Goal: Task Accomplishment & Management: Manage account settings

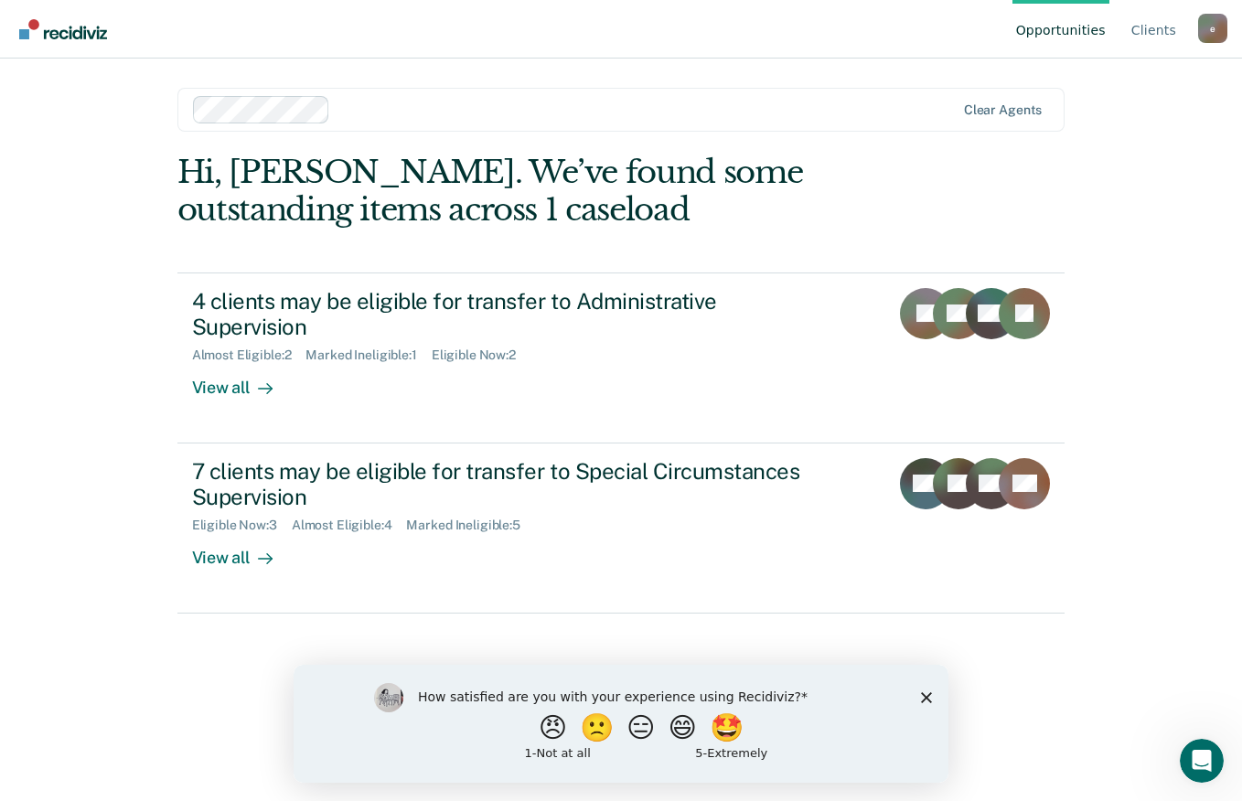
click at [91, 17] on link "Go to Recidiviz Home" at bounding box center [63, 29] width 97 height 58
click at [78, 36] on img "Go to Recidiviz Home" at bounding box center [63, 29] width 88 height 20
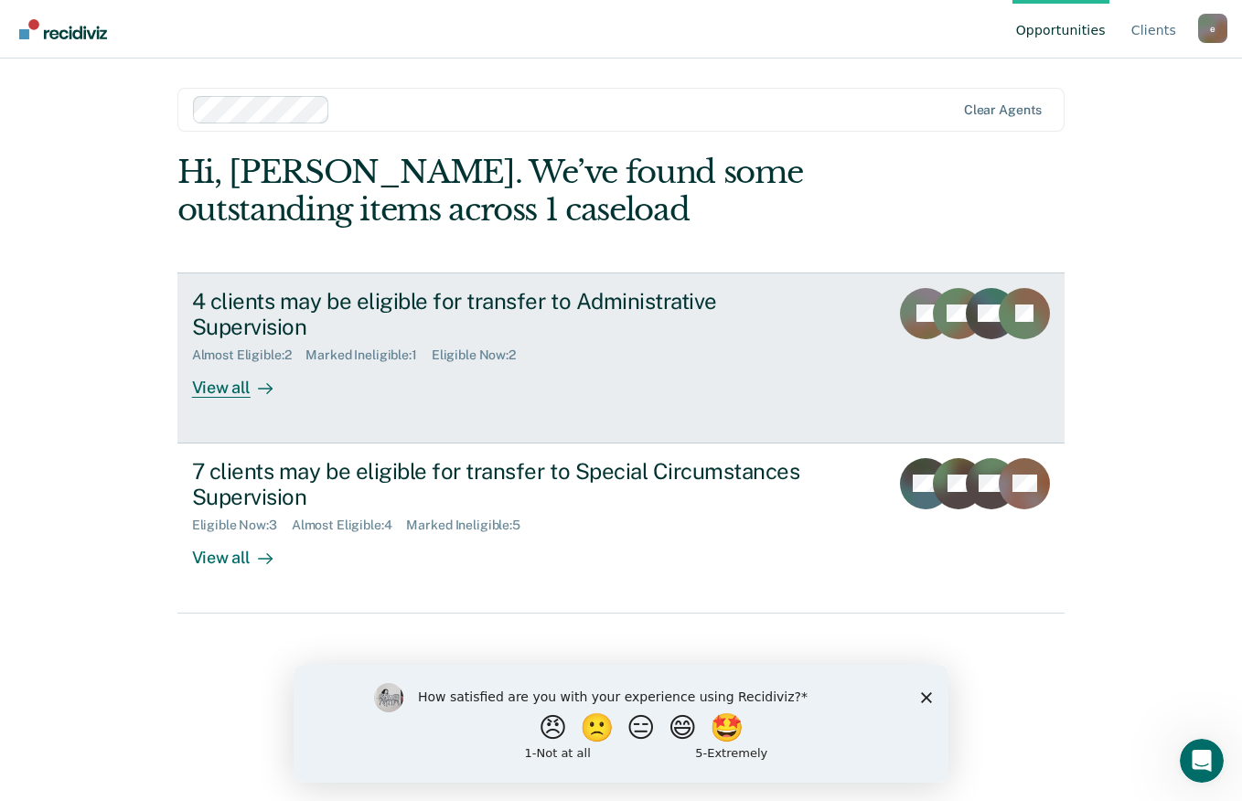
click at [240, 363] on div "View all" at bounding box center [243, 381] width 102 height 36
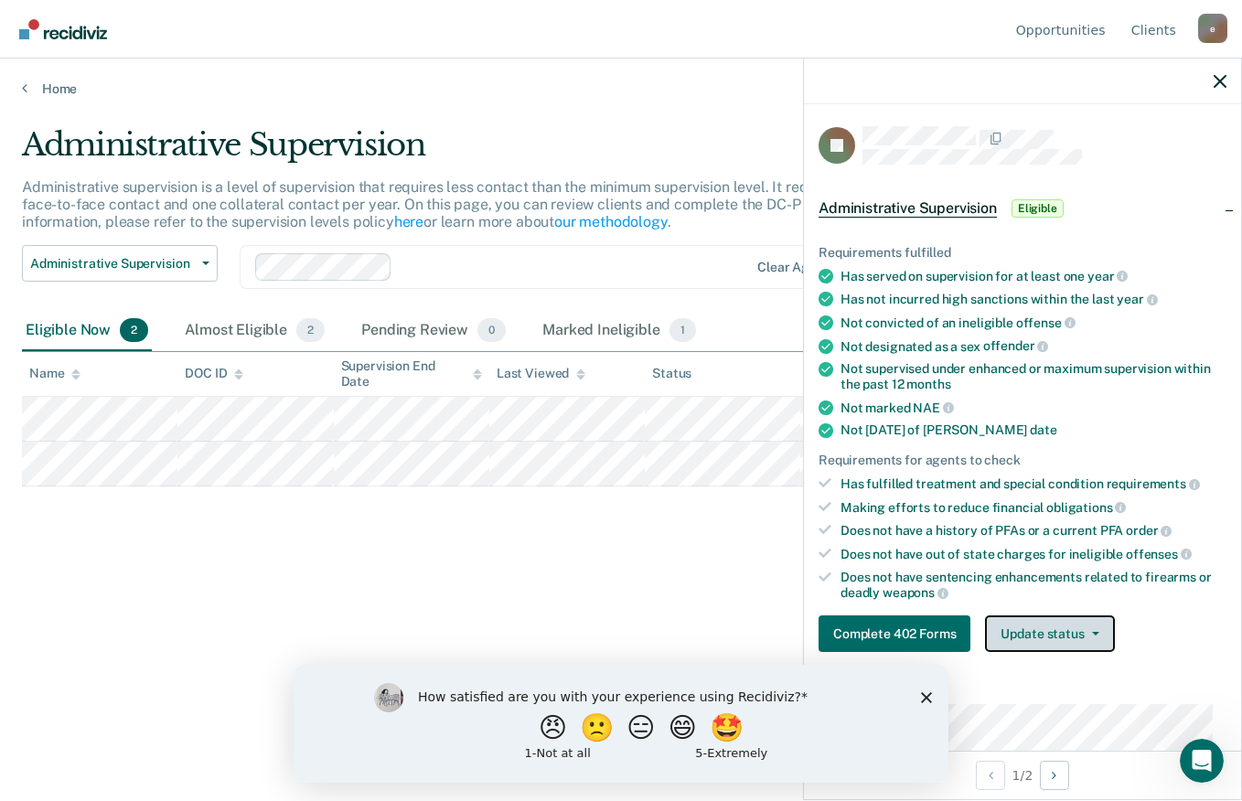
click at [1092, 632] on icon "button" at bounding box center [1095, 634] width 7 height 4
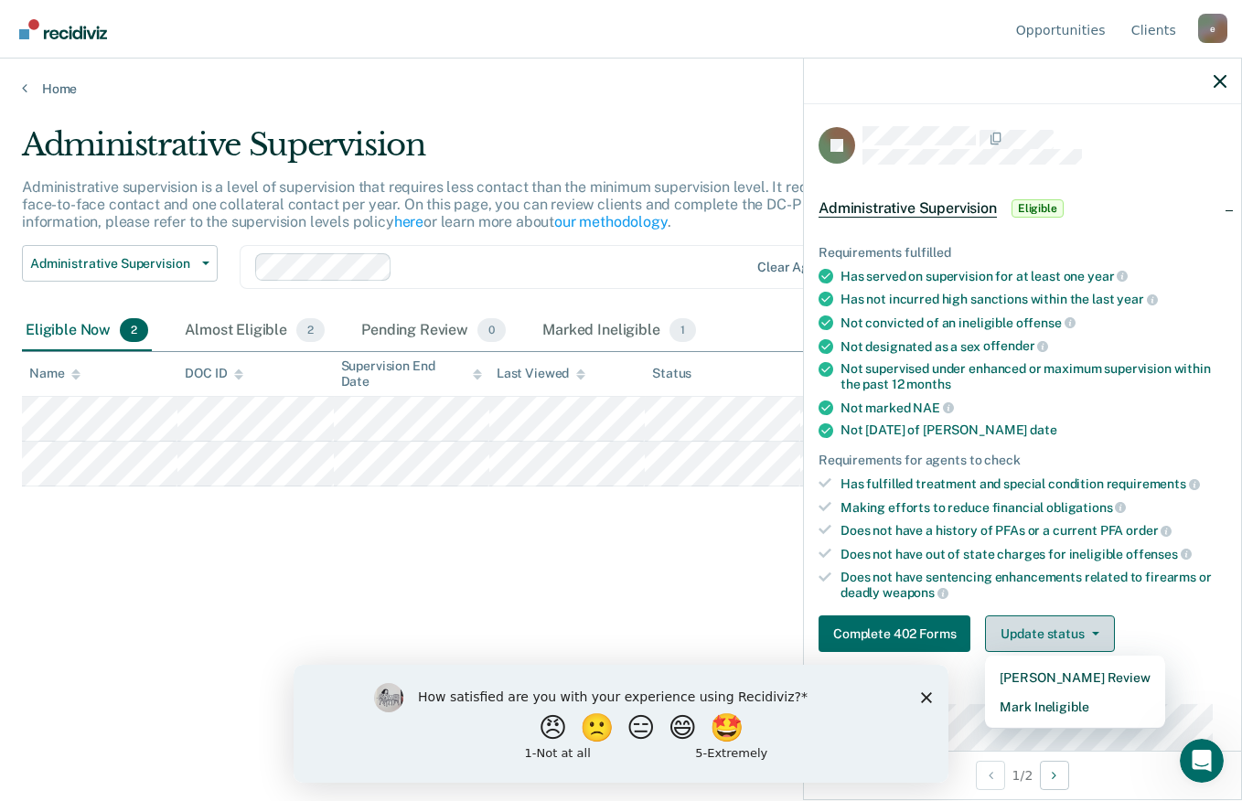
click at [1090, 703] on button "Mark Ineligible" at bounding box center [1074, 706] width 179 height 29
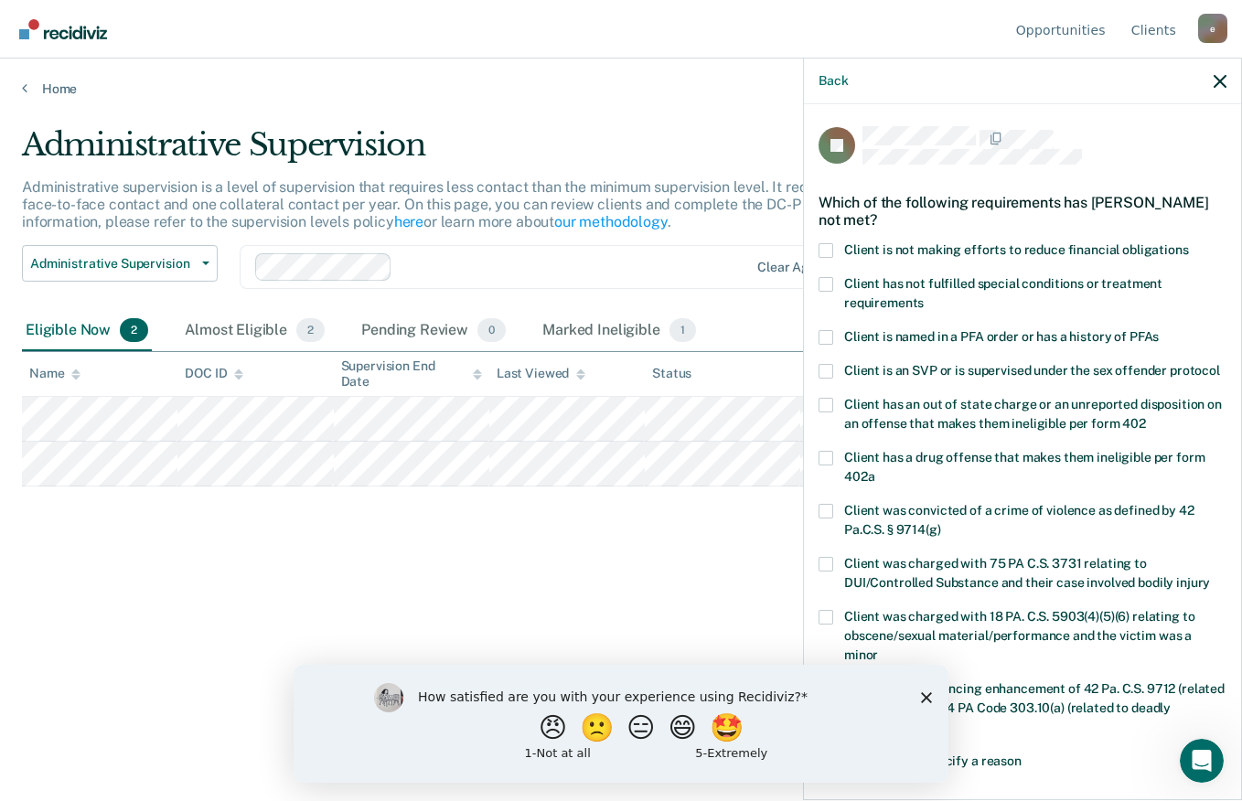
click at [832, 252] on span at bounding box center [825, 250] width 15 height 15
click at [1189, 243] on input "Client is not making efforts to reduce financial obligations" at bounding box center [1189, 243] width 0 height 0
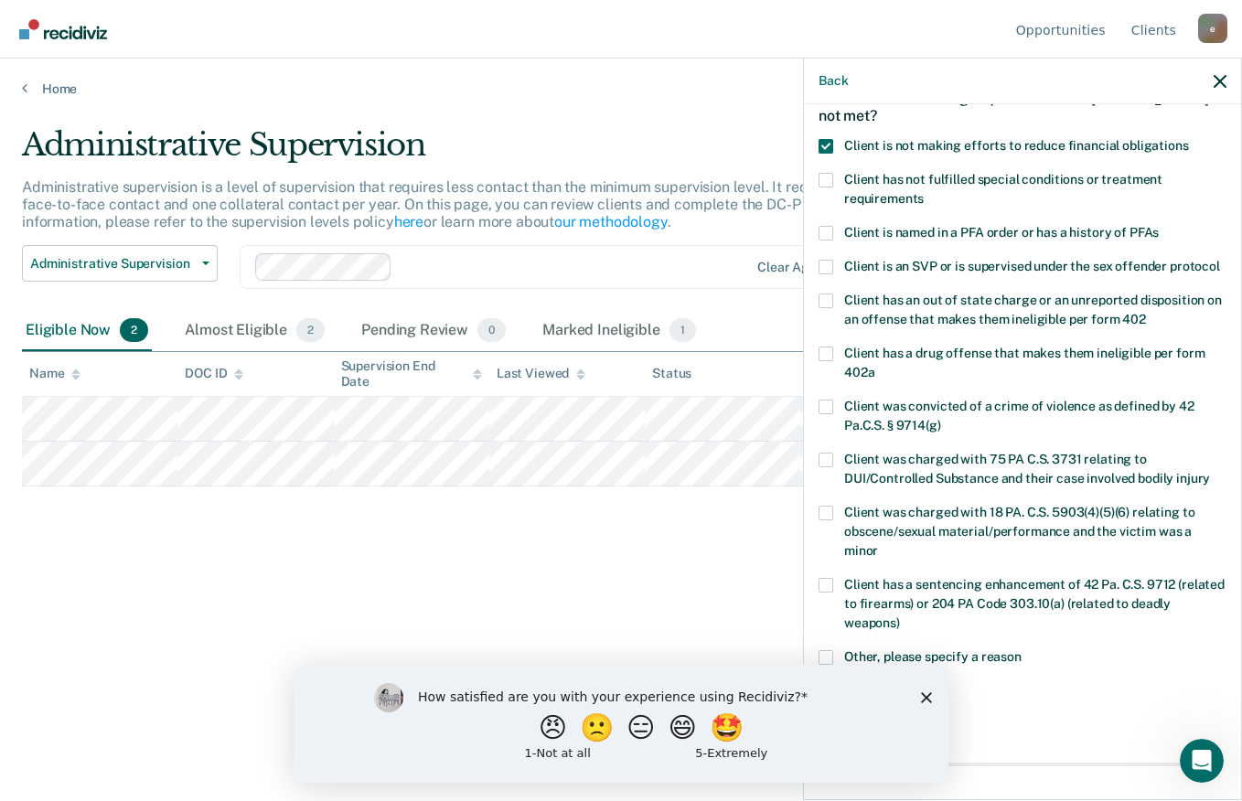
scroll to position [281, 0]
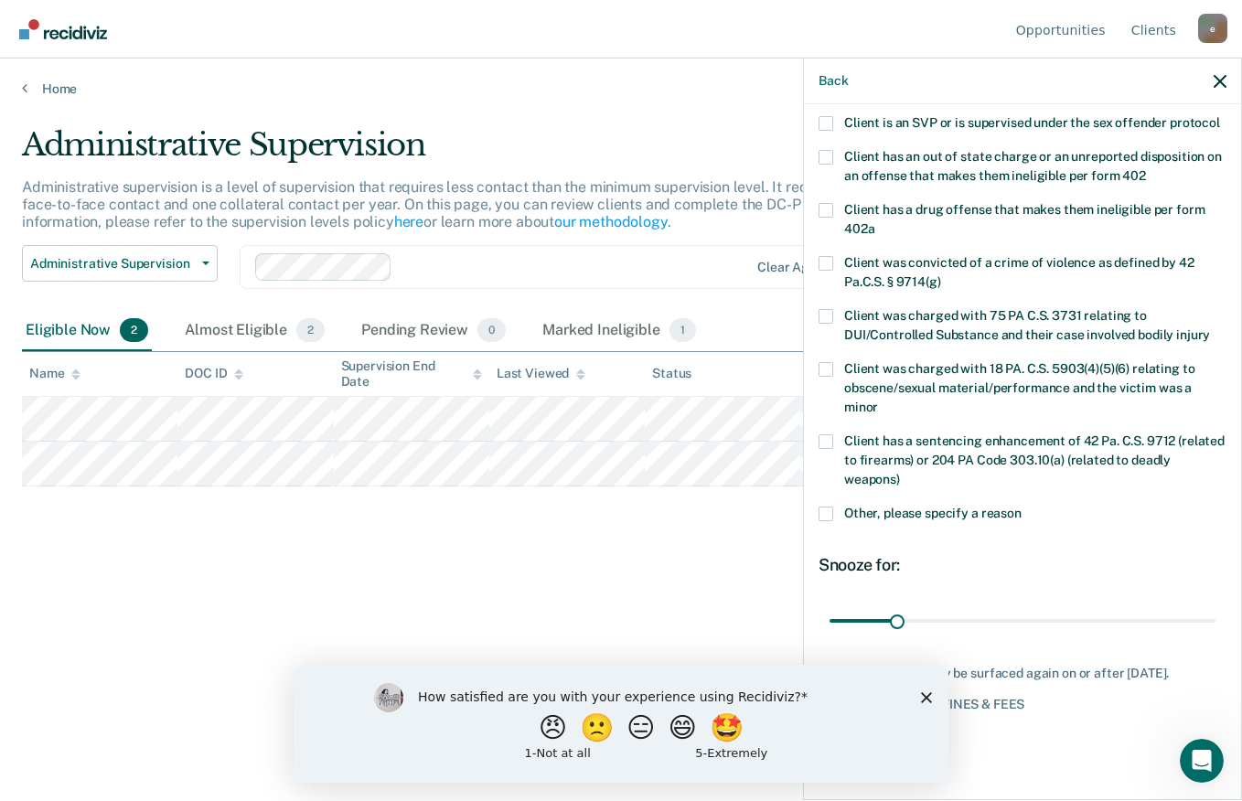
click at [928, 696] on icon "Close survey" at bounding box center [926, 696] width 11 height 11
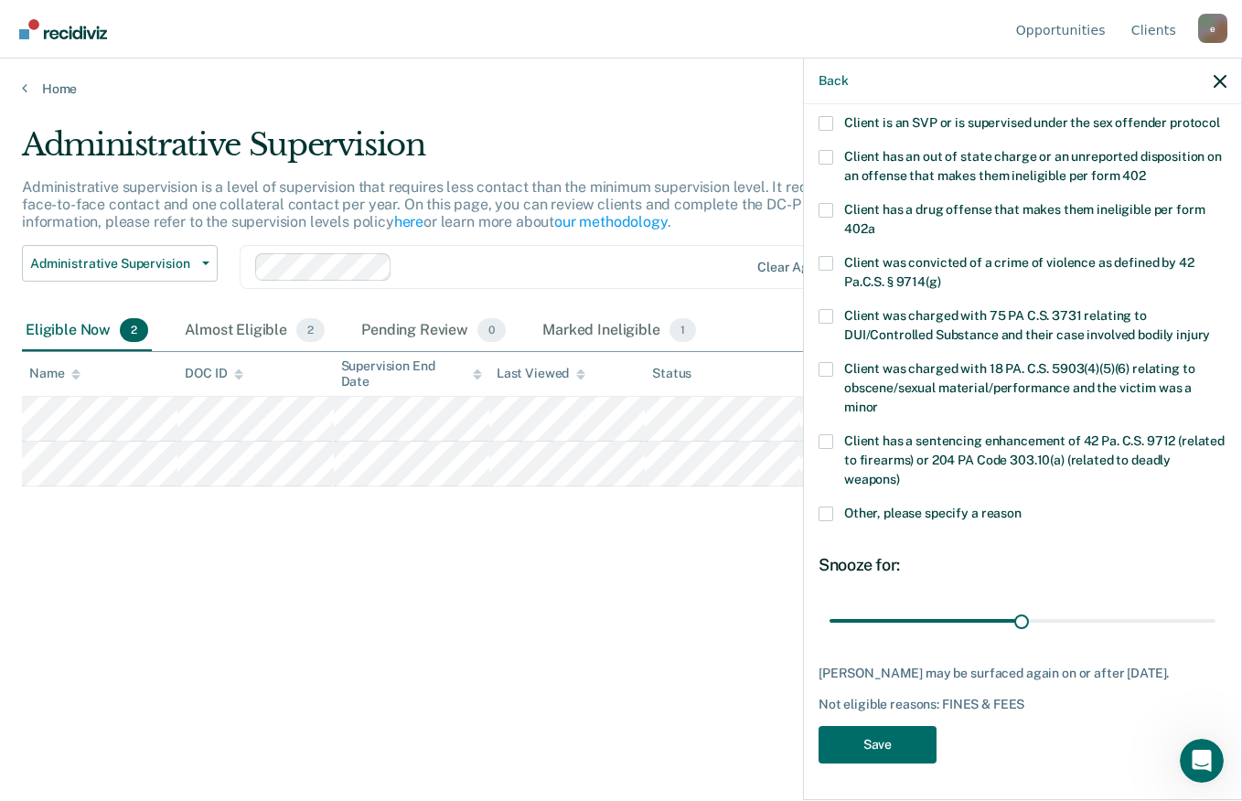
scroll to position [265, 0]
type input "90"
click at [887, 744] on button "Save" at bounding box center [877, 744] width 118 height 37
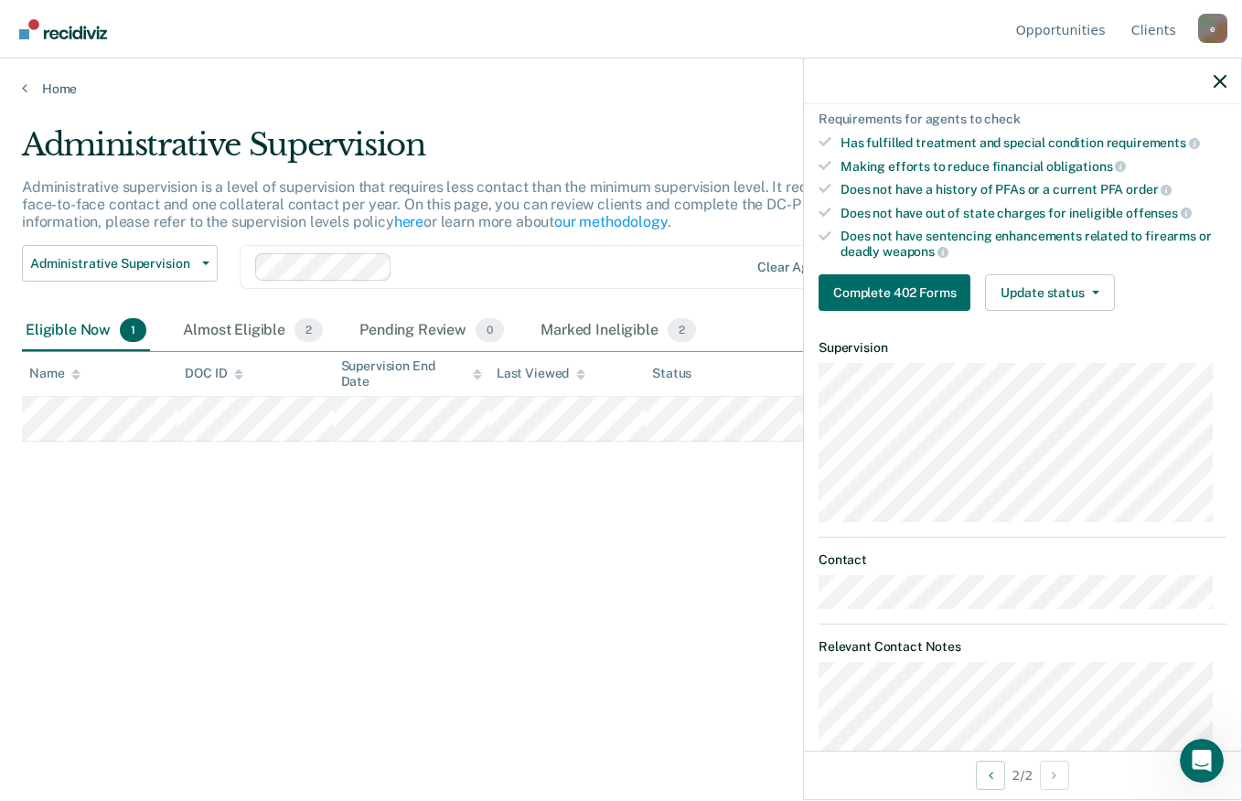
scroll to position [372, 0]
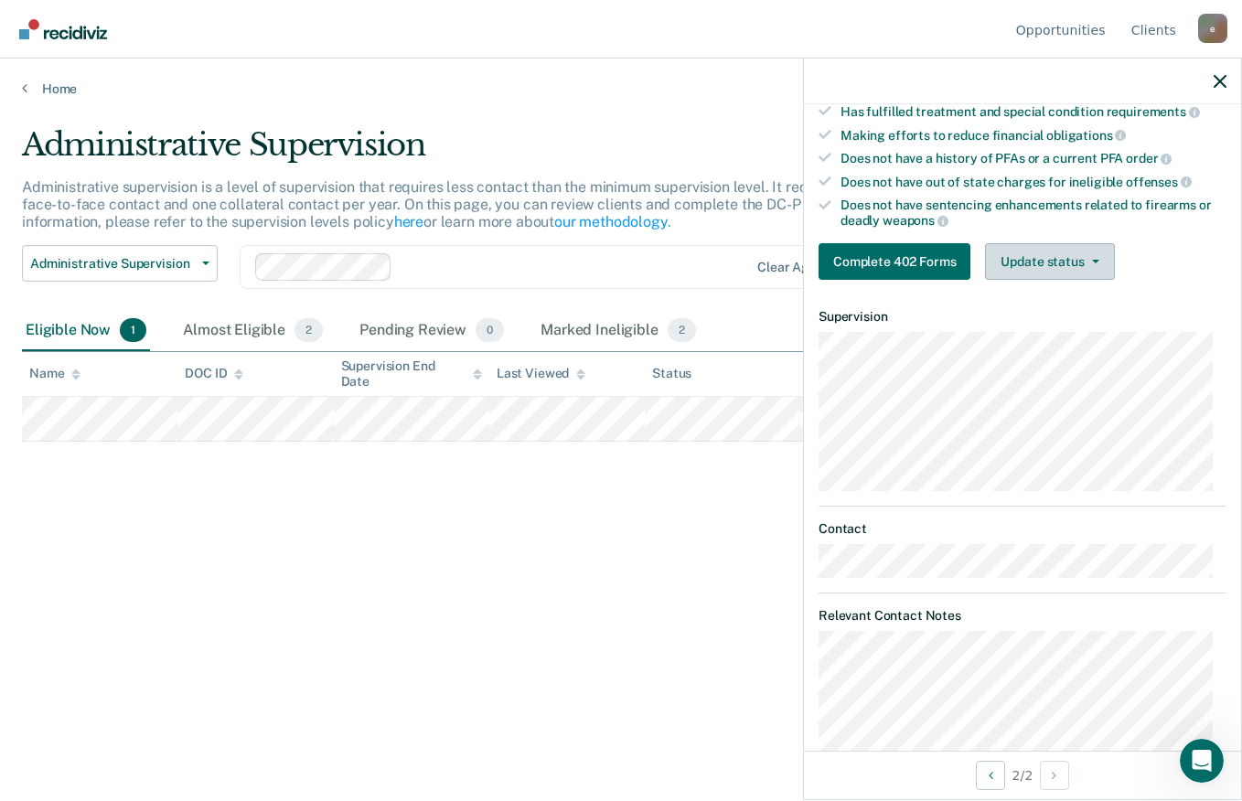
click at [1092, 260] on icon "button" at bounding box center [1095, 262] width 7 height 4
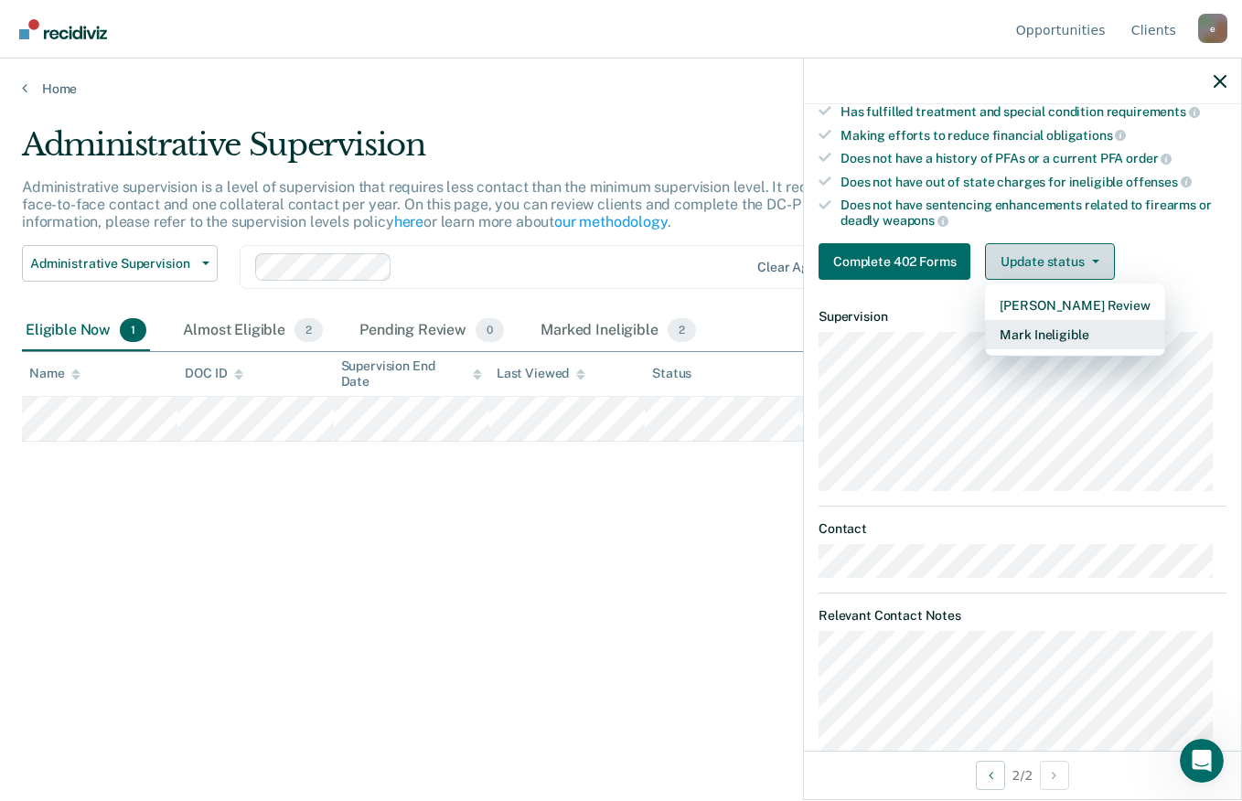
click at [1091, 333] on button "Mark Ineligible" at bounding box center [1074, 334] width 179 height 29
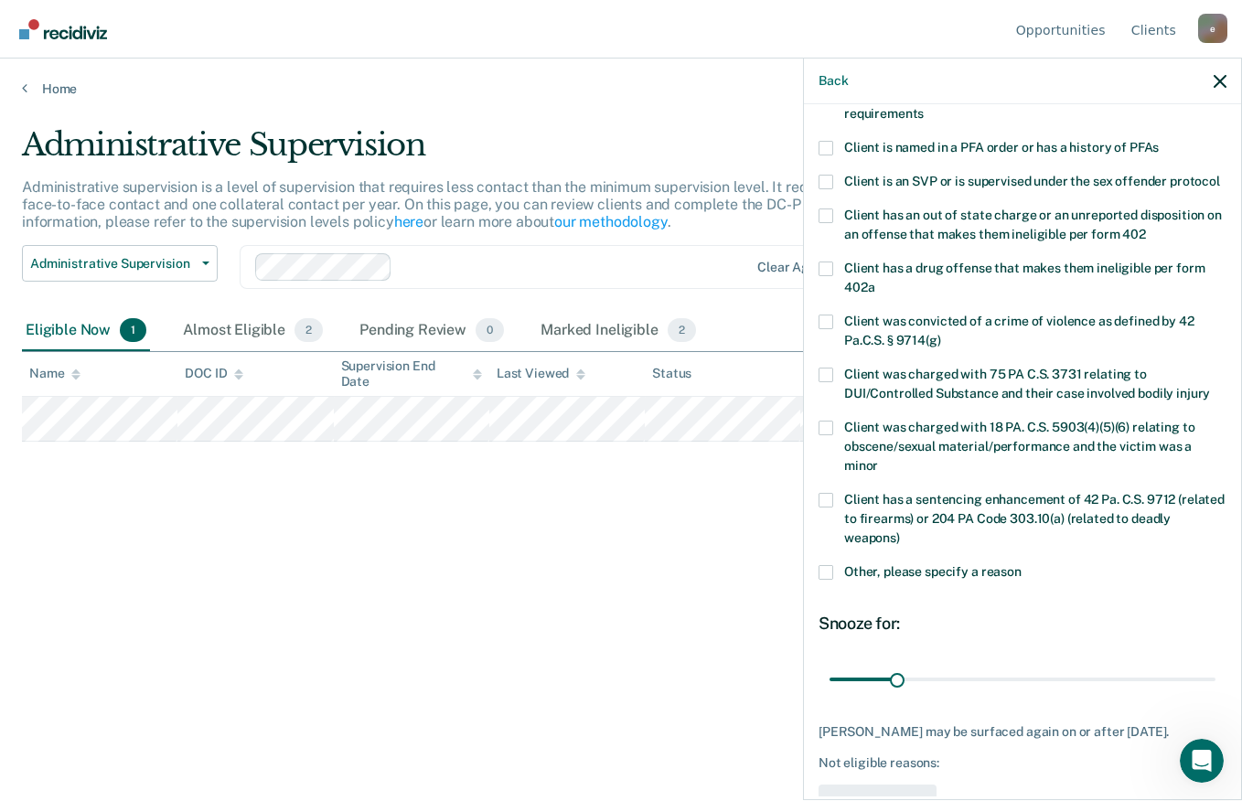
scroll to position [0, 0]
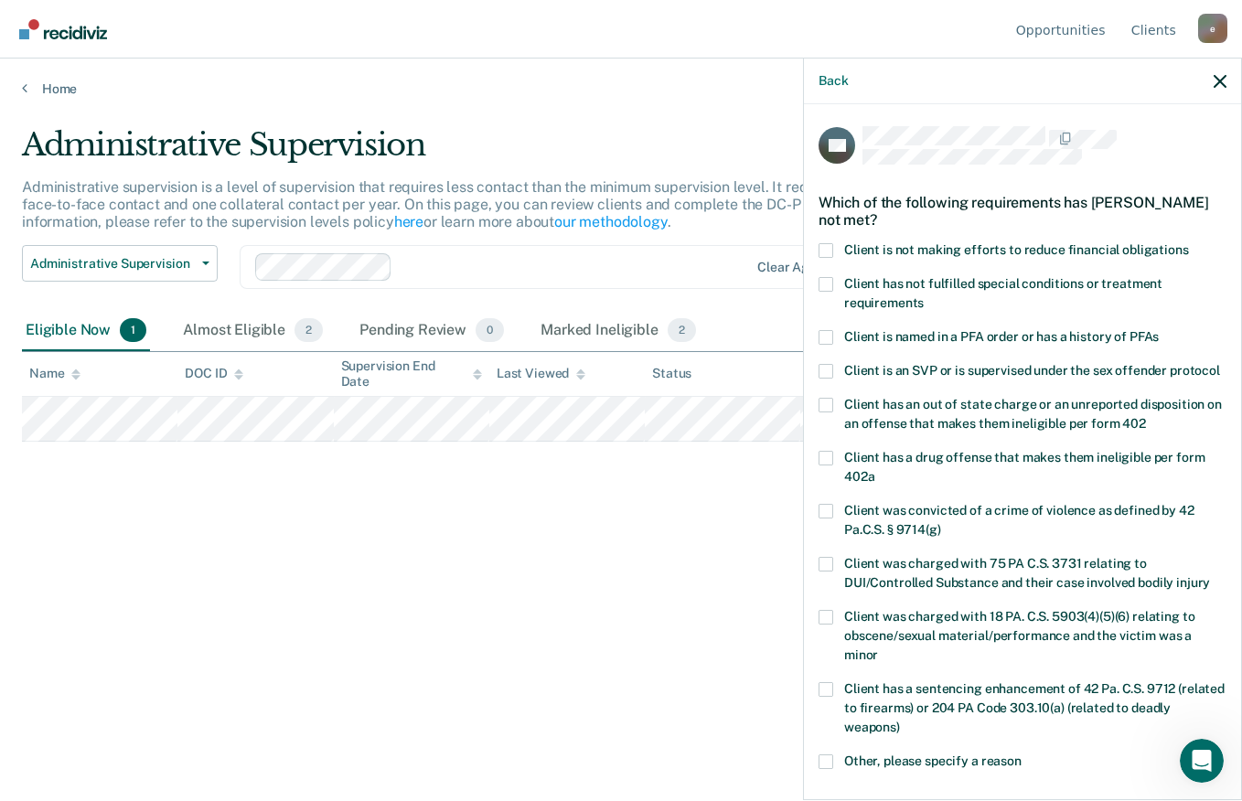
click at [825, 243] on span at bounding box center [825, 250] width 15 height 15
click at [1189, 243] on input "Client is not making efforts to reduce financial obligations" at bounding box center [1189, 243] width 0 height 0
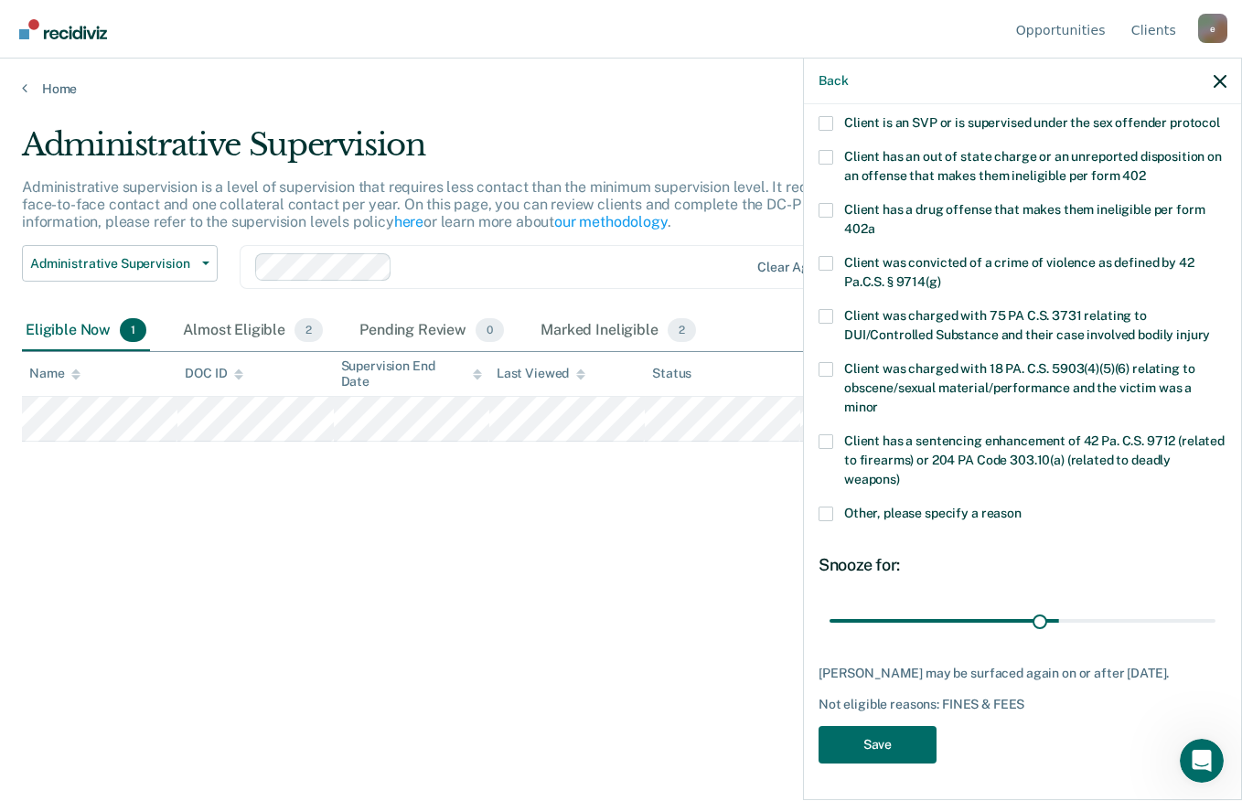
scroll to position [277, 0]
type input "90"
click at [878, 749] on button "Save" at bounding box center [877, 744] width 118 height 37
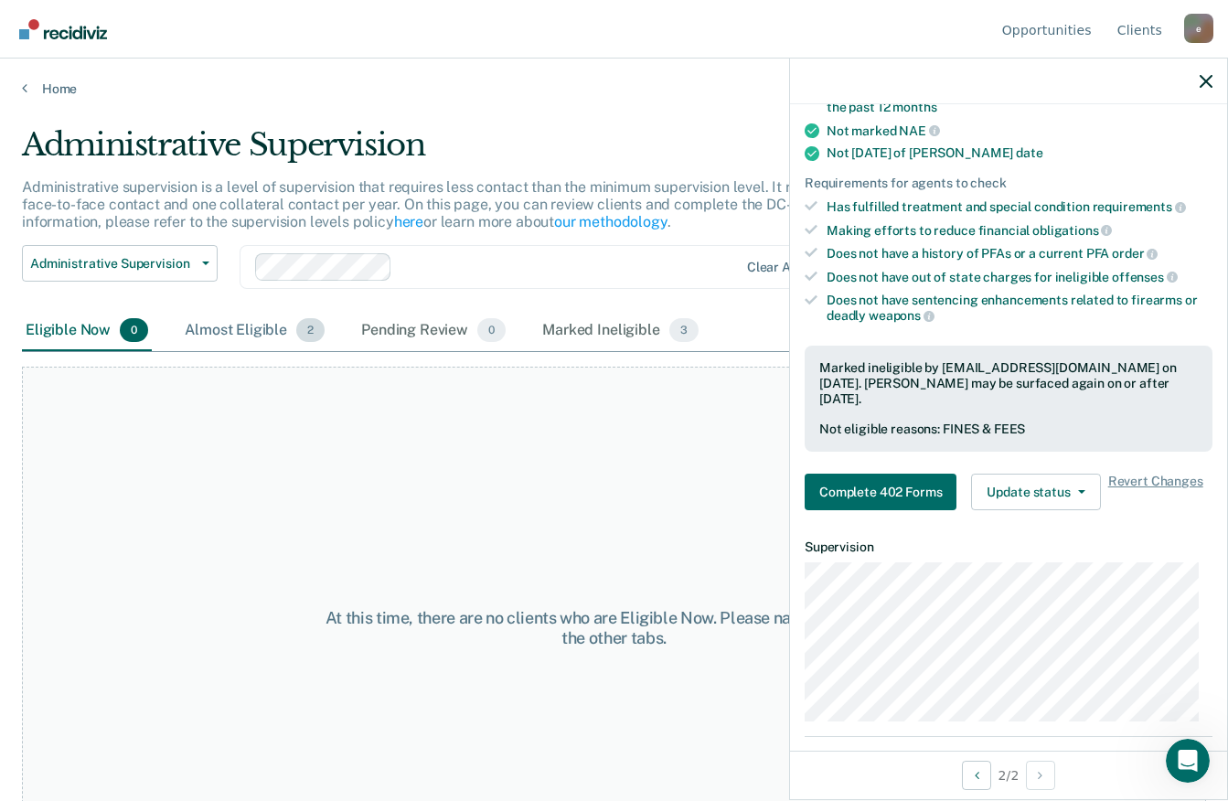
click at [223, 337] on div "Almost Eligible 2" at bounding box center [254, 331] width 147 height 40
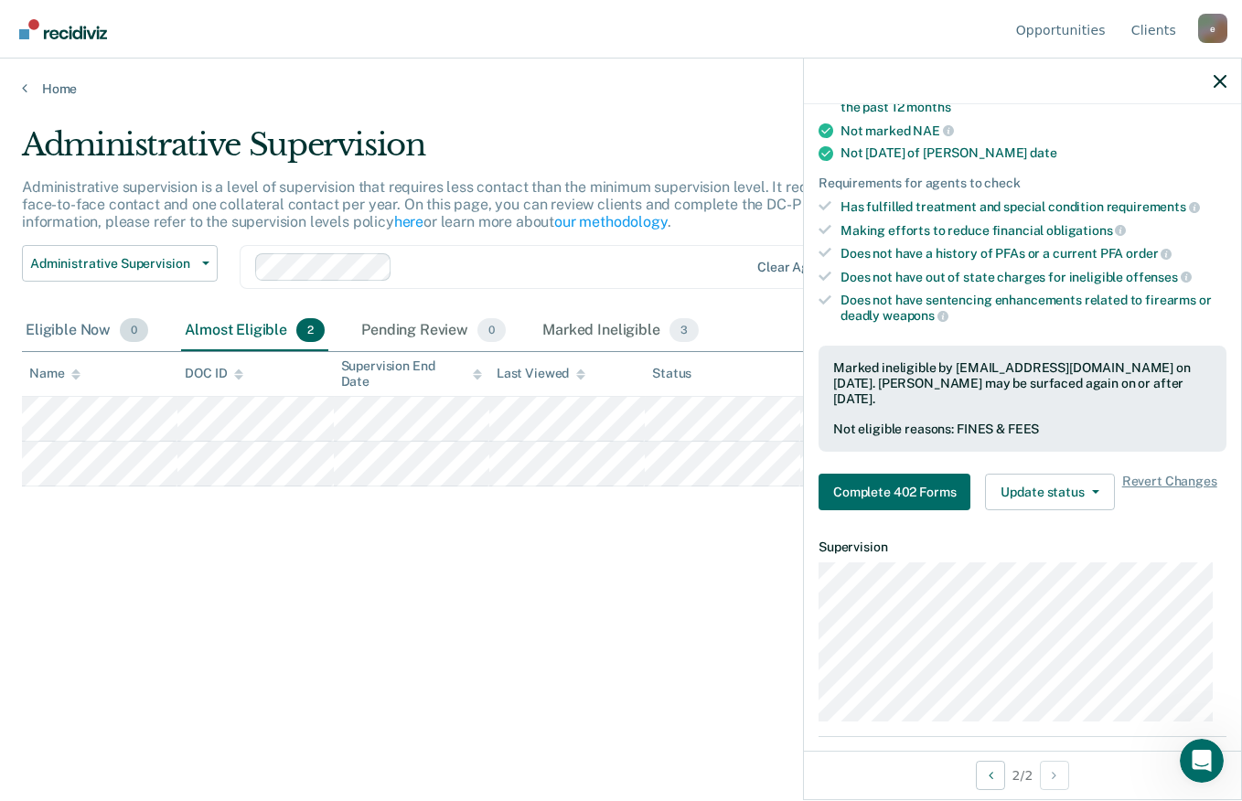
click at [78, 326] on div "Eligible Now 0" at bounding box center [87, 331] width 130 height 40
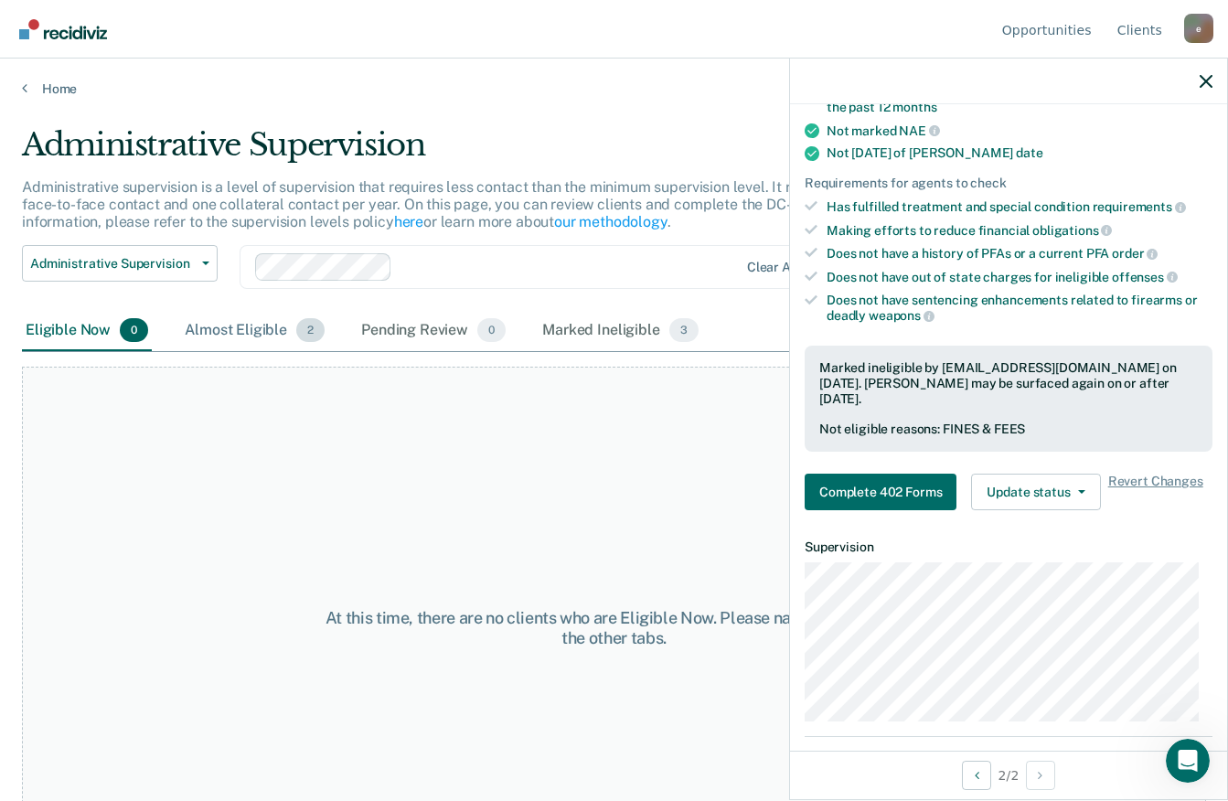
click at [254, 336] on div "Almost Eligible 2" at bounding box center [254, 331] width 147 height 40
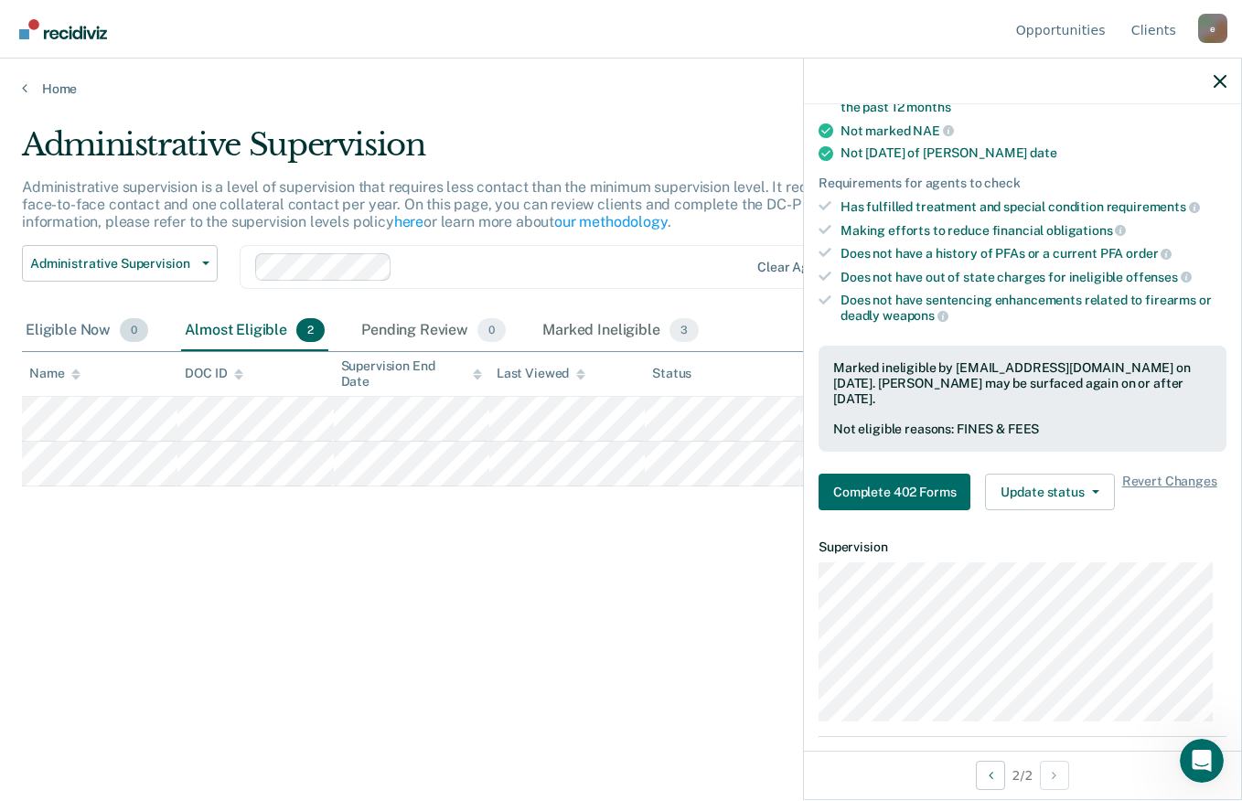
click at [85, 321] on div "Eligible Now 0" at bounding box center [87, 331] width 130 height 40
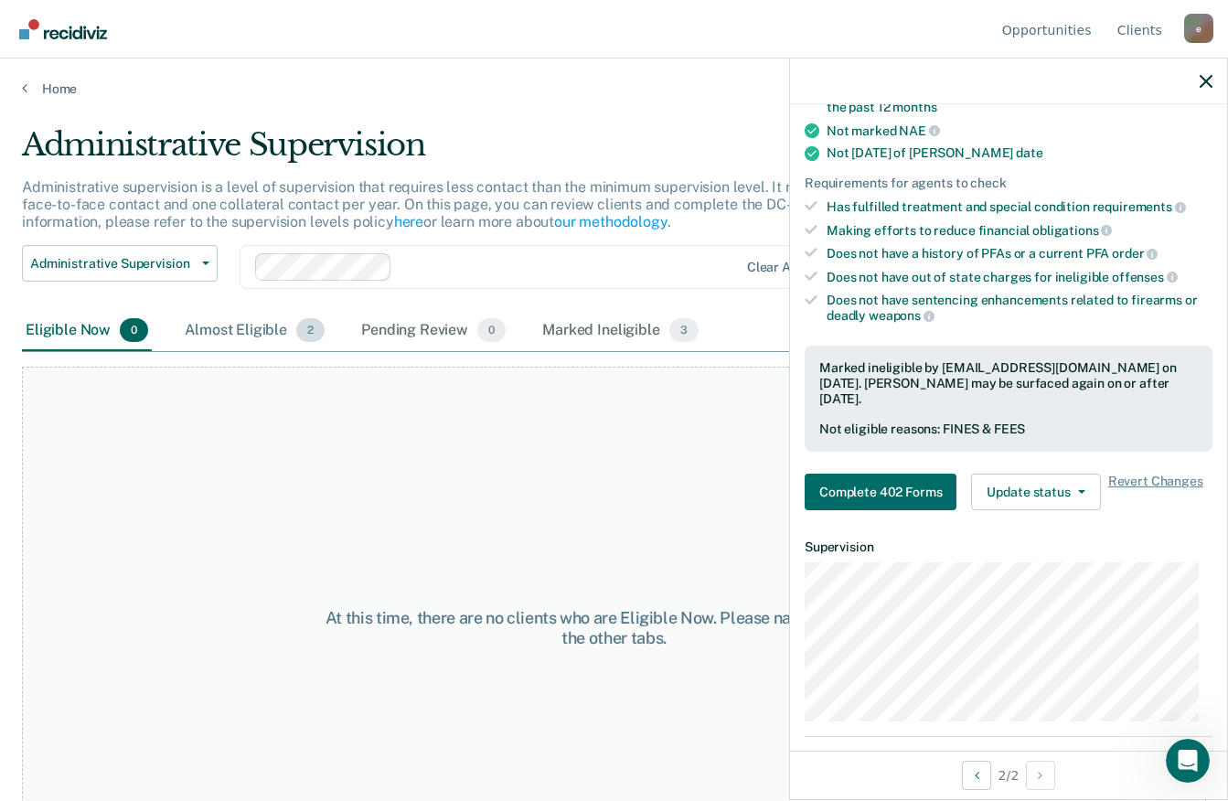
click at [244, 325] on div "Almost Eligible 2" at bounding box center [254, 331] width 147 height 40
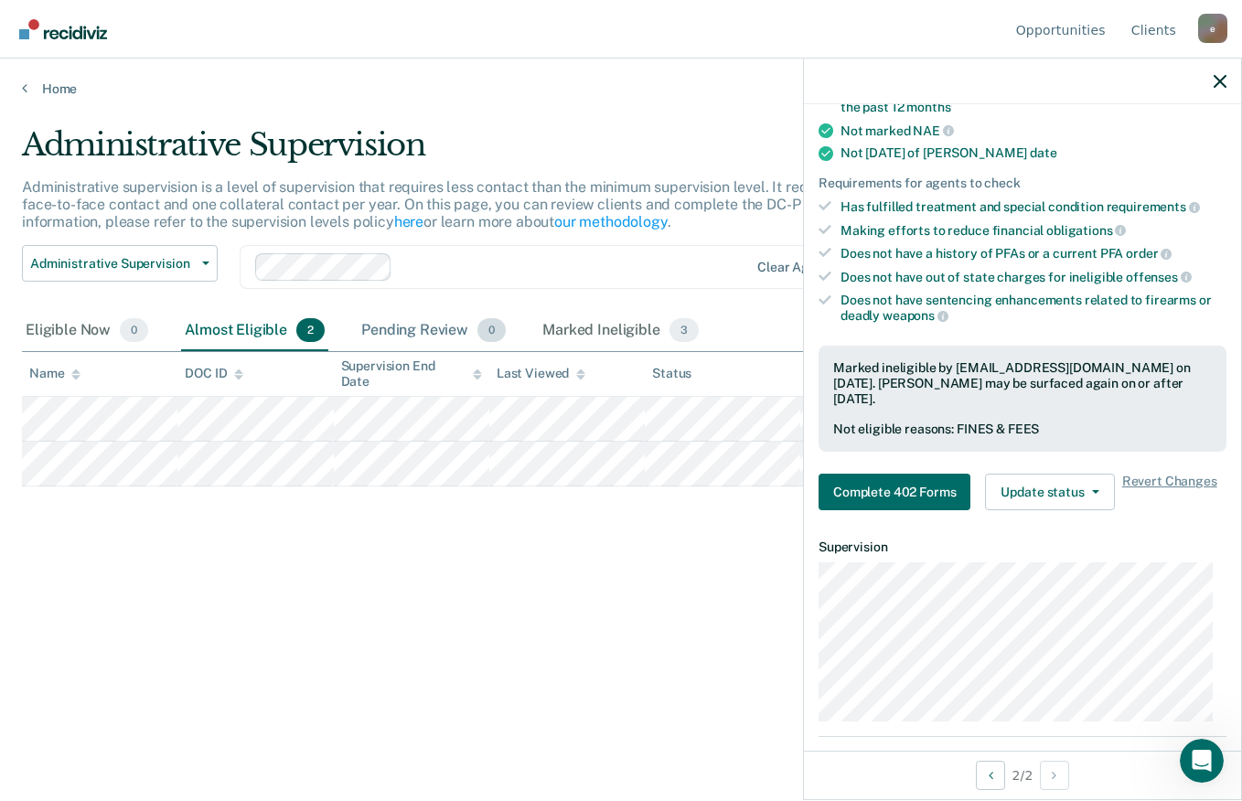
click at [434, 334] on div "Pending Review 0" at bounding box center [434, 331] width 152 height 40
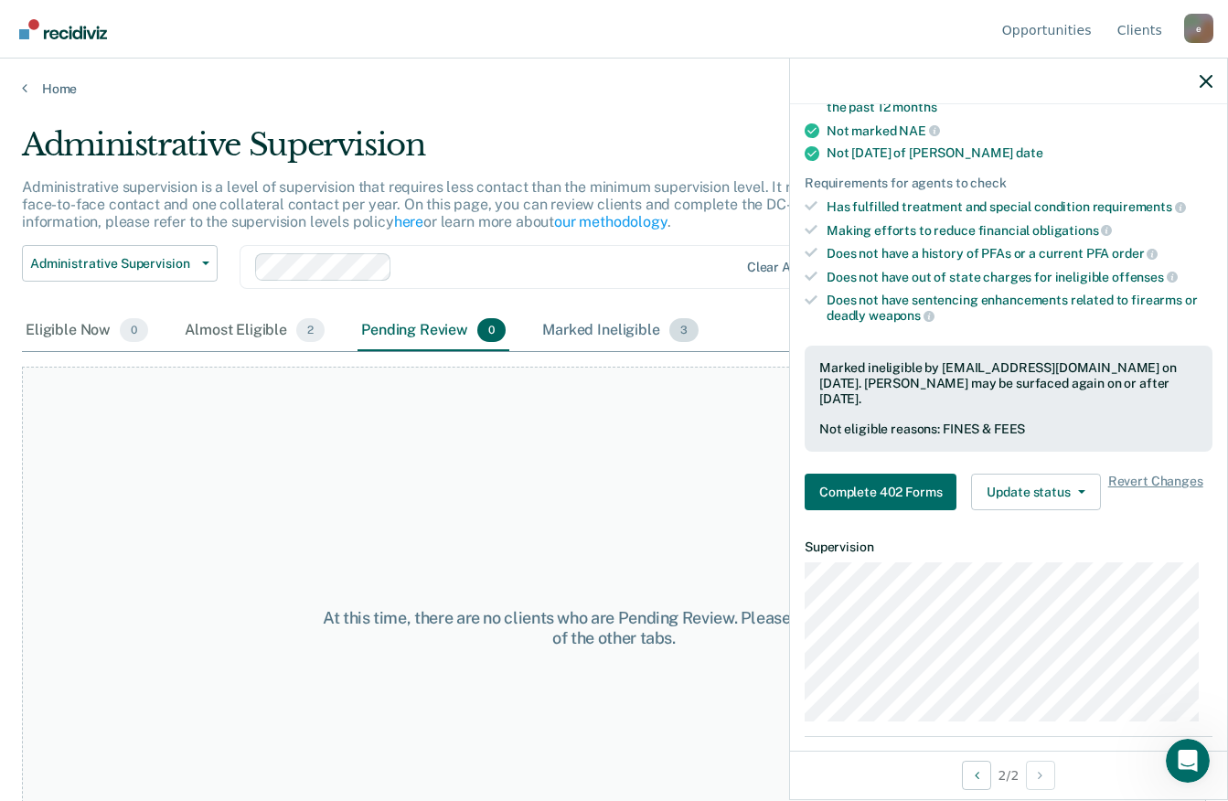
click at [622, 335] on div "Marked Ineligible 3" at bounding box center [621, 331] width 164 height 40
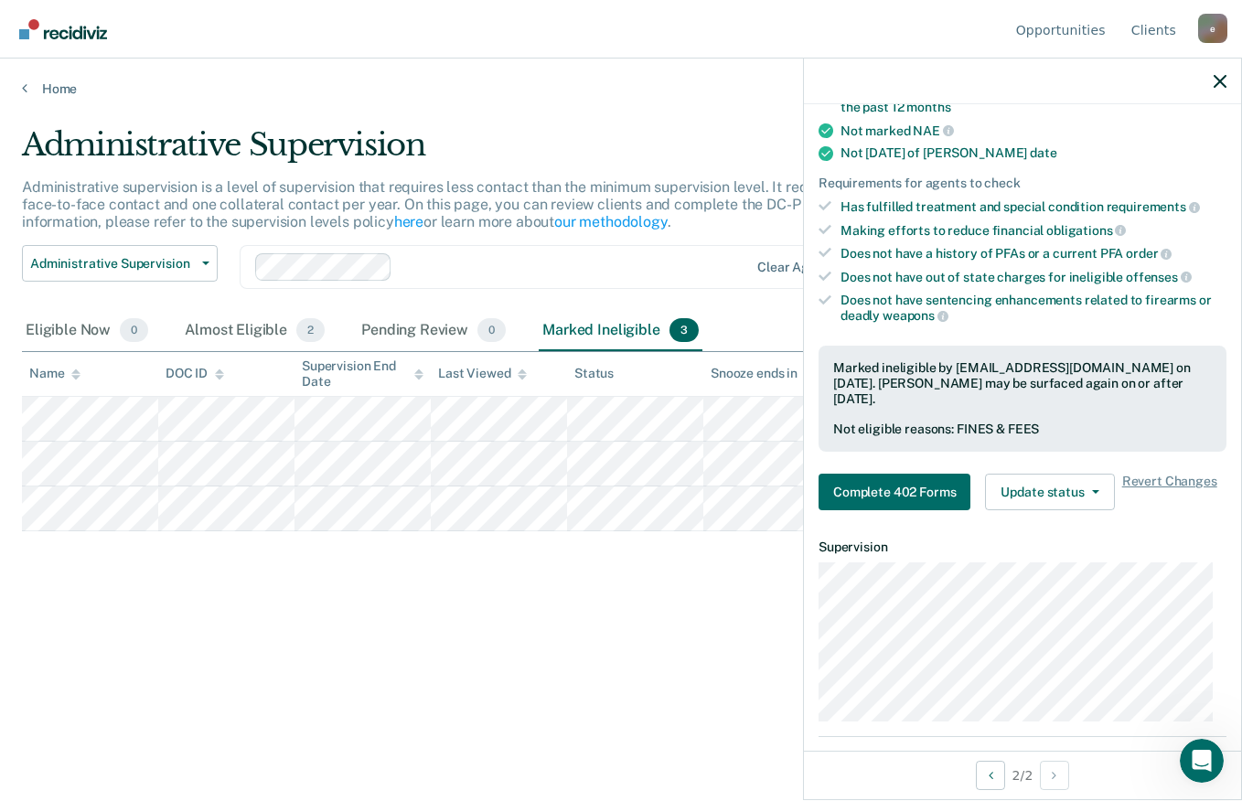
click at [84, 37] on img "Go to Recidiviz Home" at bounding box center [63, 29] width 88 height 20
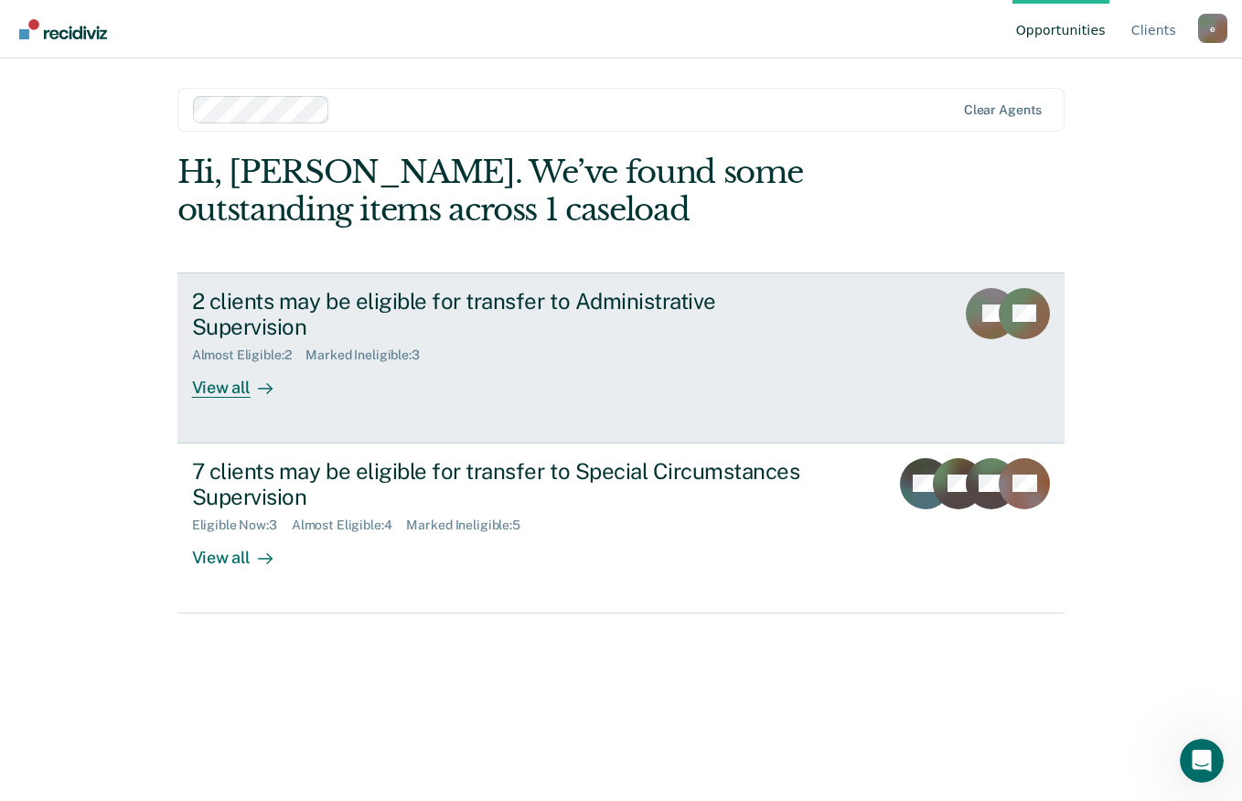
click at [232, 363] on div "View all" at bounding box center [243, 381] width 102 height 36
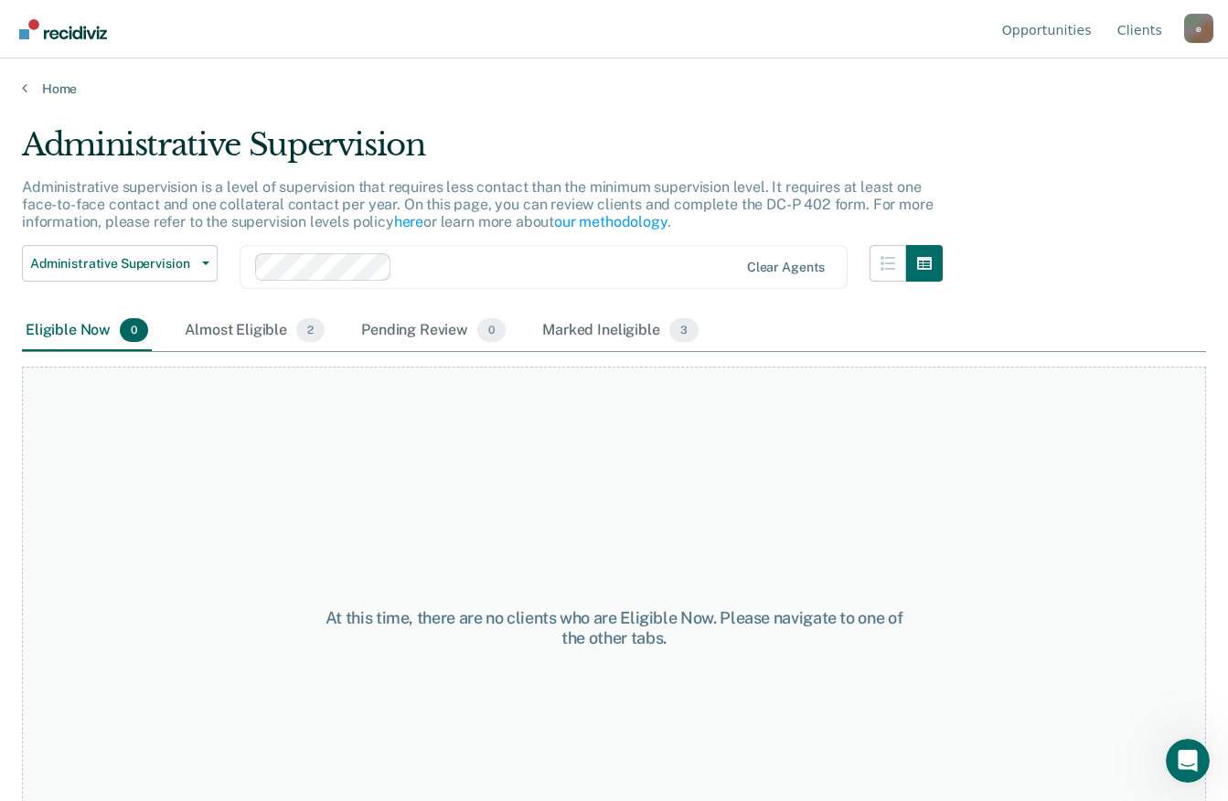
click at [75, 329] on div "Eligible Now 0" at bounding box center [87, 331] width 130 height 40
click at [251, 337] on div "Almost Eligible 2" at bounding box center [254, 331] width 147 height 40
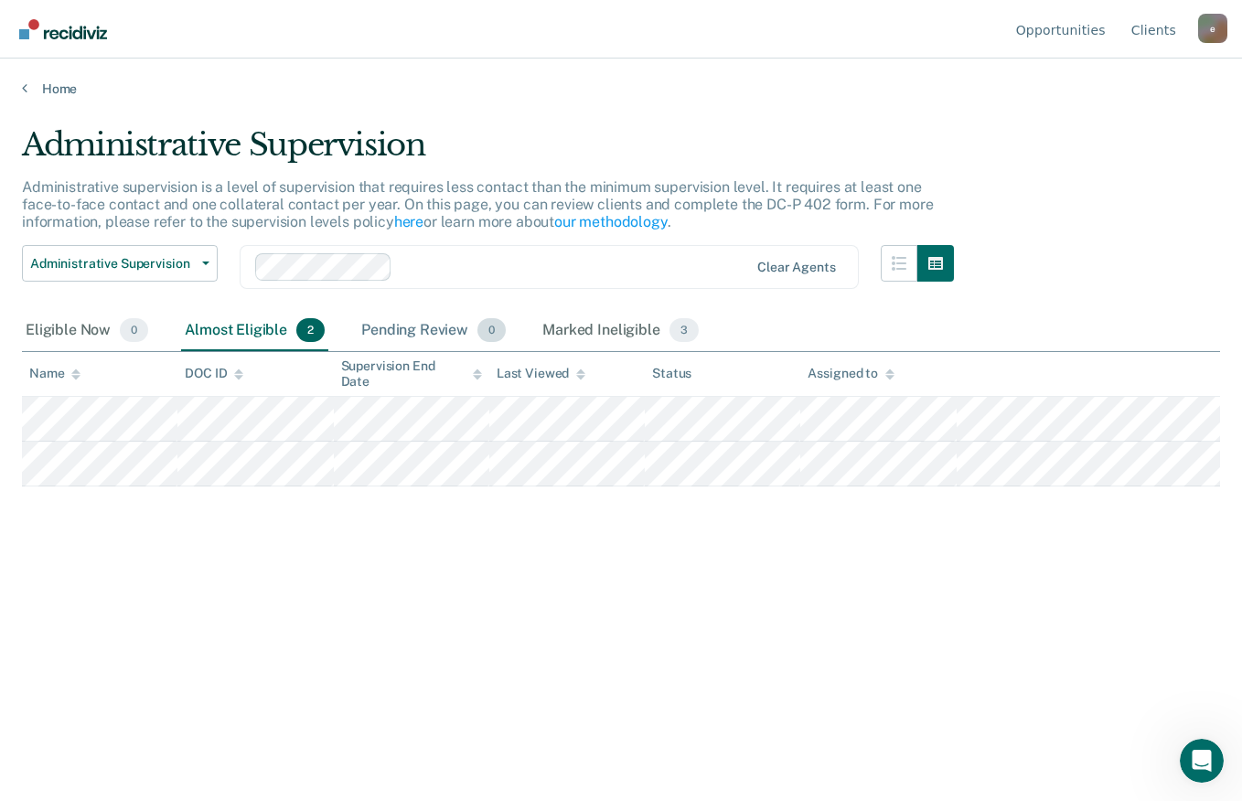
click at [430, 333] on div "Pending Review 0" at bounding box center [434, 331] width 152 height 40
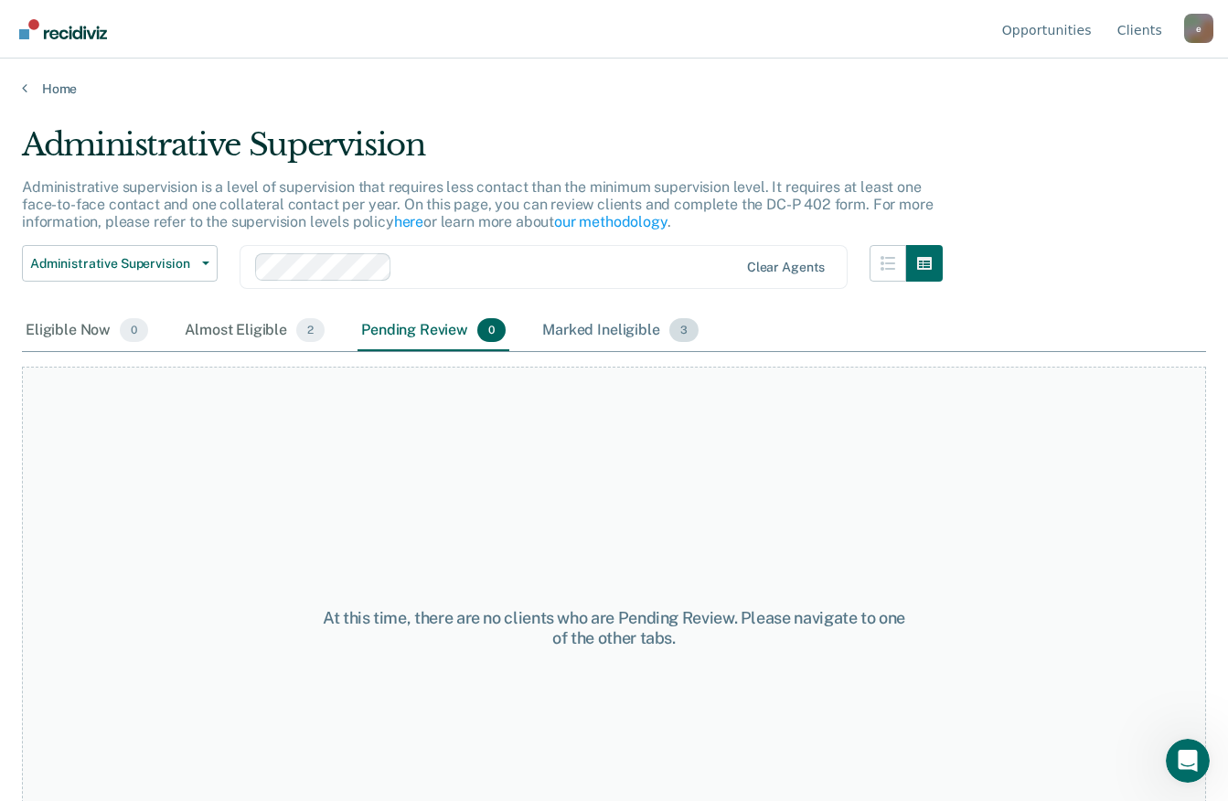
click at [620, 328] on div "Marked Ineligible 3" at bounding box center [621, 331] width 164 height 40
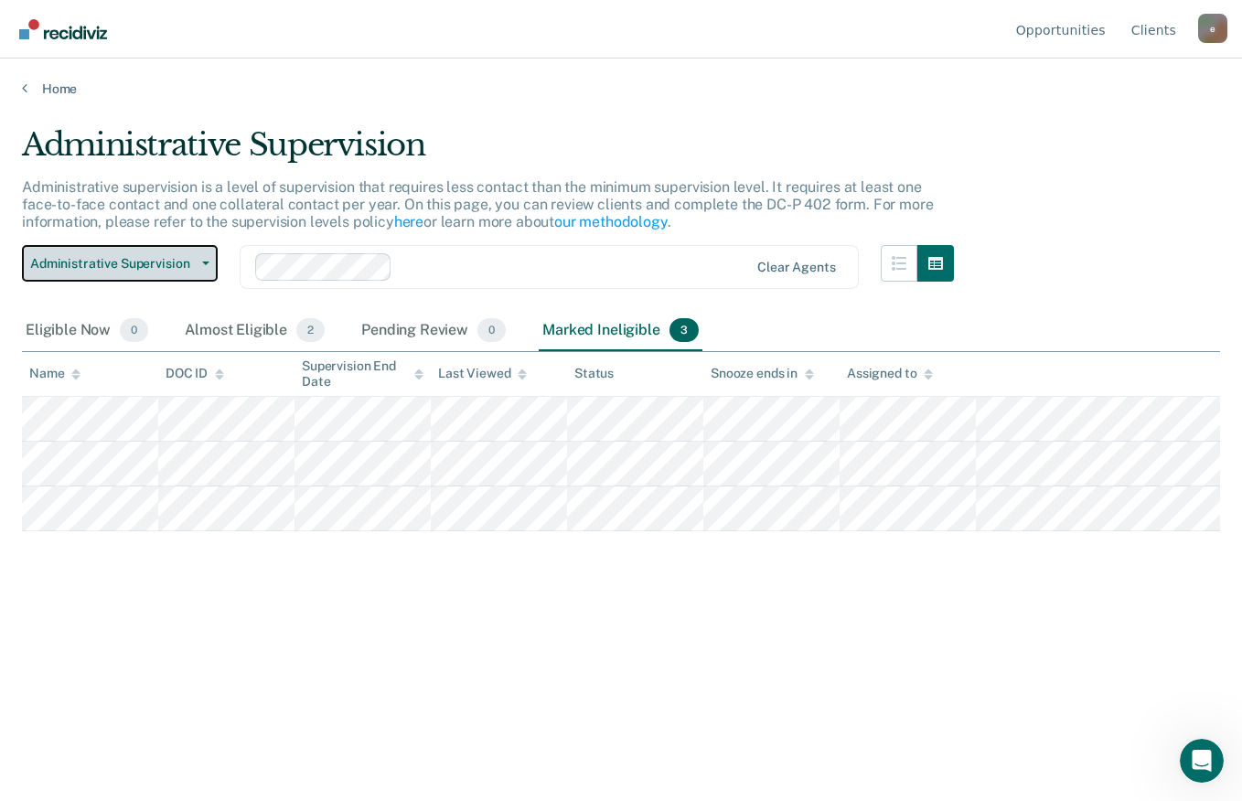
click at [206, 262] on icon "button" at bounding box center [205, 264] width 7 height 4
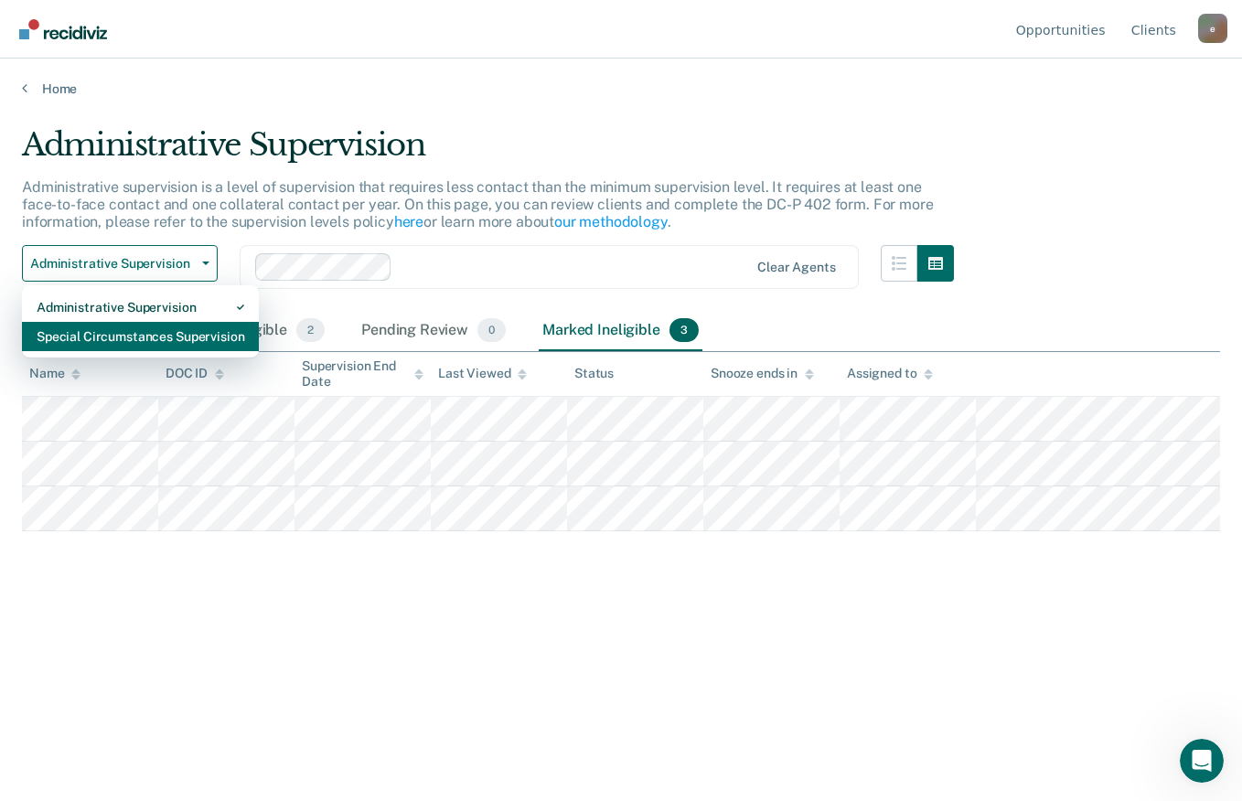
click at [174, 338] on div "Special Circumstances Supervision" at bounding box center [141, 336] width 208 height 29
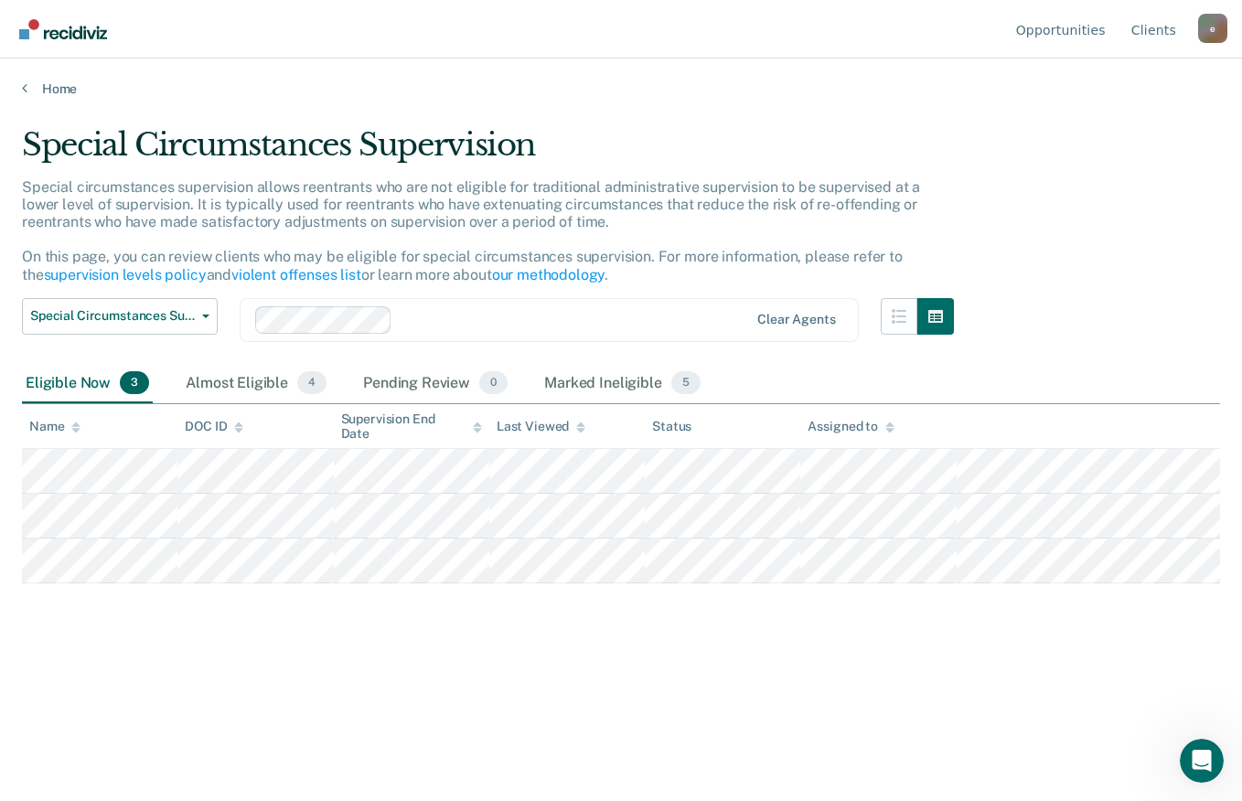
click at [89, 32] on img "Go to Recidiviz Home" at bounding box center [63, 29] width 88 height 20
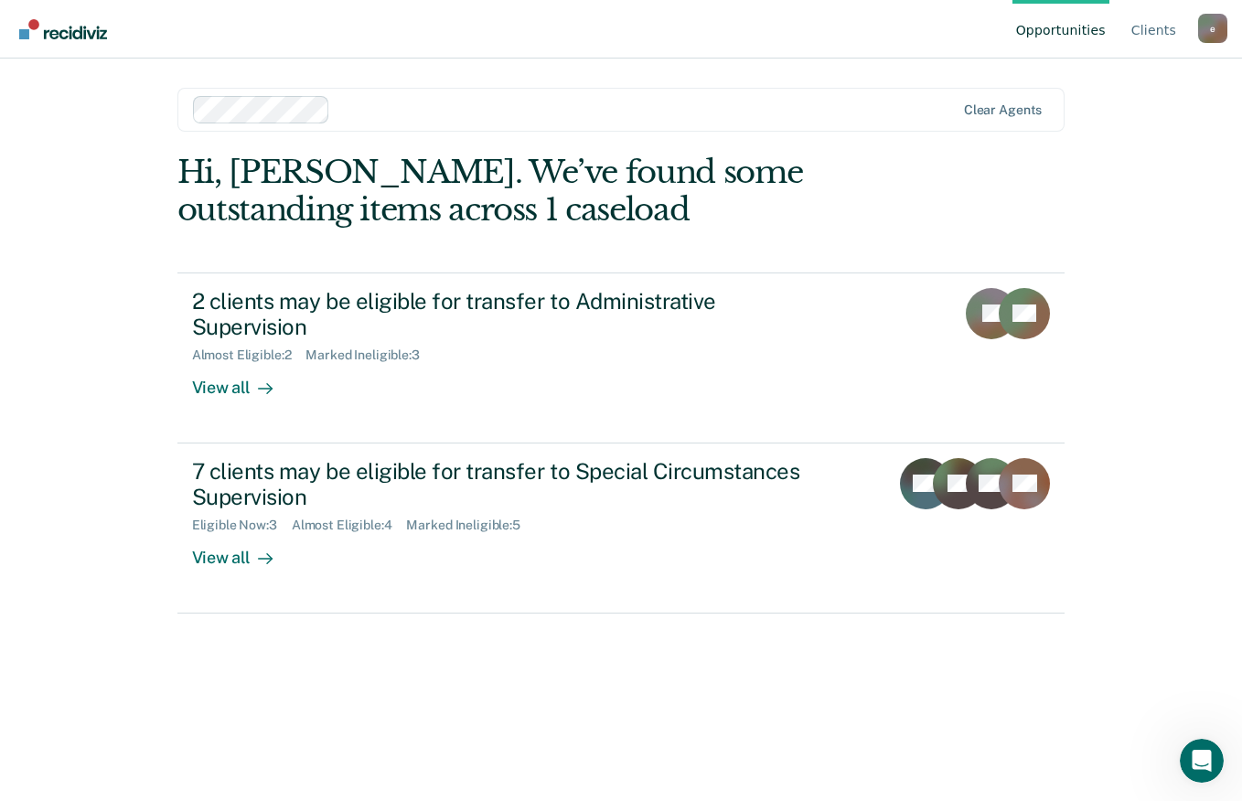
click at [241, 363] on div "View all" at bounding box center [243, 381] width 102 height 36
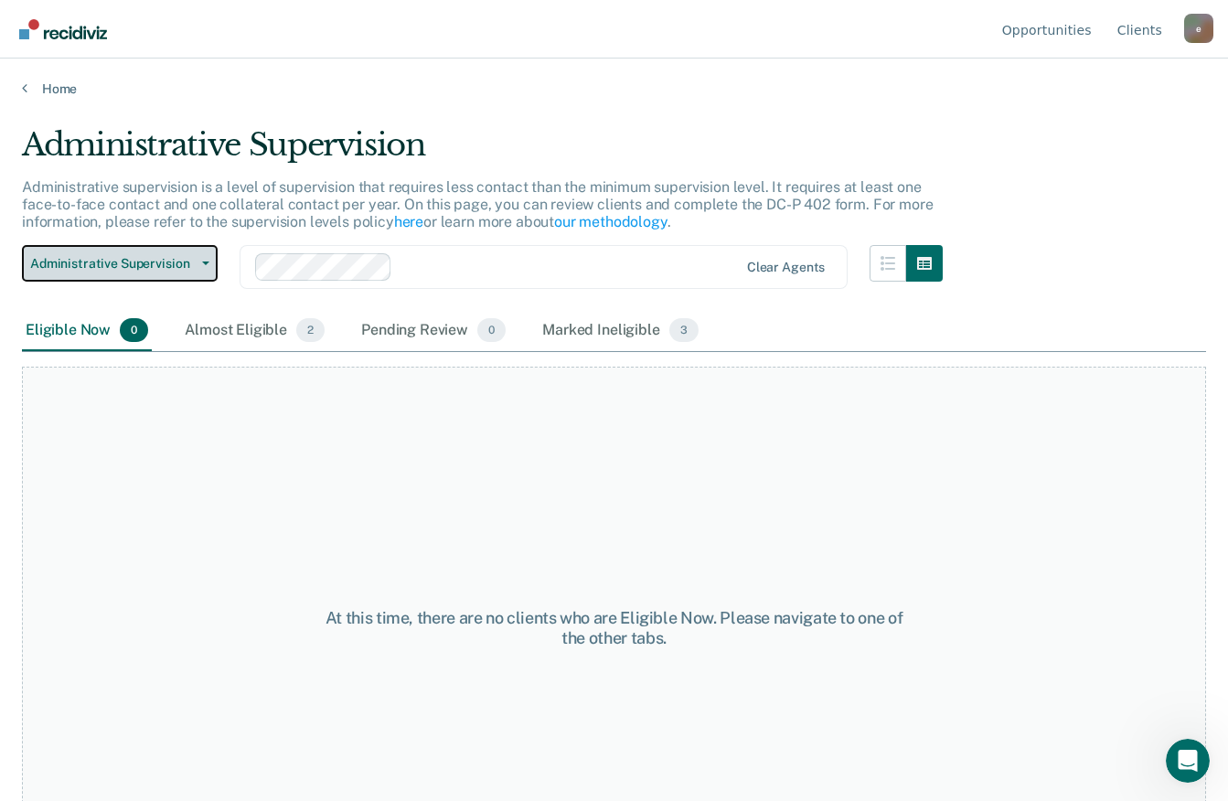
click at [206, 262] on icon "button" at bounding box center [205, 264] width 7 height 4
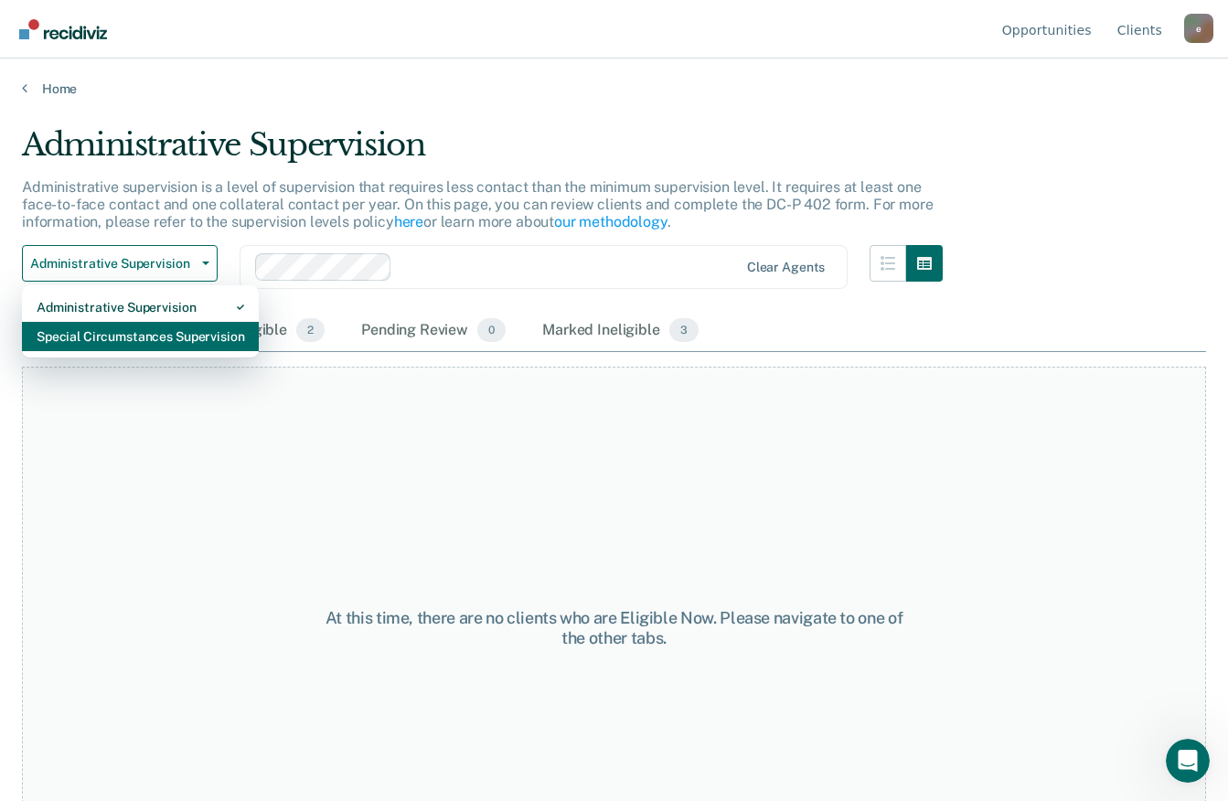
click at [218, 335] on div "Special Circumstances Supervision" at bounding box center [141, 336] width 208 height 29
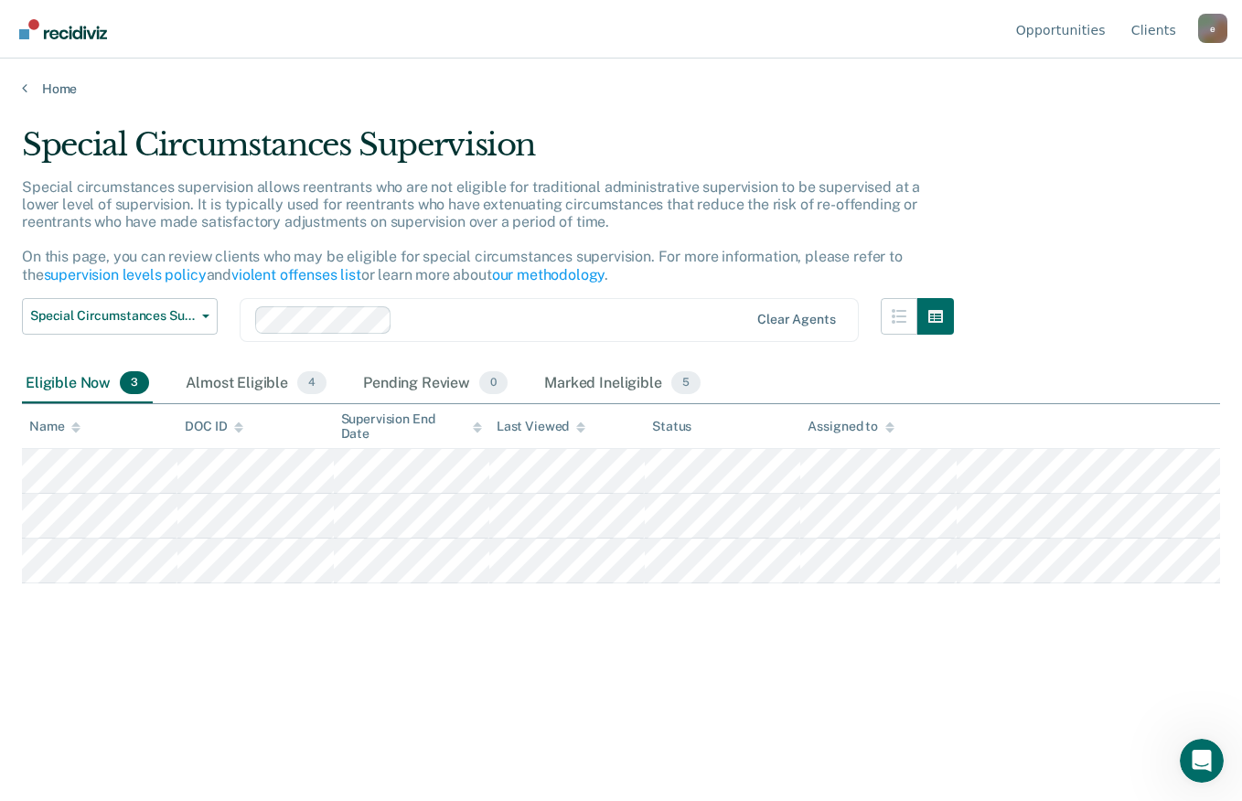
click at [90, 24] on img "Go to Recidiviz Home" at bounding box center [63, 29] width 88 height 20
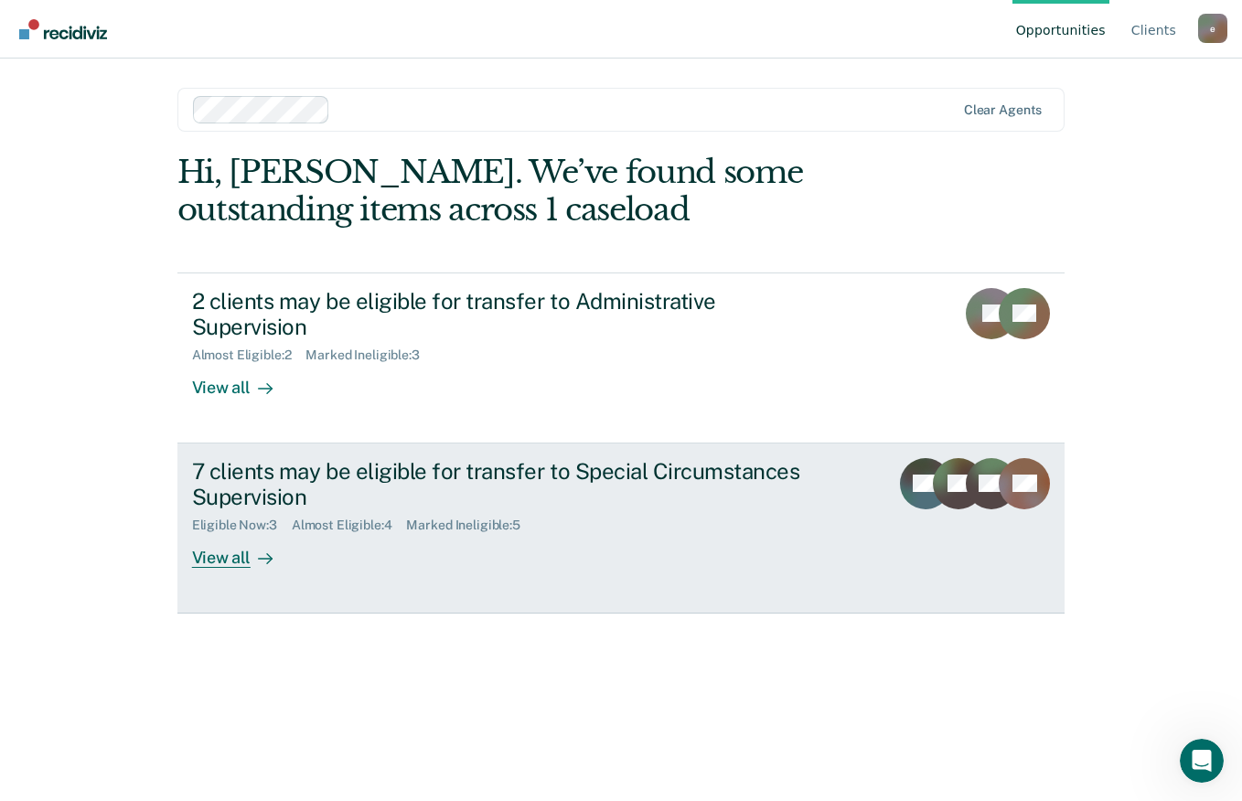
click at [237, 533] on div "View all" at bounding box center [243, 551] width 102 height 36
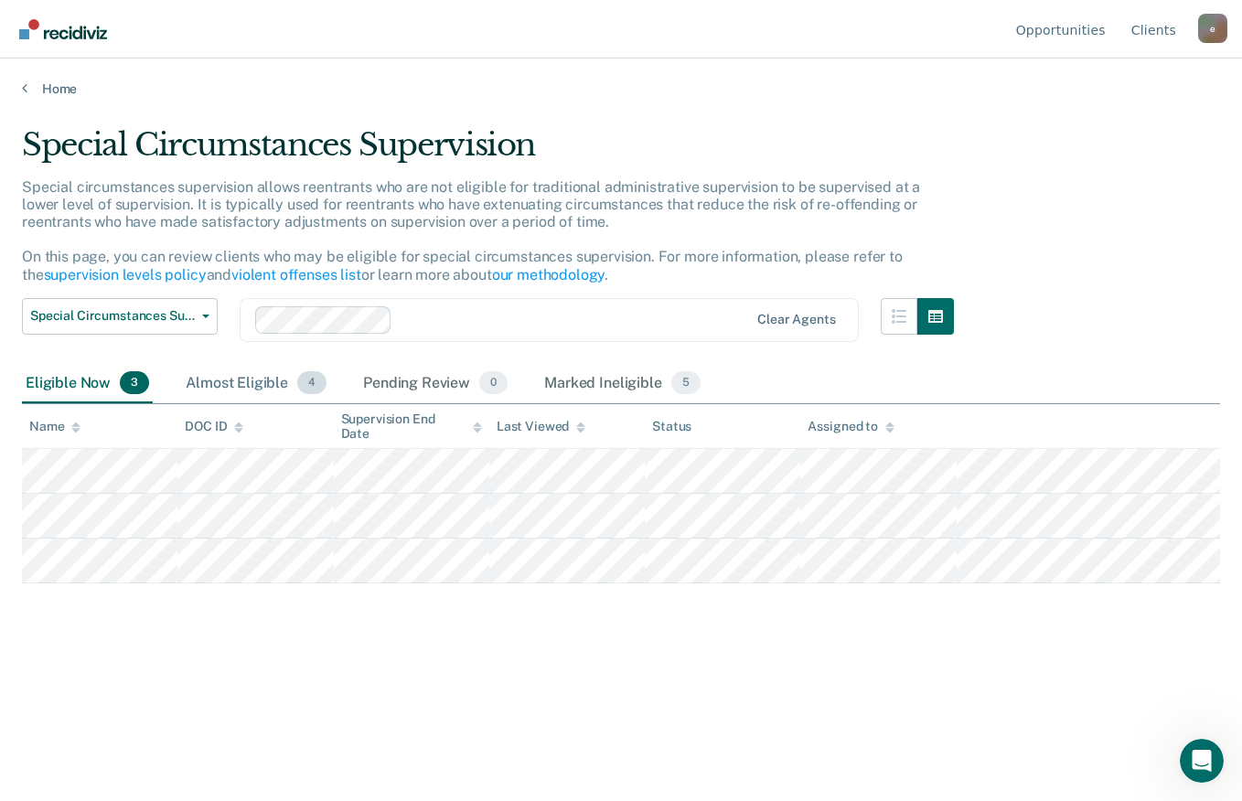
click at [242, 381] on div "Almost Eligible 4" at bounding box center [256, 384] width 148 height 40
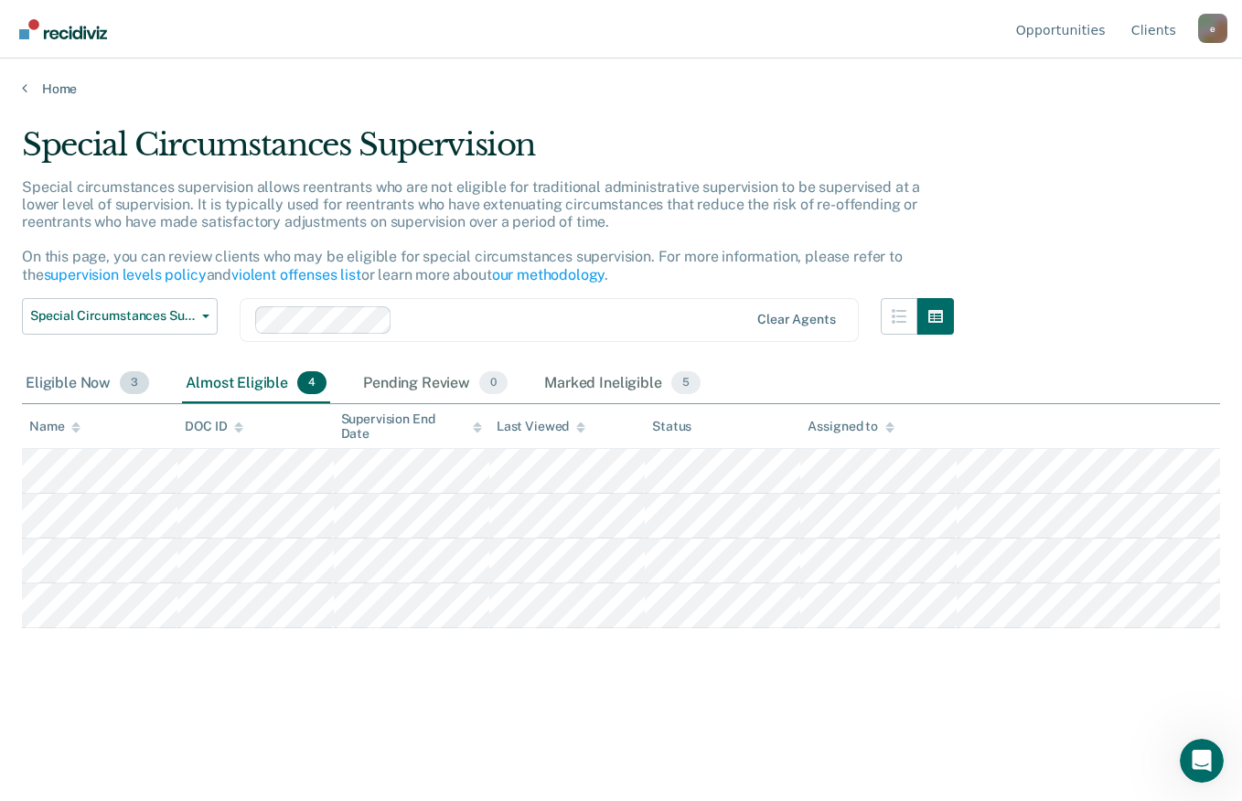
click at [73, 385] on div "Eligible Now 3" at bounding box center [87, 384] width 131 height 40
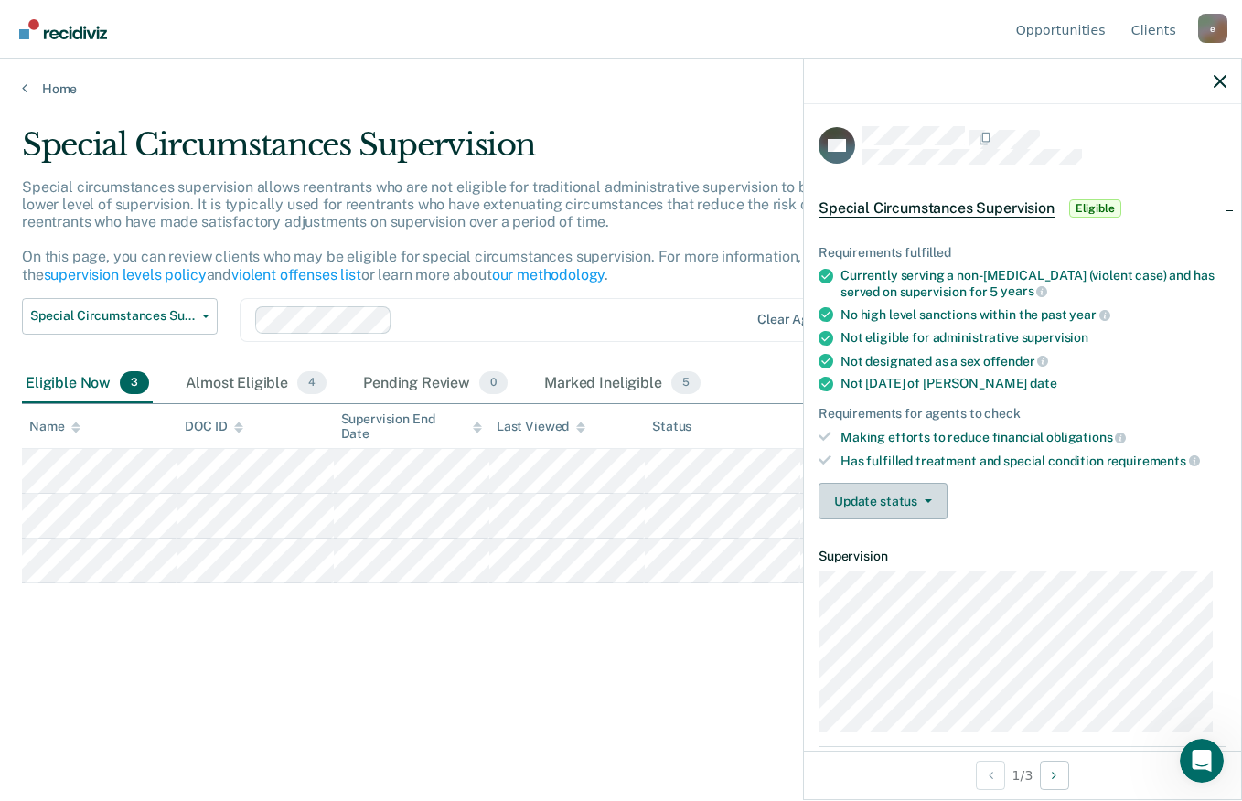
click at [929, 499] on icon "button" at bounding box center [928, 501] width 7 height 4
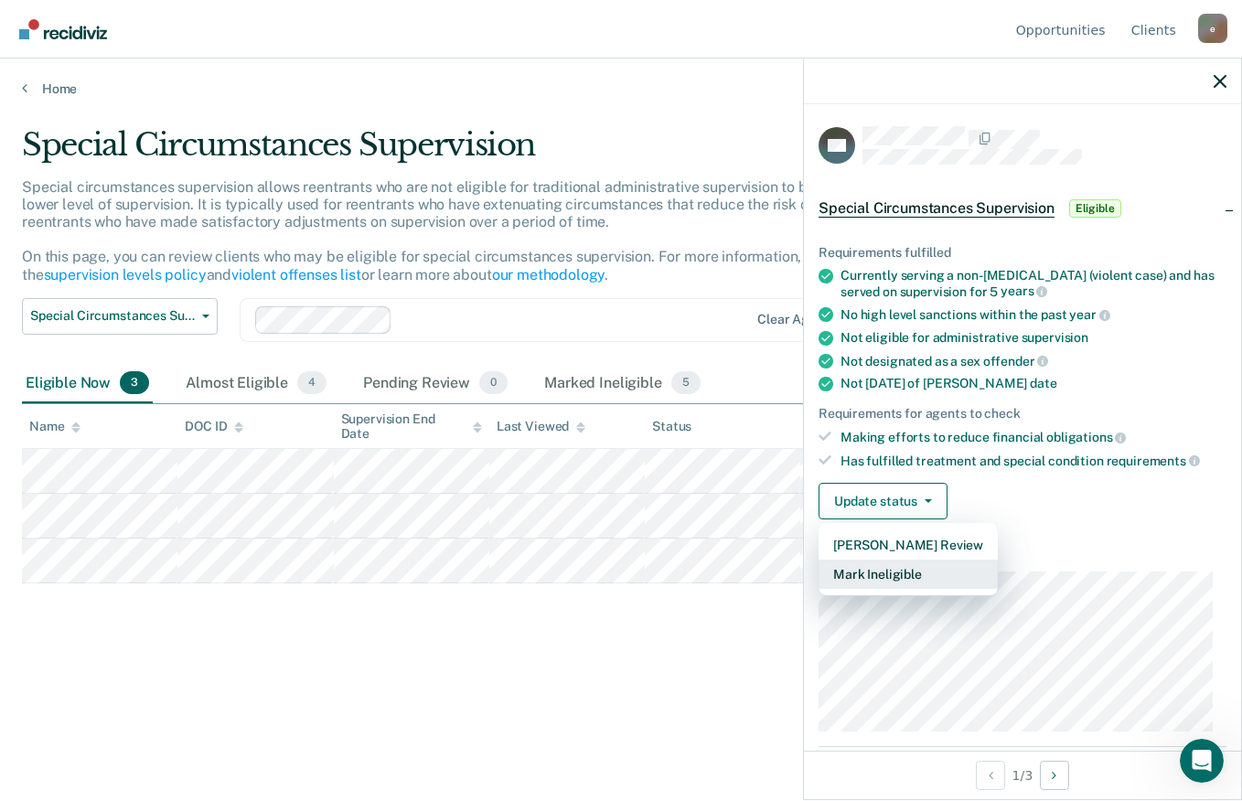
click at [946, 577] on button "Mark Ineligible" at bounding box center [907, 574] width 179 height 29
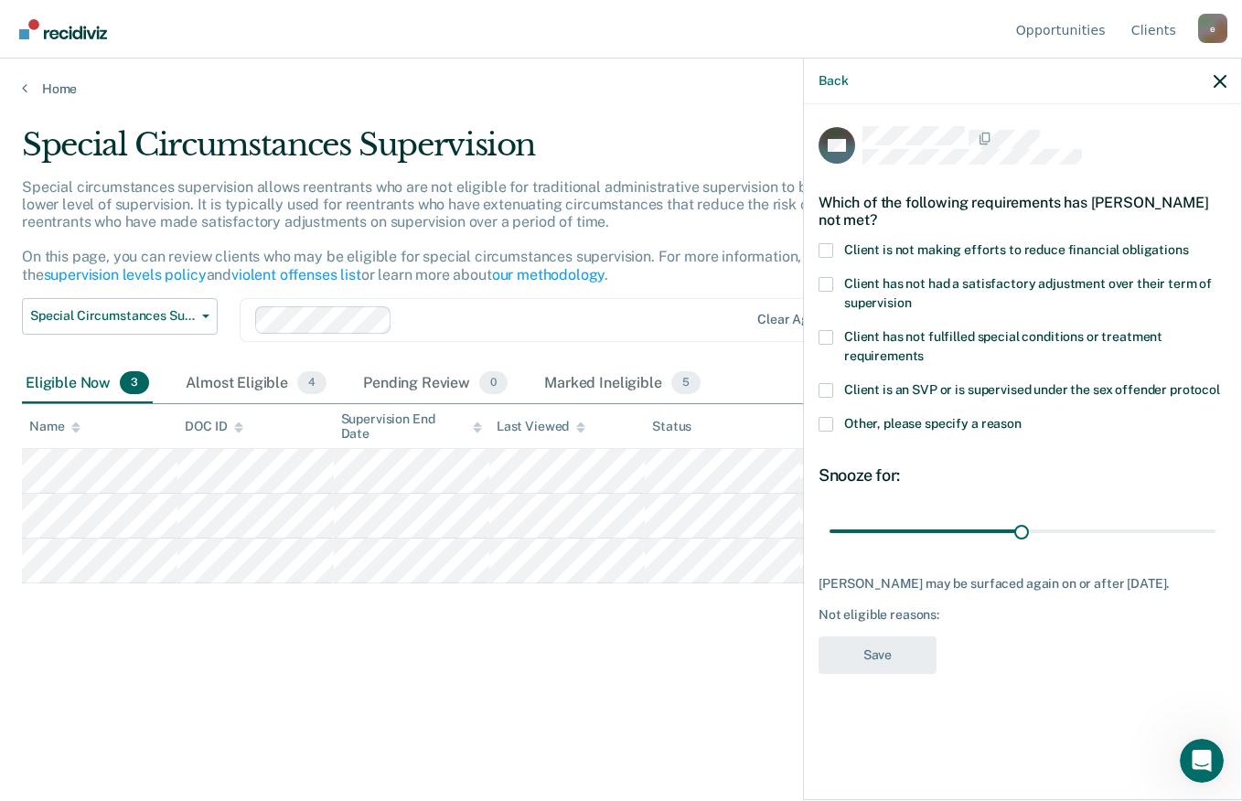
type input "90"
click at [825, 250] on span at bounding box center [825, 250] width 15 height 15
click at [1189, 243] on input "Client is not making efforts to reduce financial obligations" at bounding box center [1189, 243] width 0 height 0
click at [835, 433] on label "Other, please specify a reason" at bounding box center [1022, 426] width 408 height 19
click at [1021, 417] on input "Other, please specify a reason" at bounding box center [1021, 417] width 0 height 0
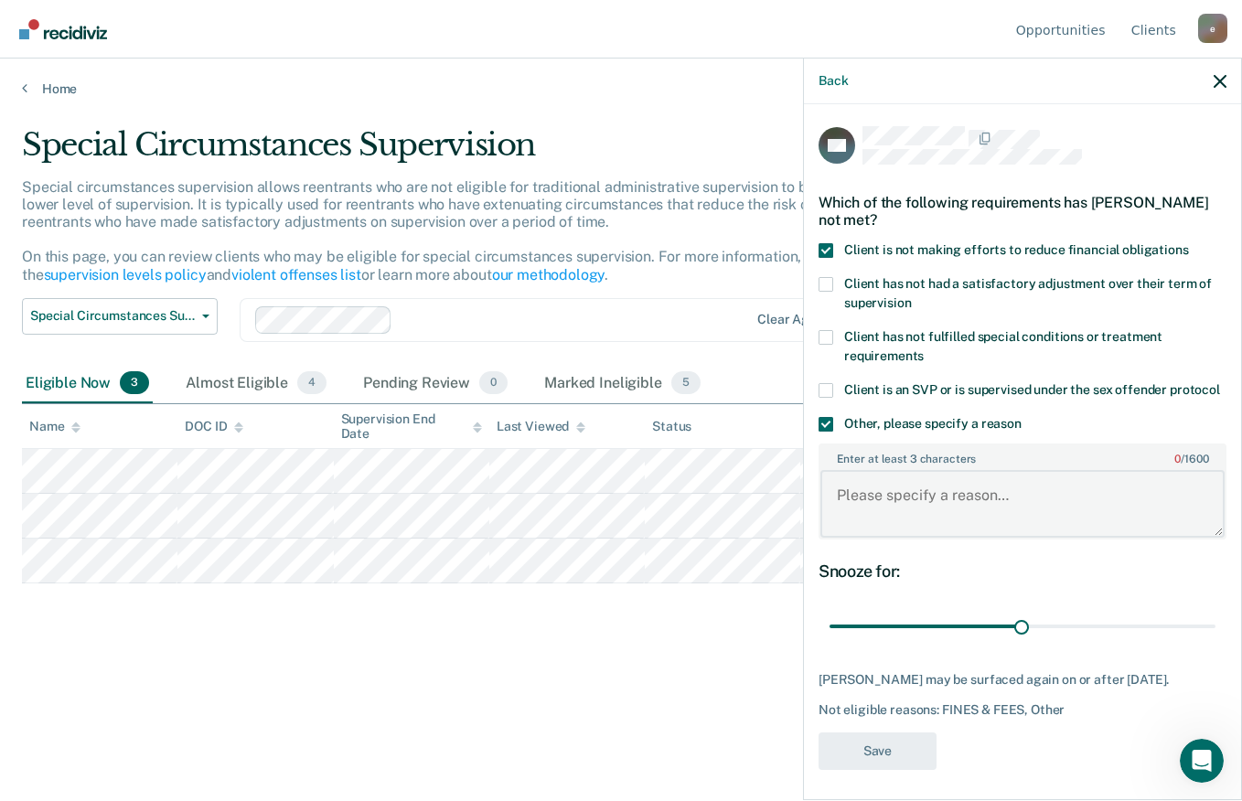
click at [936, 509] on textarea "Enter at least 3 characters 0 / 1600" at bounding box center [1022, 504] width 404 height 68
type textarea "R"
click at [826, 432] on span at bounding box center [825, 424] width 15 height 15
click at [1021, 417] on input "Other, please specify a reason" at bounding box center [1021, 417] width 0 height 0
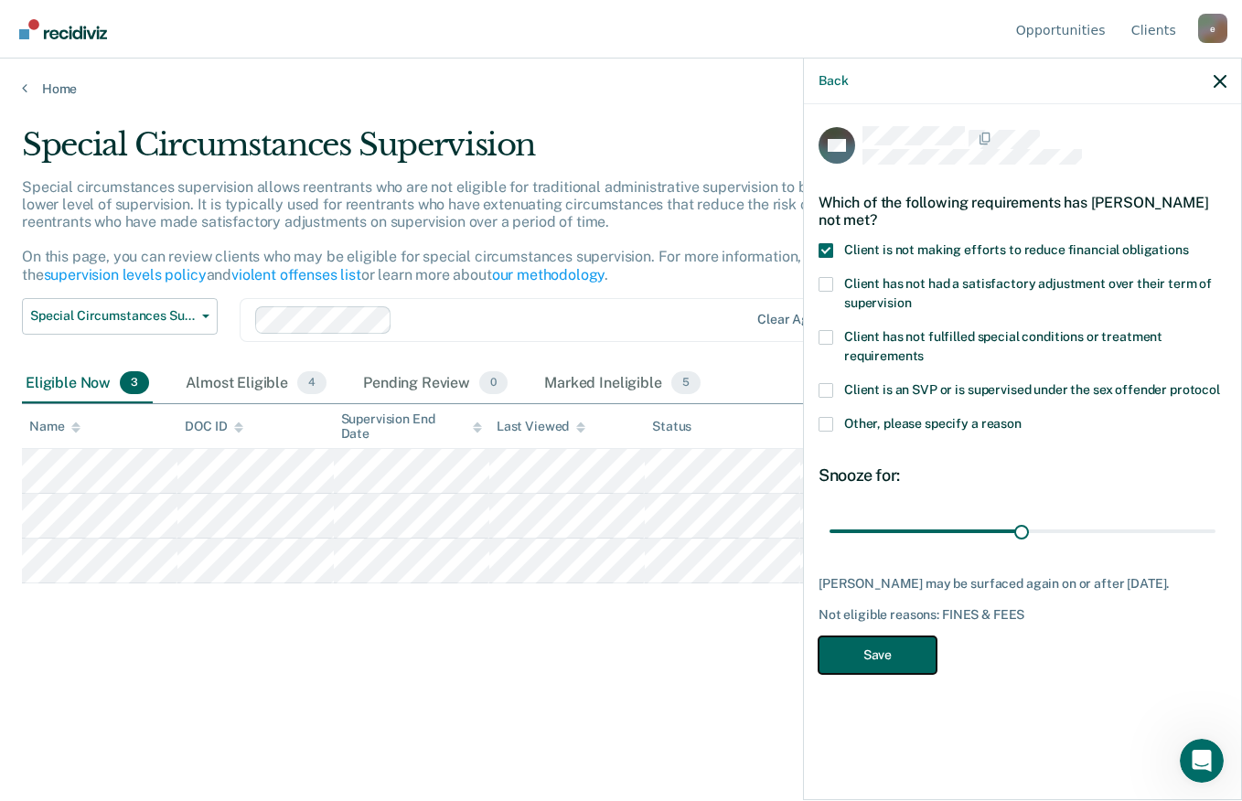
click at [881, 653] on button "Save" at bounding box center [877, 654] width 118 height 37
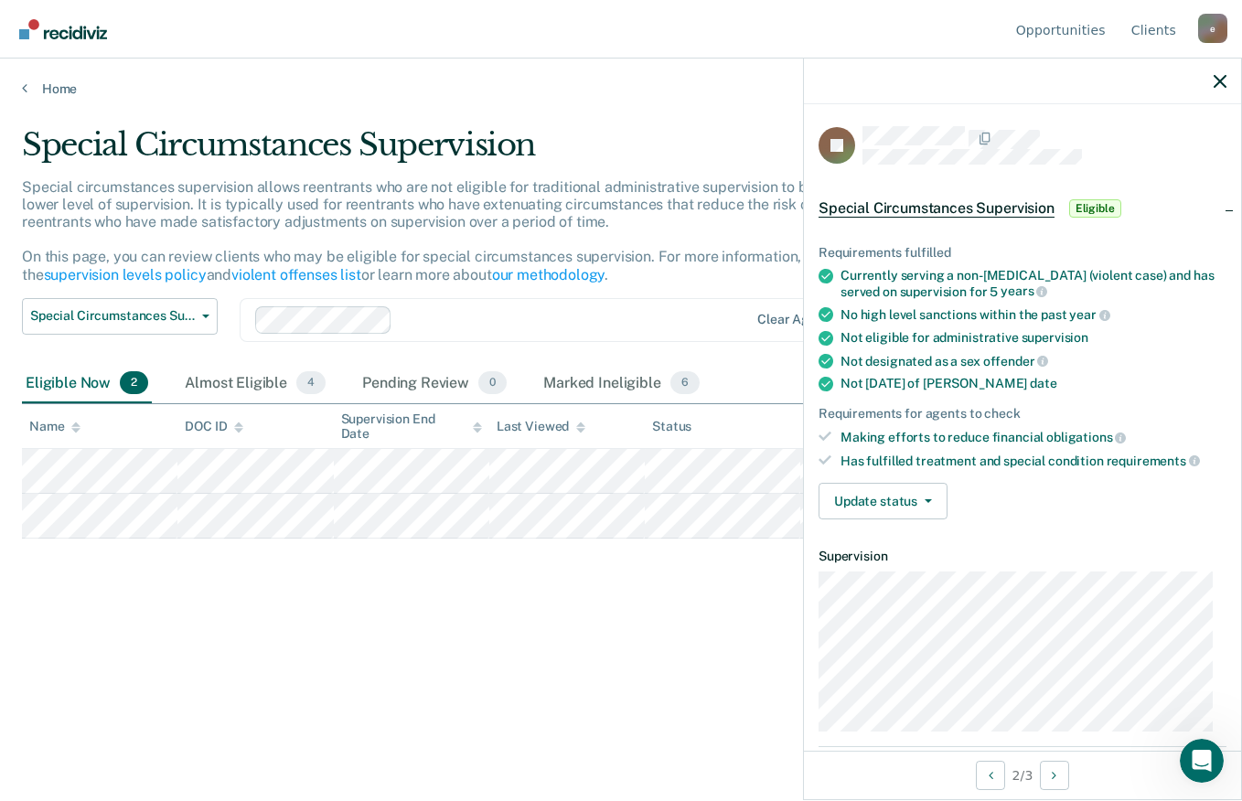
click at [926, 495] on button "Update status" at bounding box center [882, 501] width 129 height 37
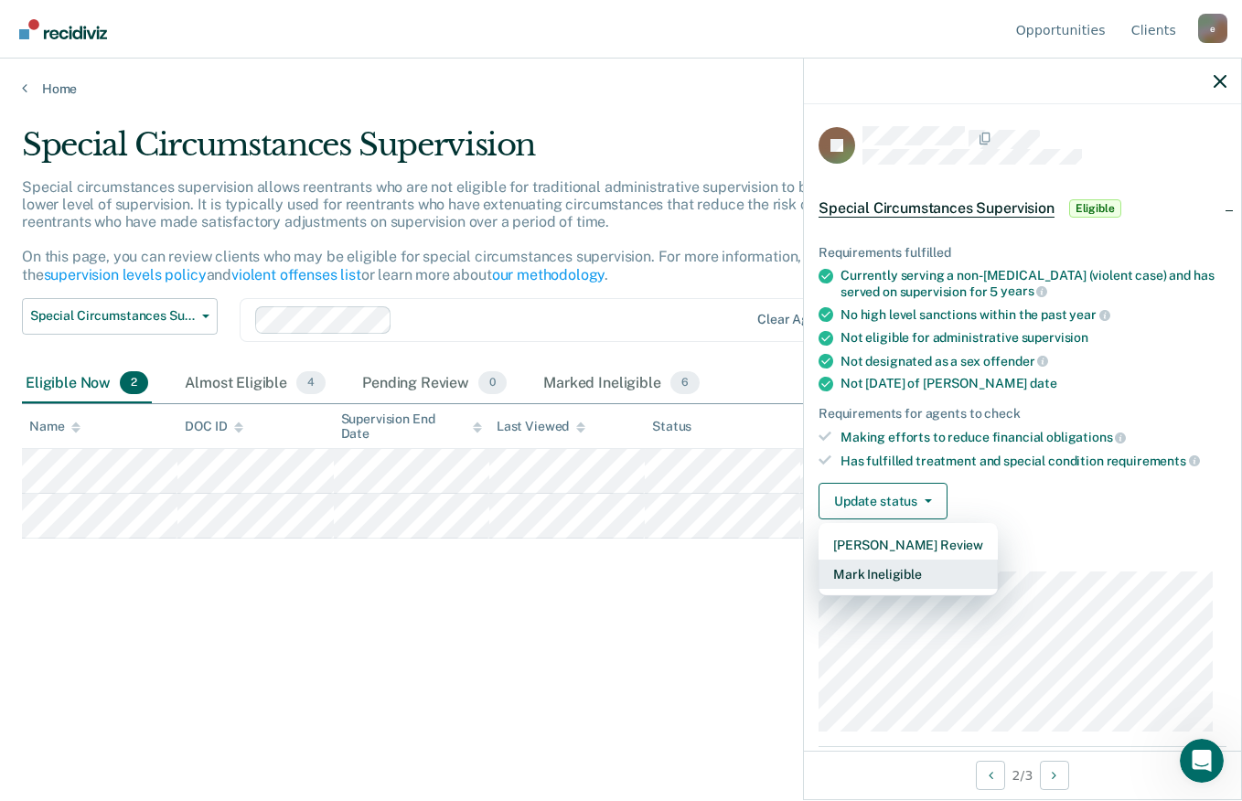
click at [937, 571] on button "Mark Ineligible" at bounding box center [907, 574] width 179 height 29
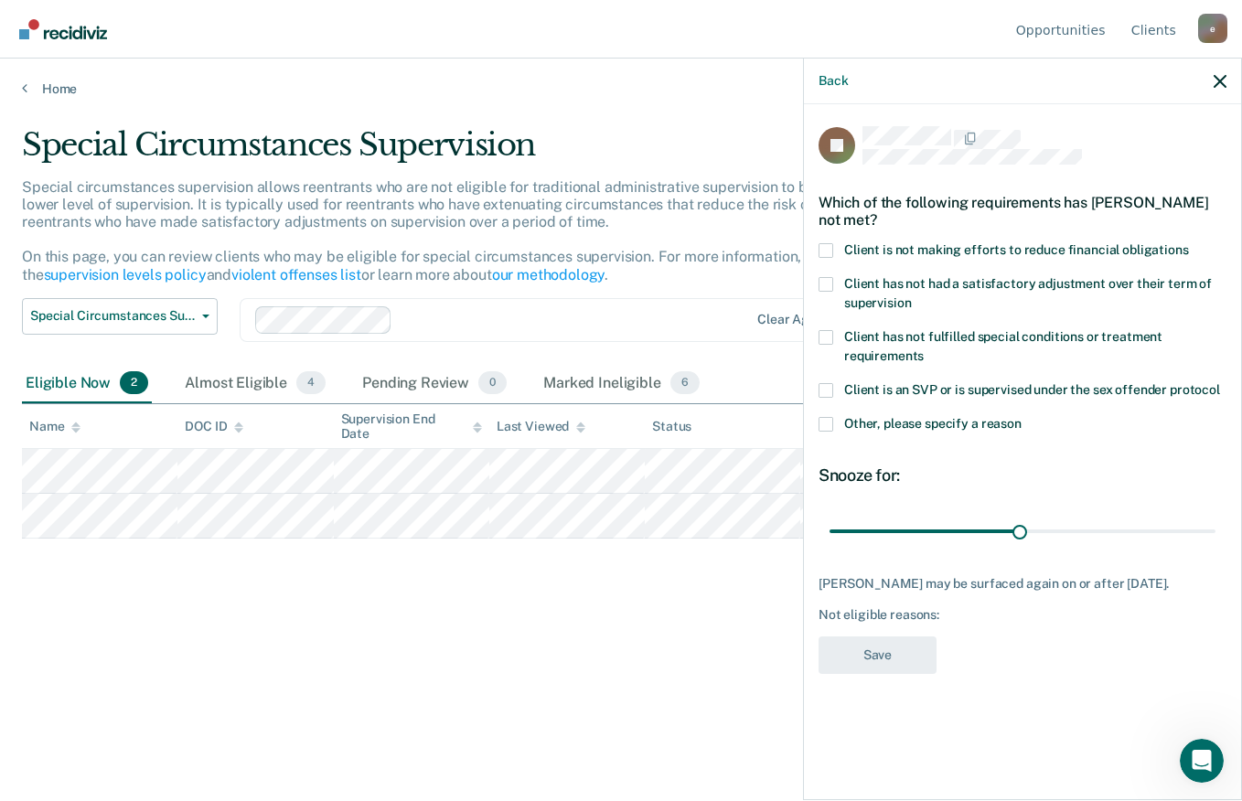
type input "90"
click at [827, 251] on span at bounding box center [825, 250] width 15 height 15
click at [1189, 243] on input "Client is not making efforts to reduce financial obligations" at bounding box center [1189, 243] width 0 height 0
click at [880, 652] on button "Save" at bounding box center [877, 654] width 118 height 37
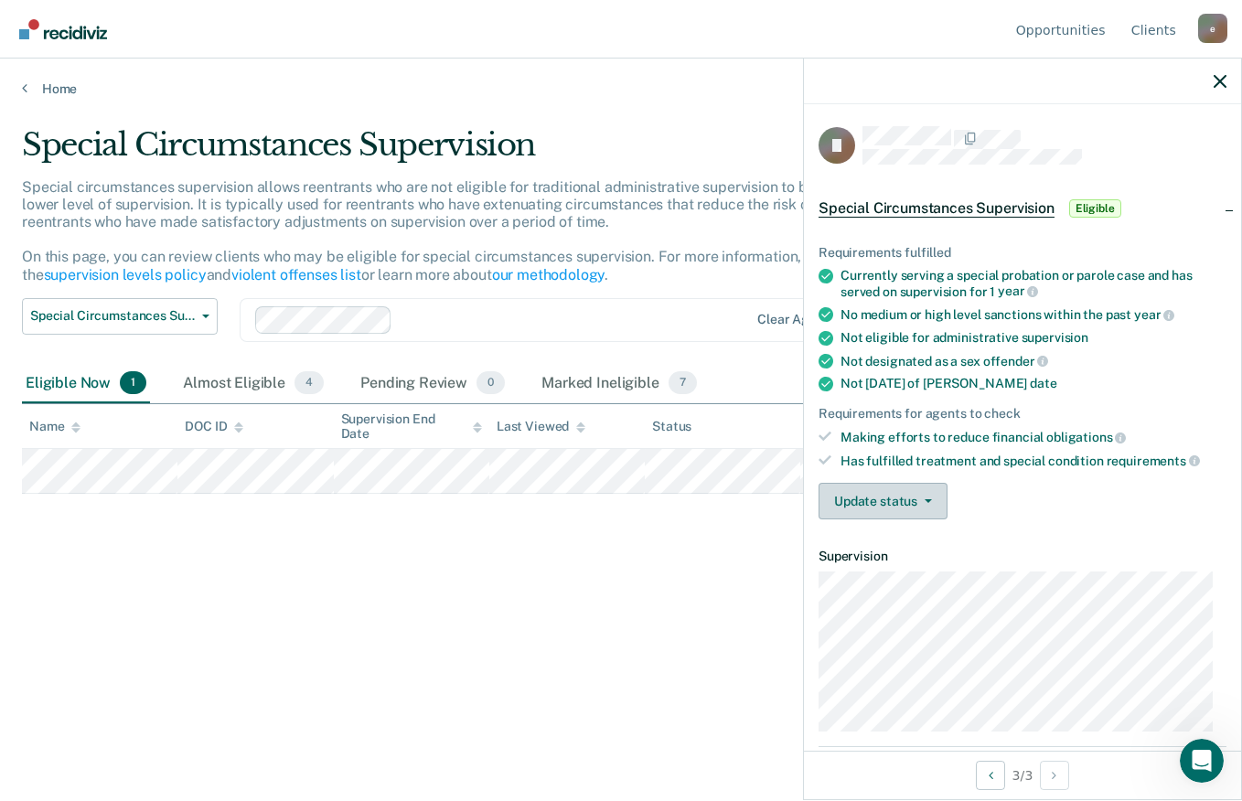
click at [926, 499] on icon "button" at bounding box center [928, 501] width 7 height 4
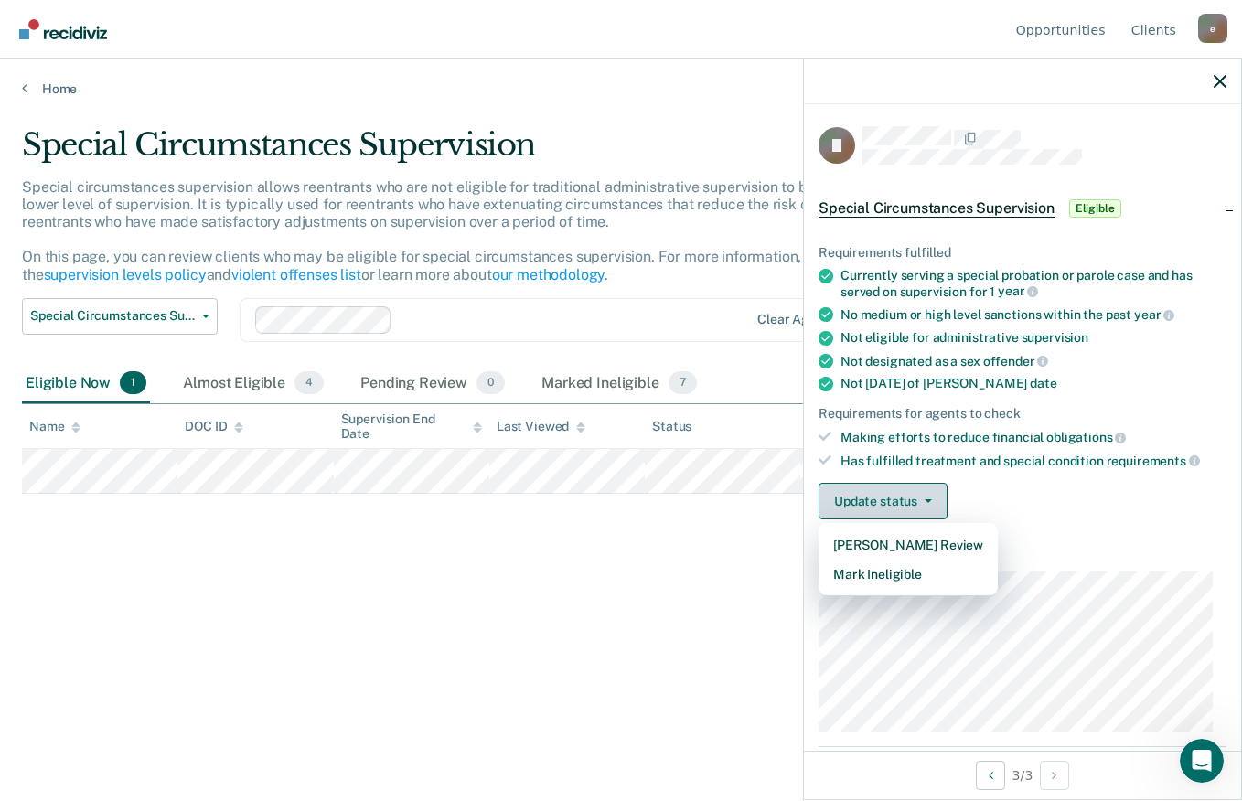
click at [929, 568] on button "Mark Ineligible" at bounding box center [907, 574] width 179 height 29
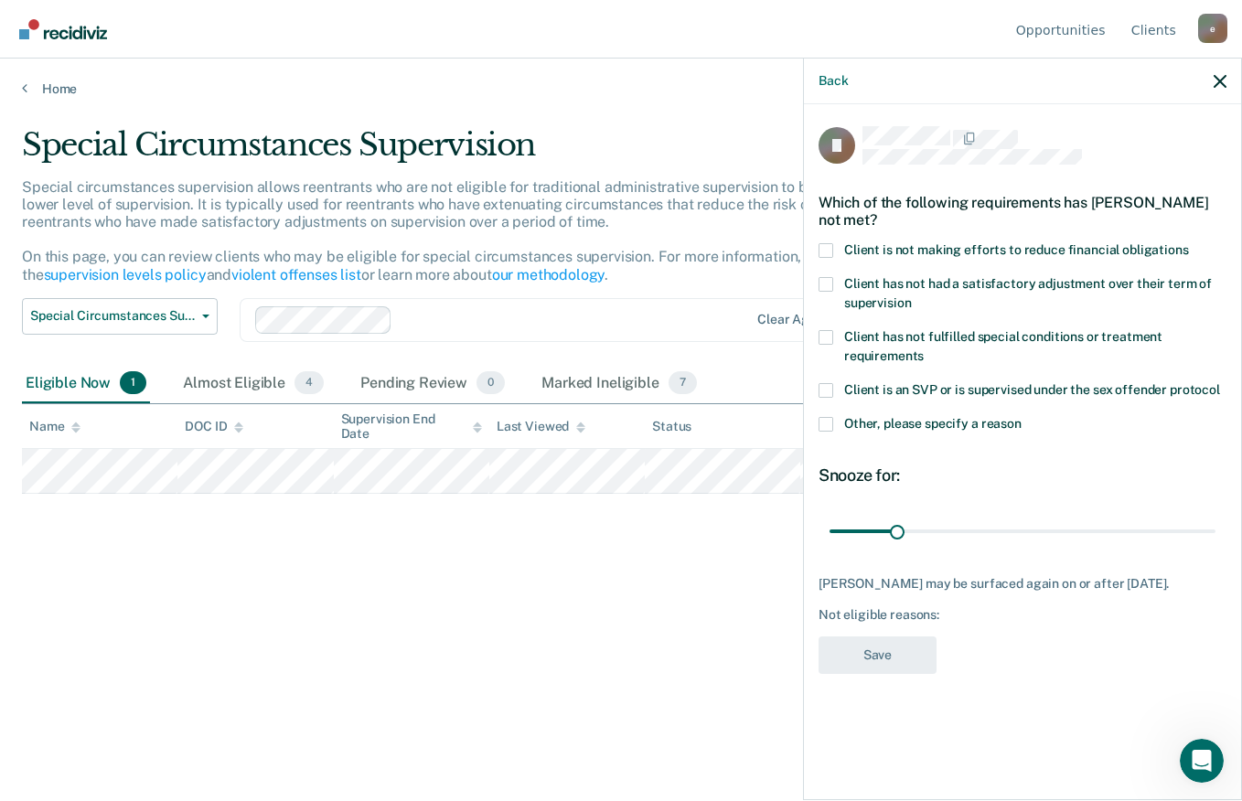
click at [829, 251] on span at bounding box center [825, 250] width 15 height 15
click at [1189, 243] on input "Client is not making efforts to reduce financial obligations" at bounding box center [1189, 243] width 0 height 0
type input "90"
click at [882, 650] on button "Save" at bounding box center [877, 654] width 118 height 37
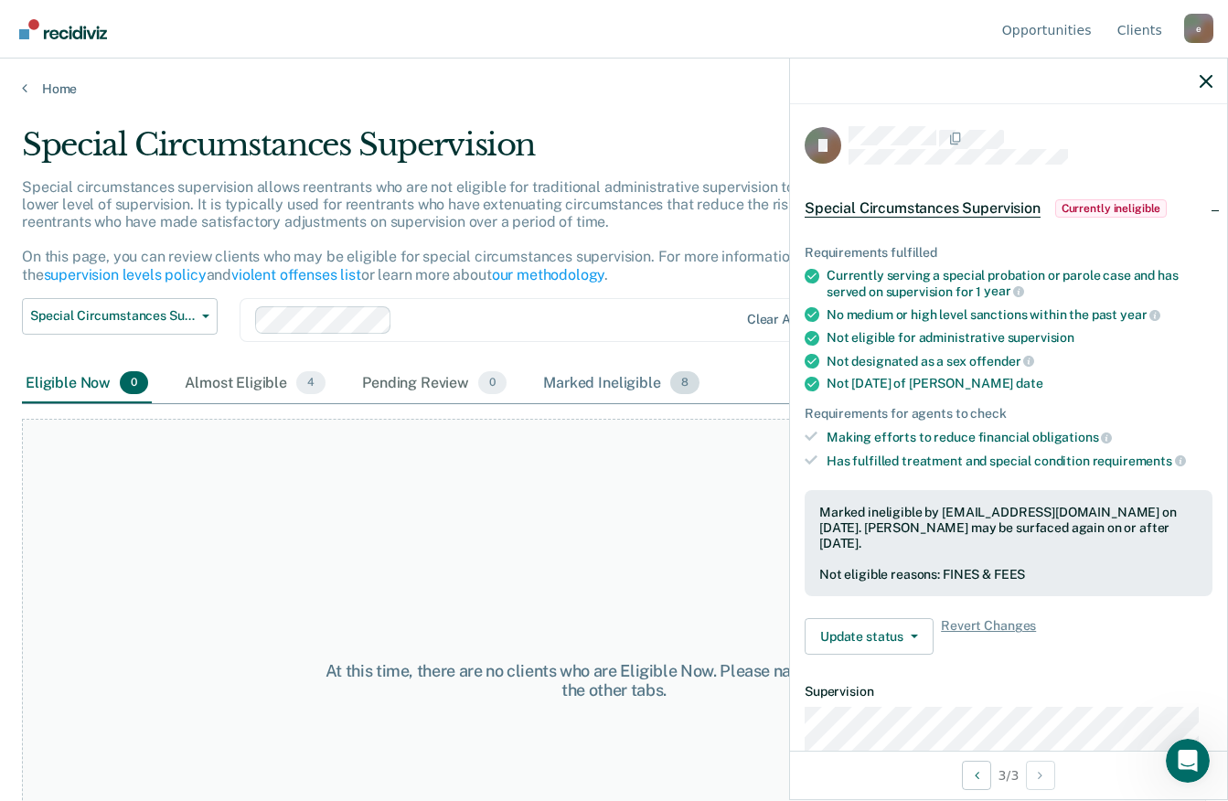
click at [636, 379] on div "Marked Ineligible 8" at bounding box center [622, 384] width 164 height 40
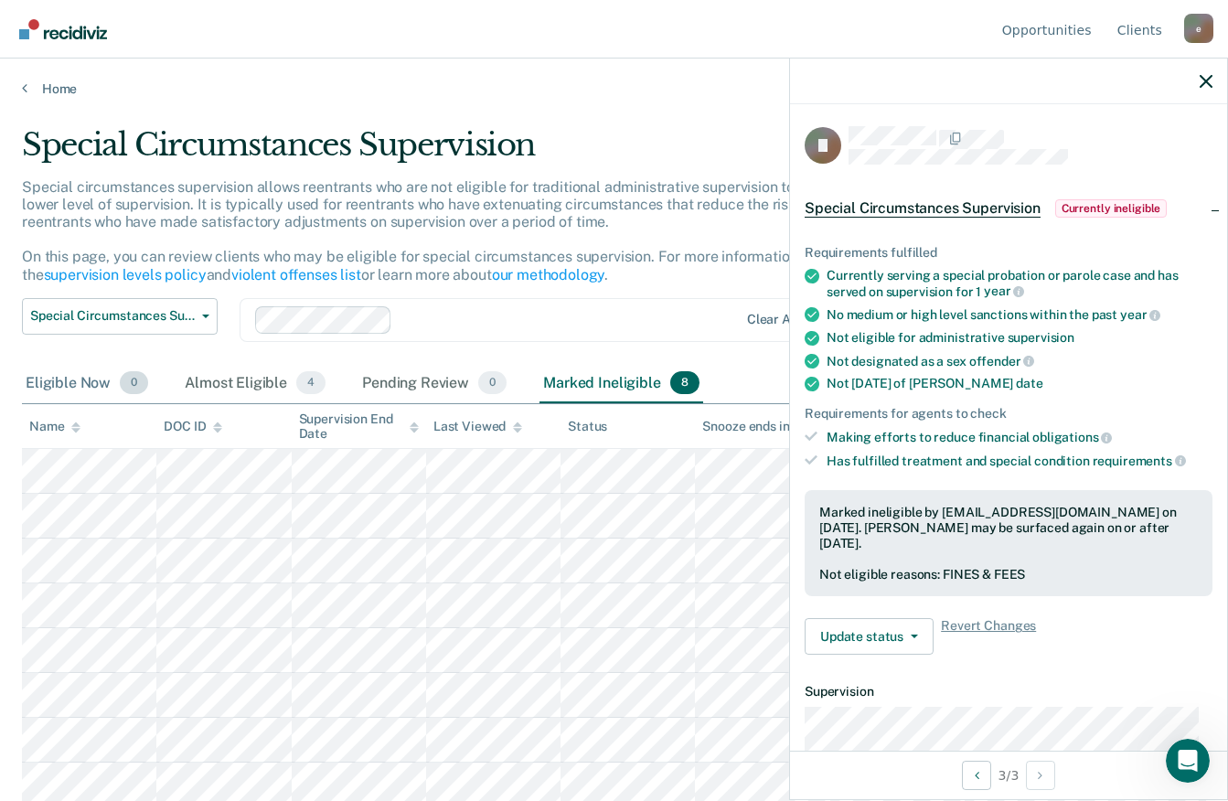
click at [79, 380] on div "Eligible Now 0" at bounding box center [87, 384] width 130 height 40
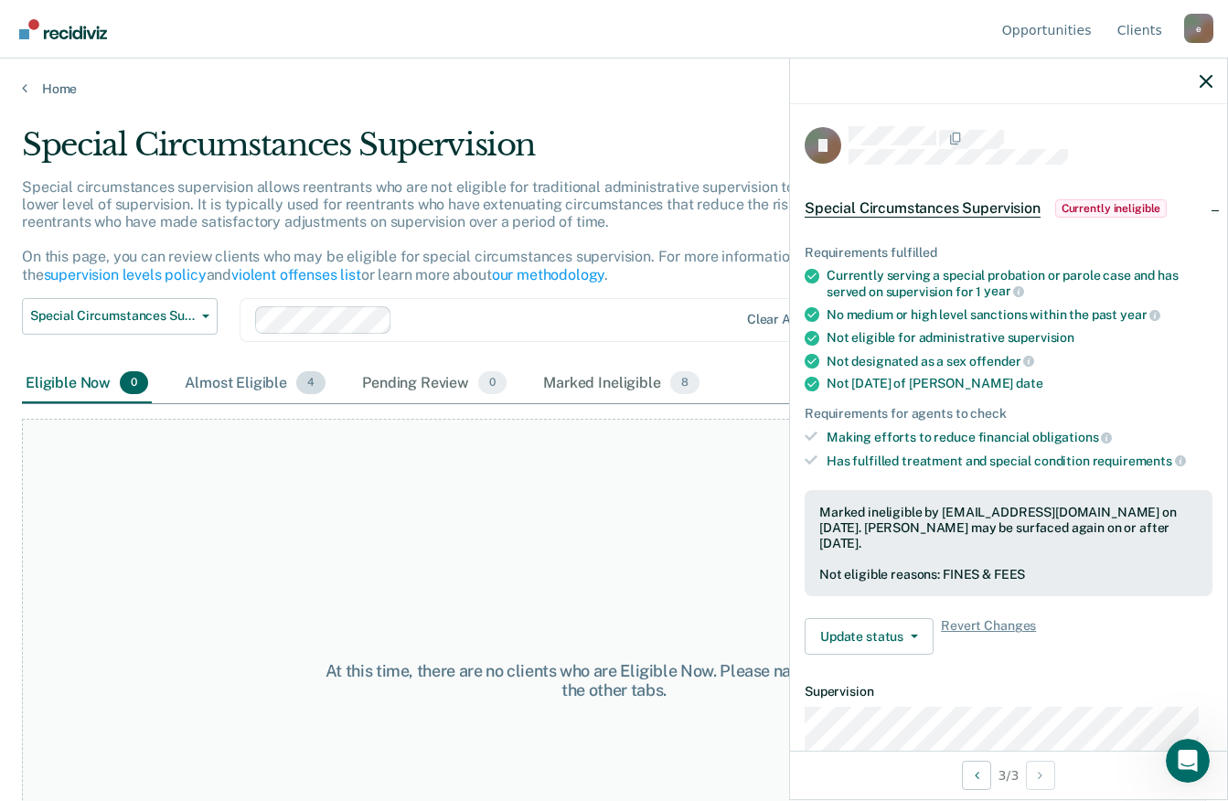
click at [251, 380] on div "Almost Eligible 4" at bounding box center [255, 384] width 148 height 40
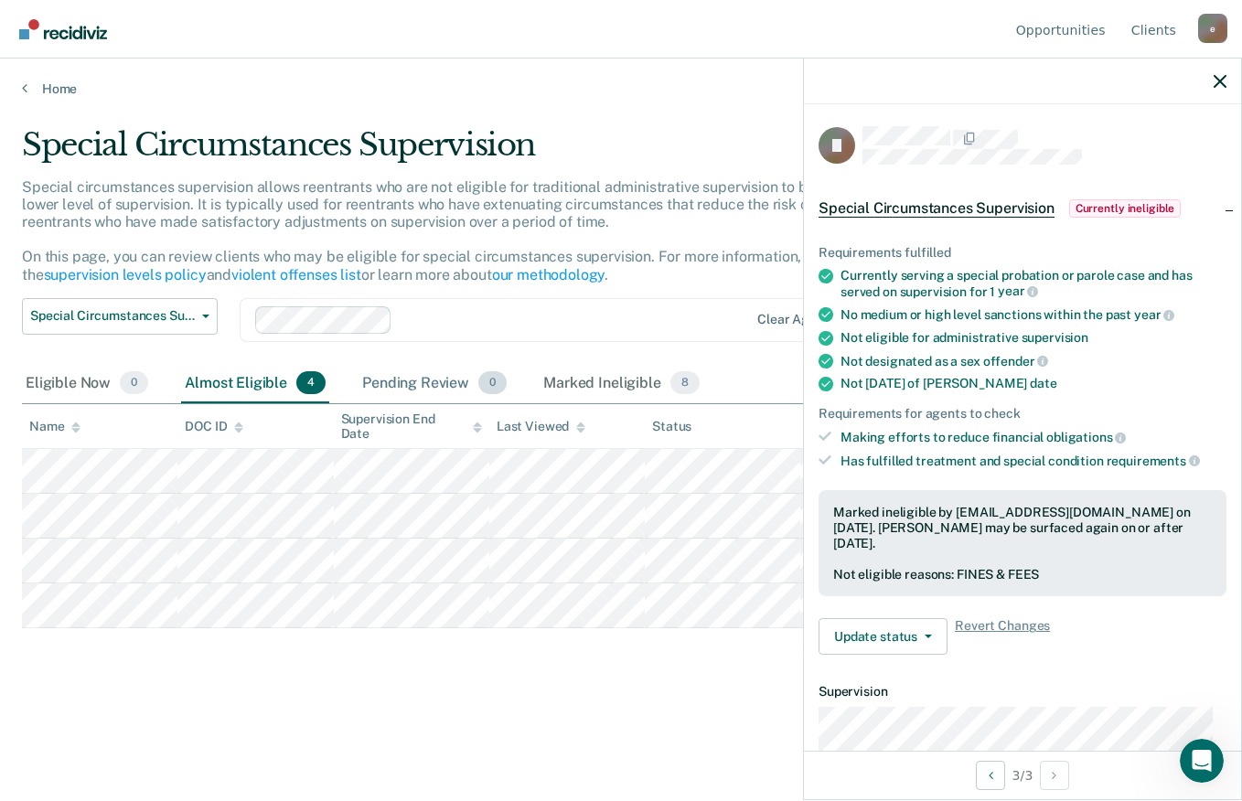
click at [408, 382] on div "Pending Review 0" at bounding box center [434, 384] width 152 height 40
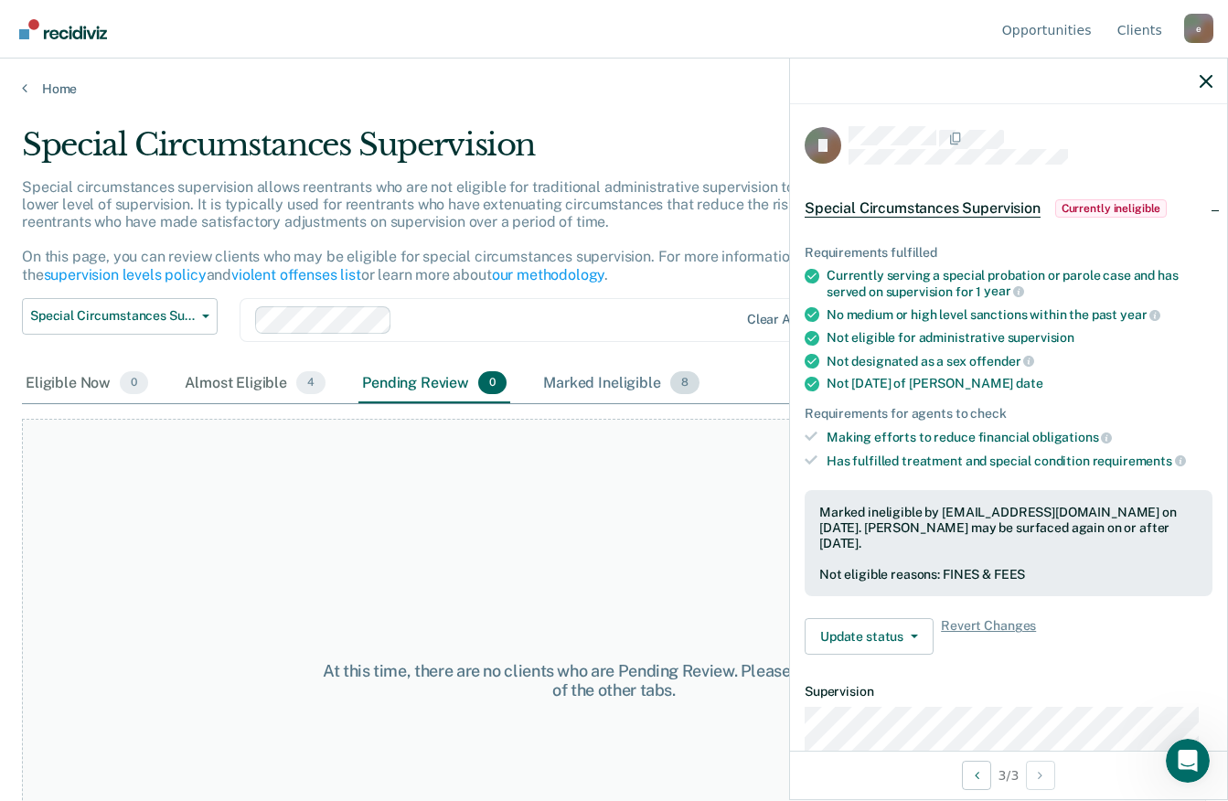
click at [607, 383] on div "Marked Ineligible 8" at bounding box center [622, 384] width 164 height 40
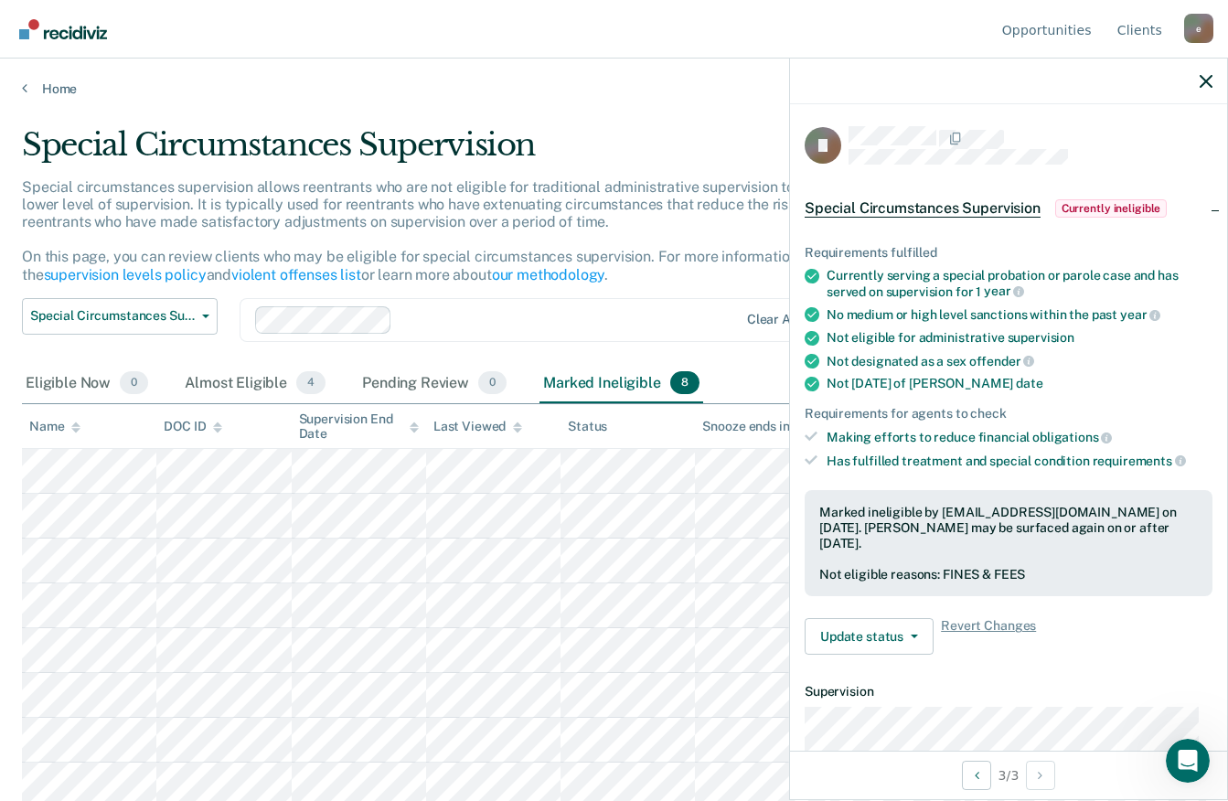
scroll to position [5, 0]
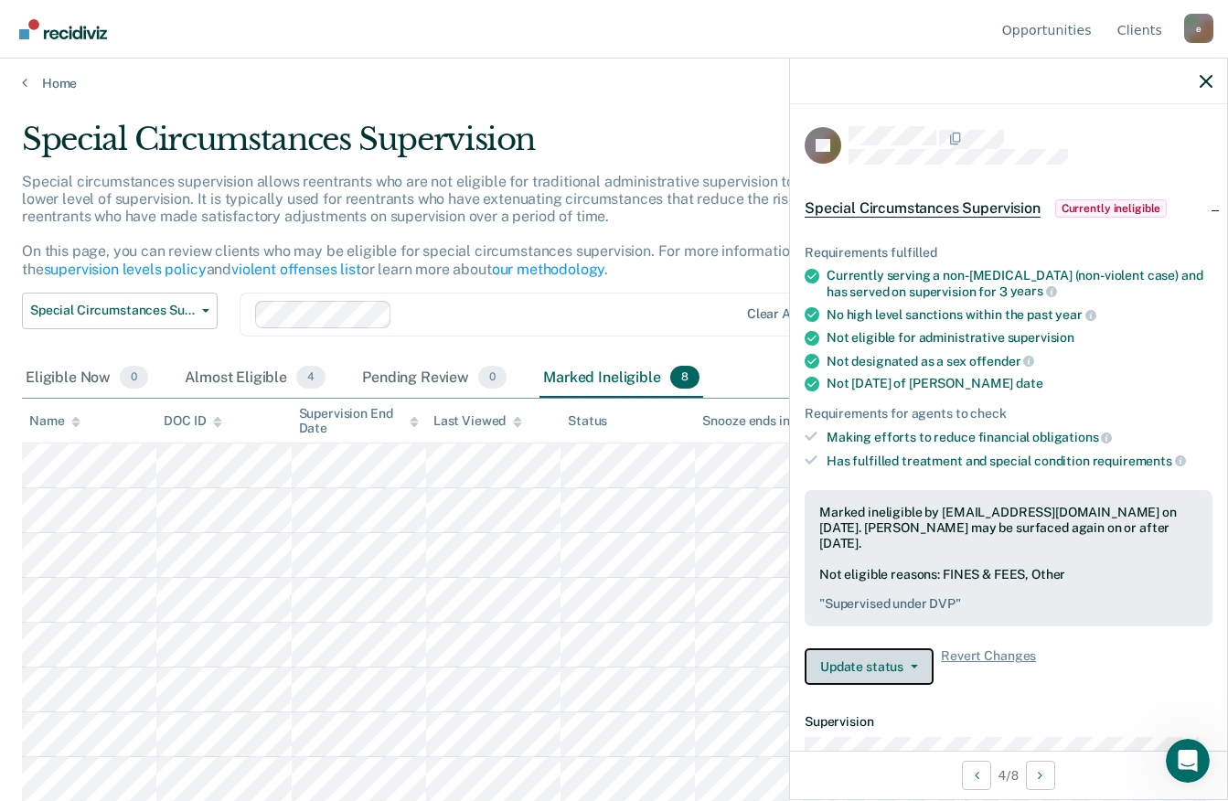
click at [913, 665] on icon "button" at bounding box center [914, 667] width 7 height 4
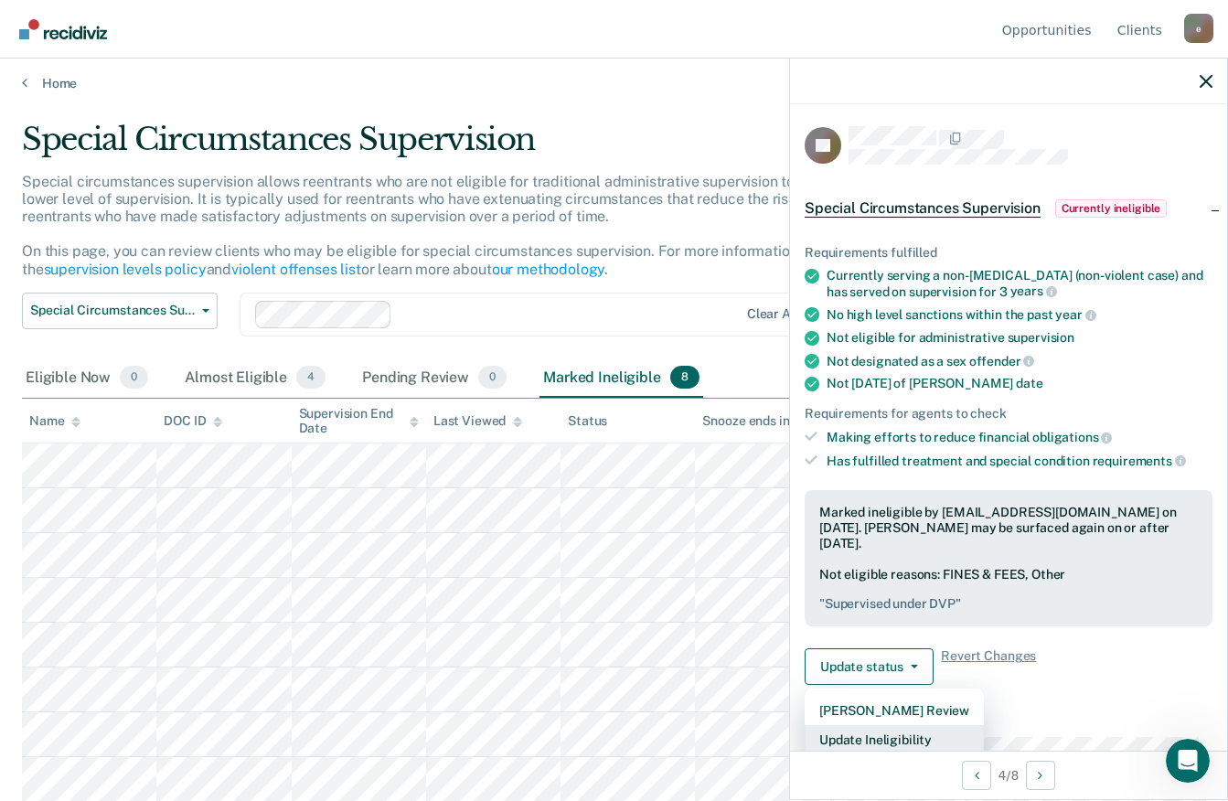
click at [933, 725] on button "Update Ineligibility" at bounding box center [894, 739] width 179 height 29
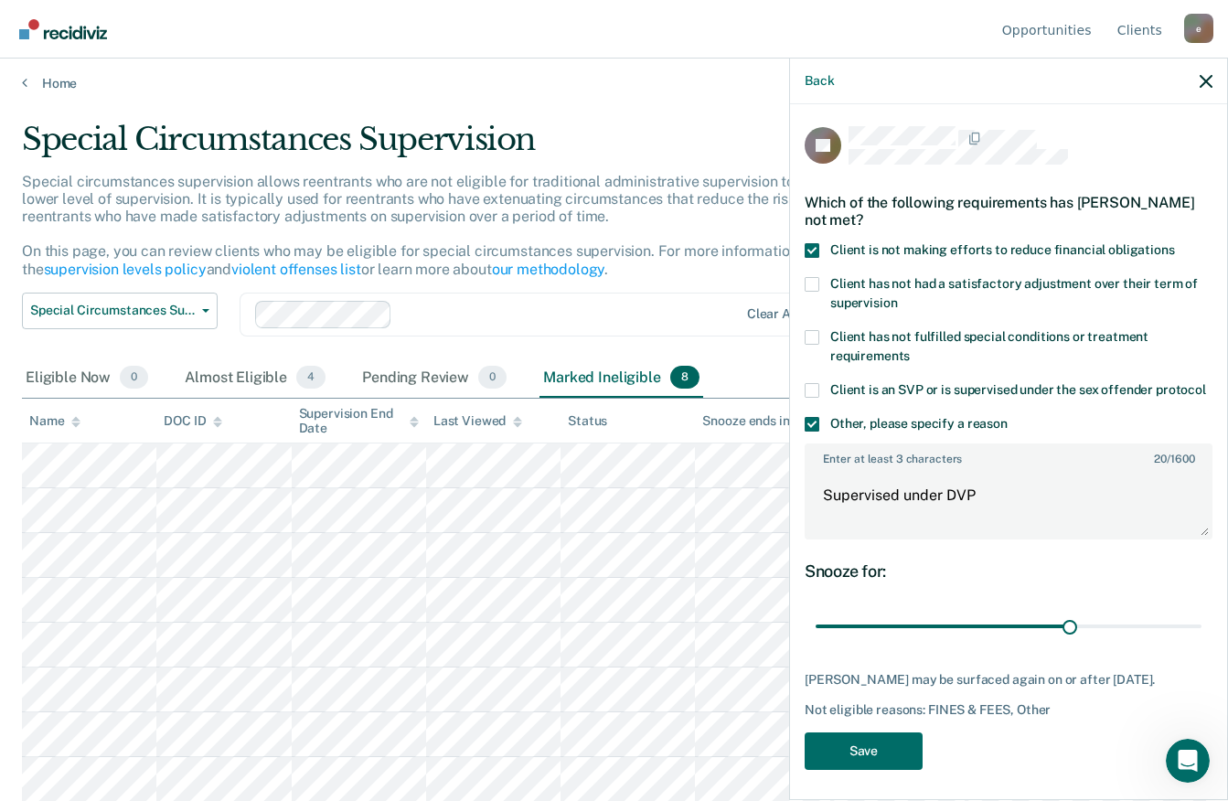
type input "120"
click at [861, 767] on button "Save" at bounding box center [864, 750] width 118 height 37
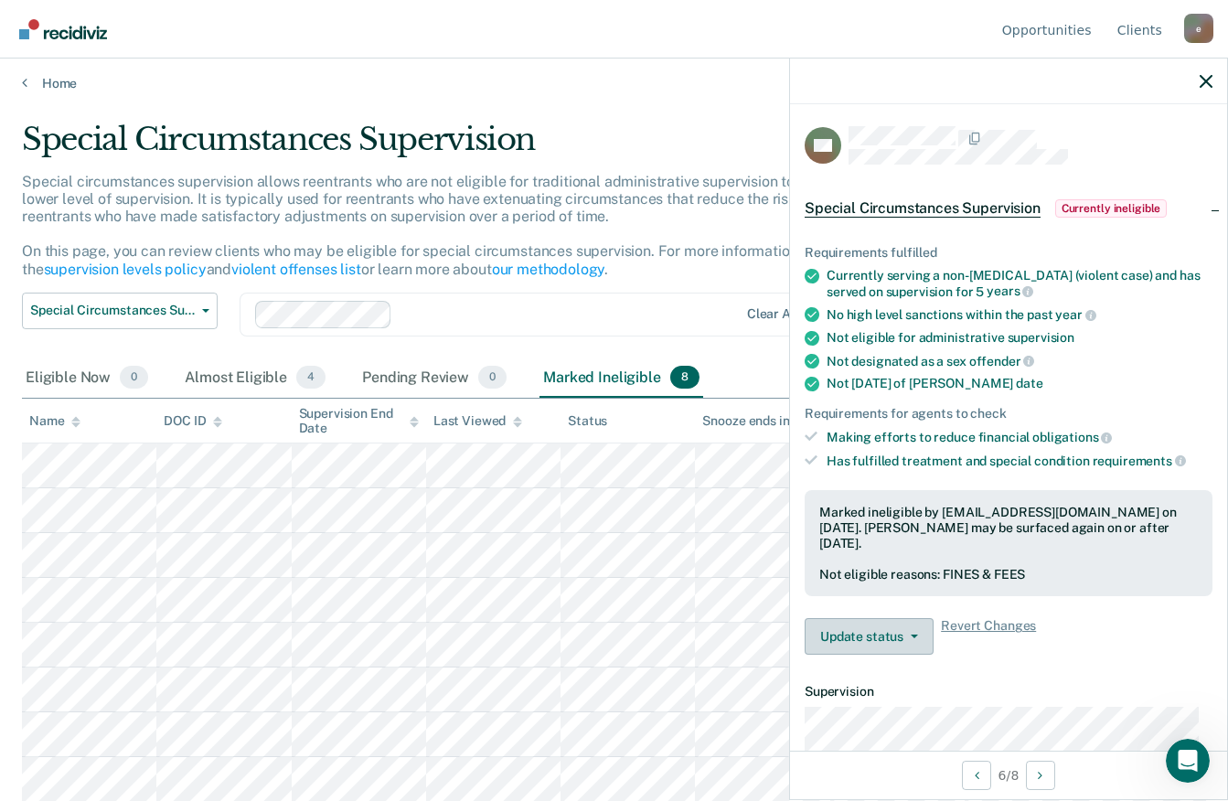
click at [914, 635] on icon "button" at bounding box center [914, 637] width 7 height 4
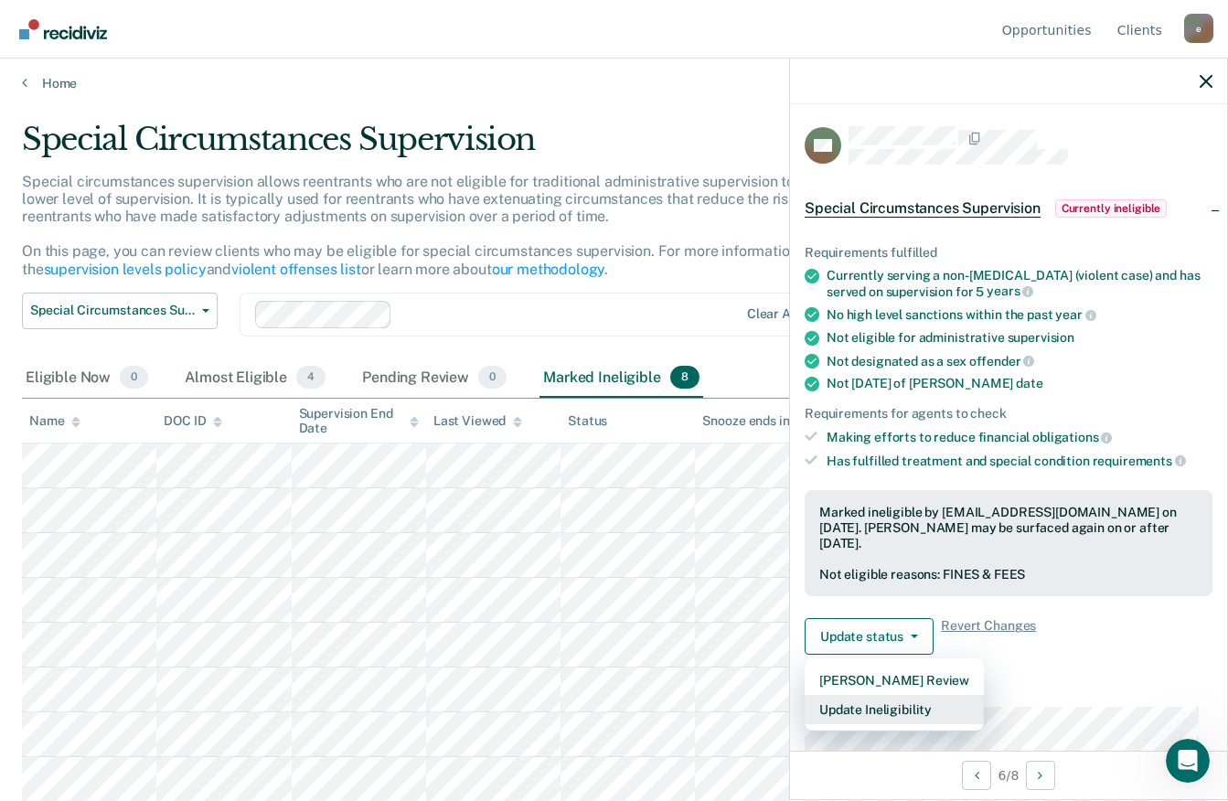
click at [910, 695] on button "Update Ineligibility" at bounding box center [894, 709] width 179 height 29
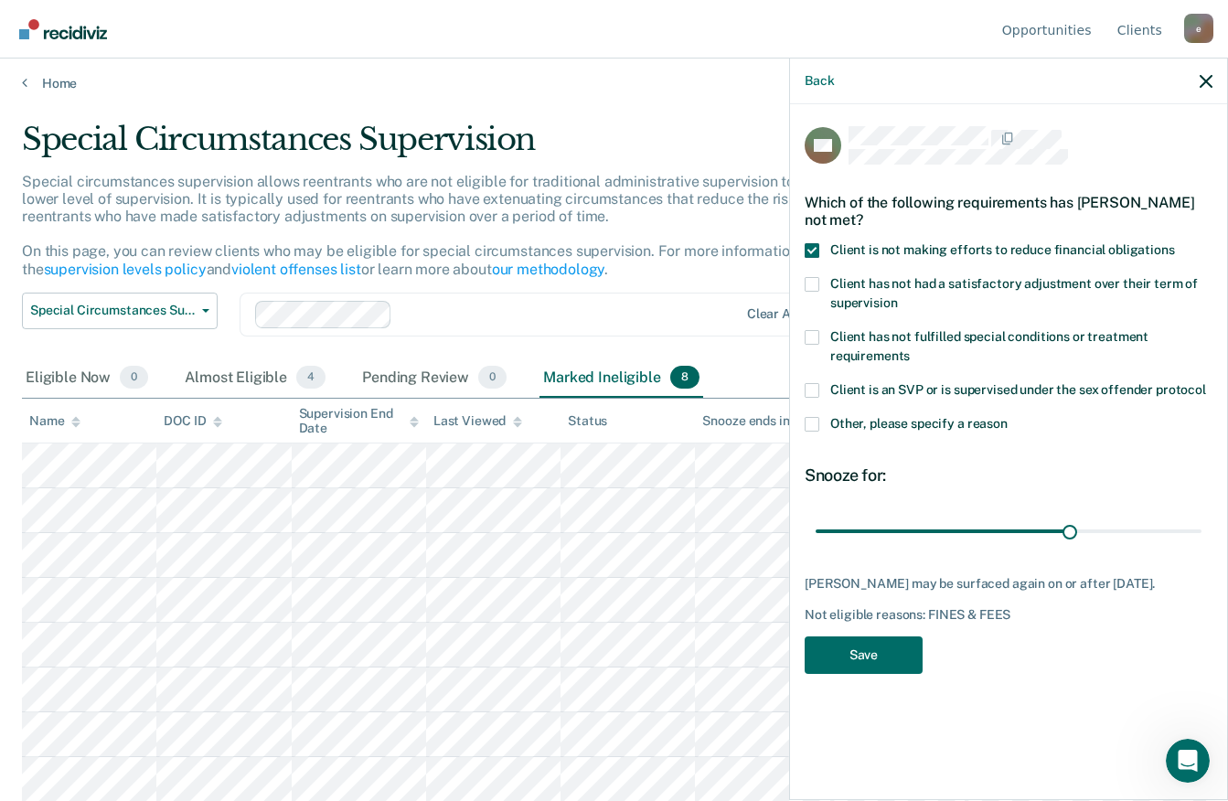
type input "120"
click at [867, 674] on button "Save" at bounding box center [864, 654] width 118 height 37
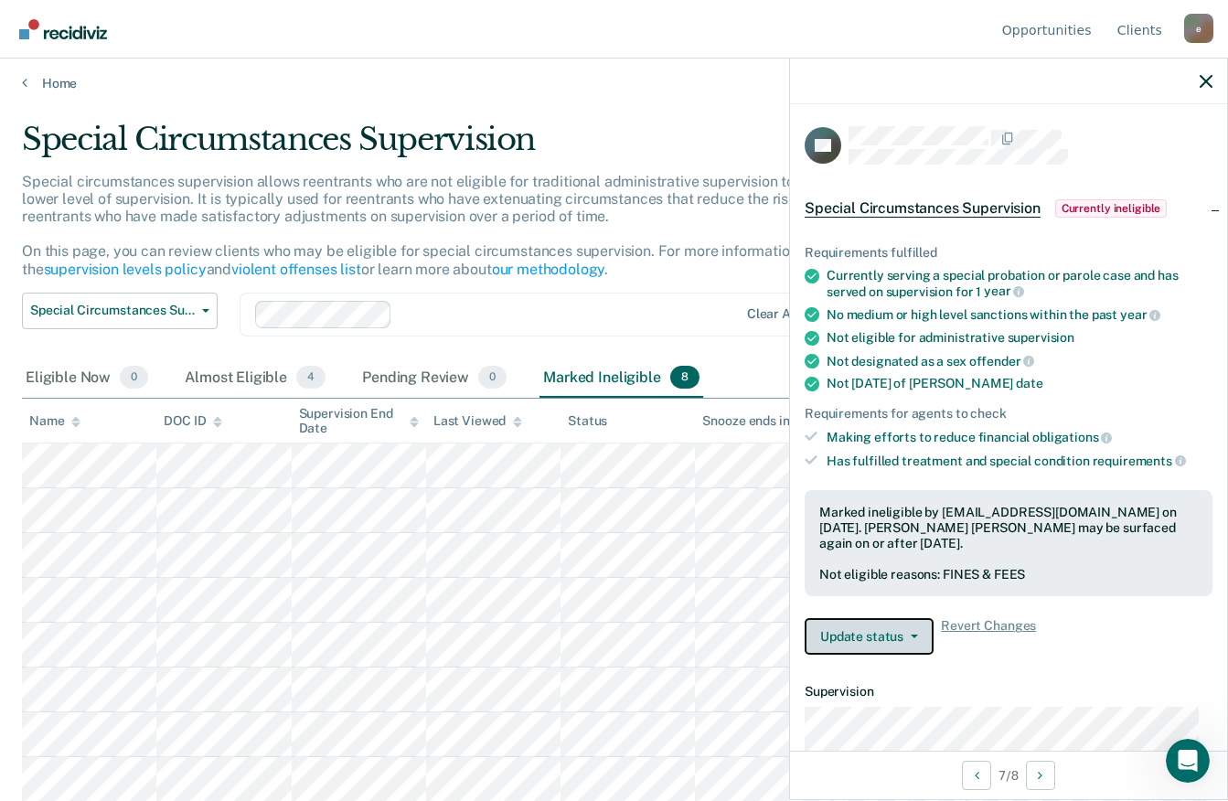
click at [913, 635] on icon "button" at bounding box center [914, 637] width 7 height 4
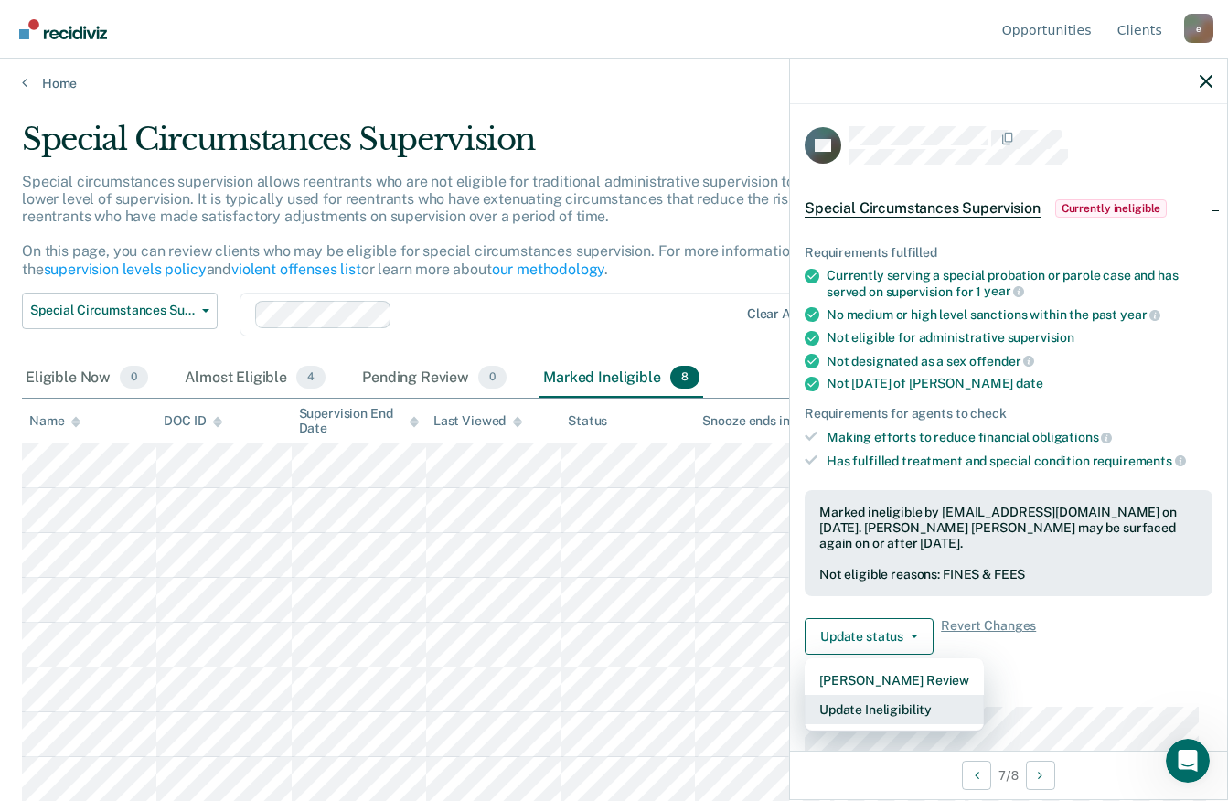
click at [910, 695] on button "Update Ineligibility" at bounding box center [894, 709] width 179 height 29
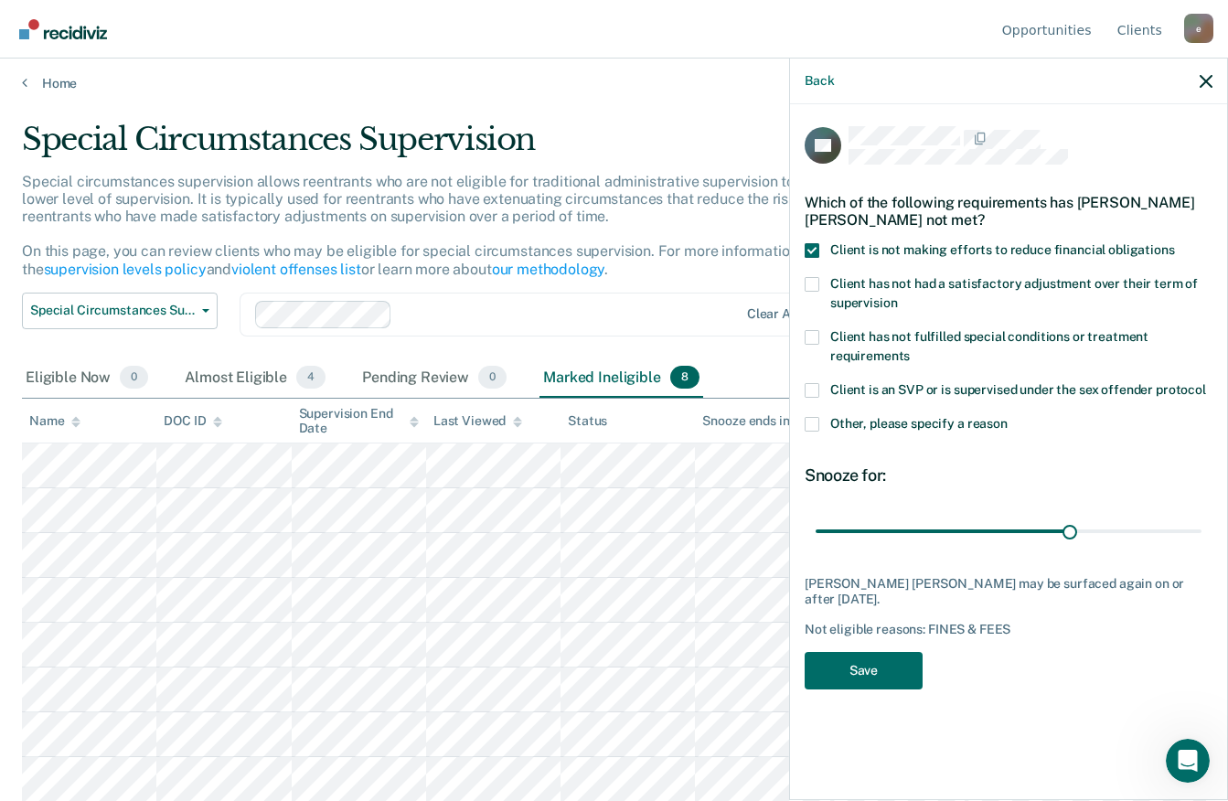
type input "120"
click at [871, 653] on button "Save" at bounding box center [864, 670] width 118 height 37
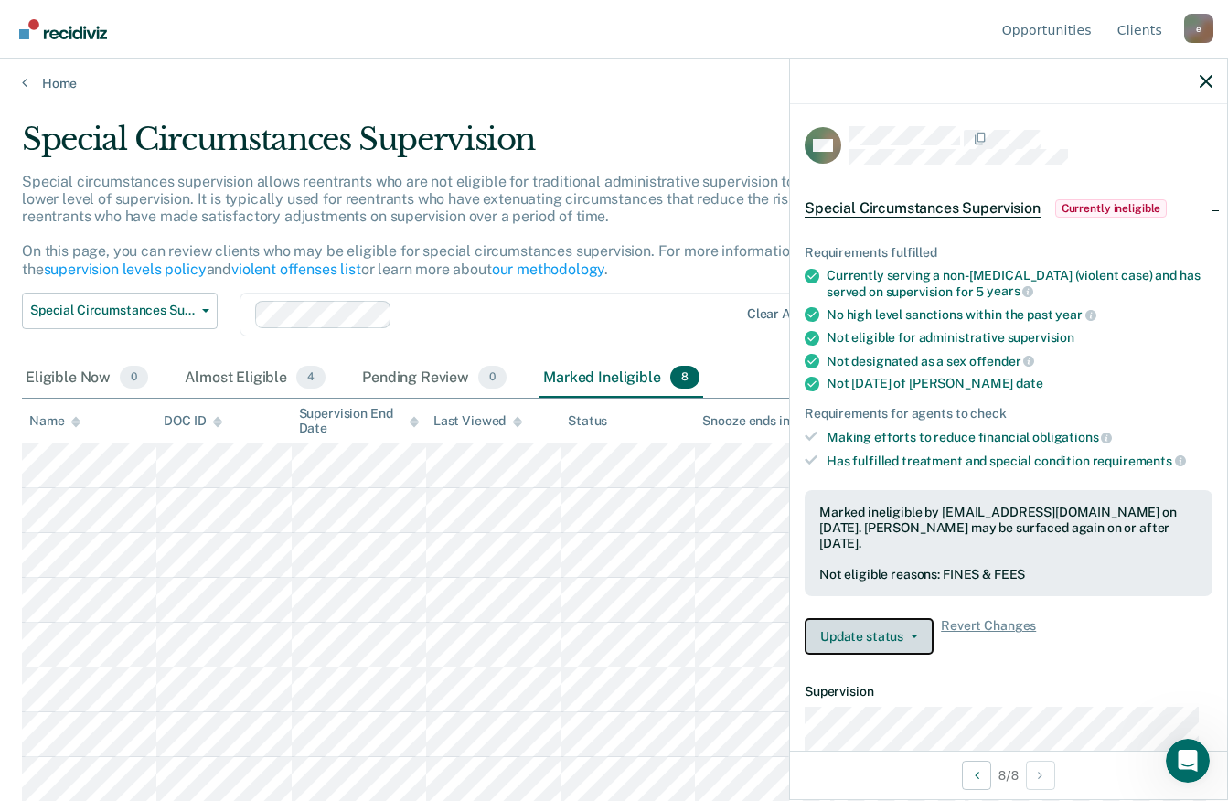
click at [913, 635] on icon "button" at bounding box center [914, 637] width 7 height 4
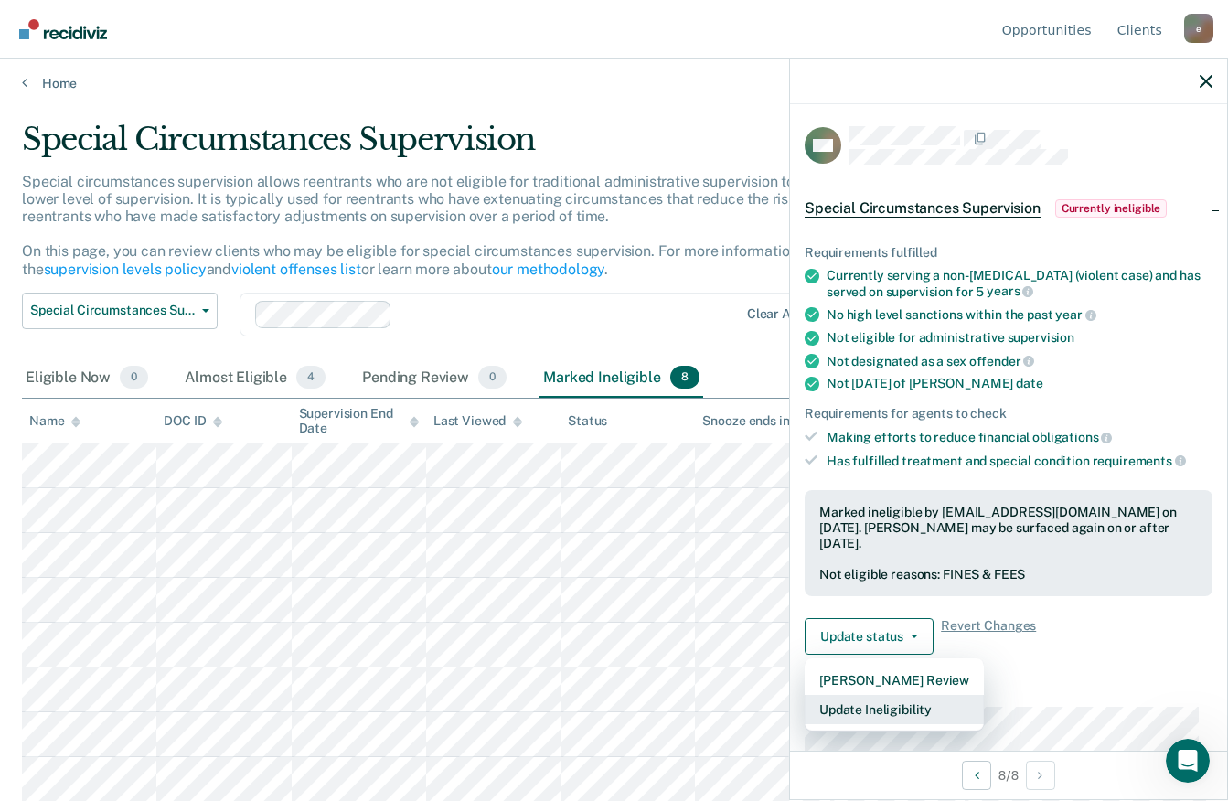
click at [921, 706] on button "Update Ineligibility" at bounding box center [894, 709] width 179 height 29
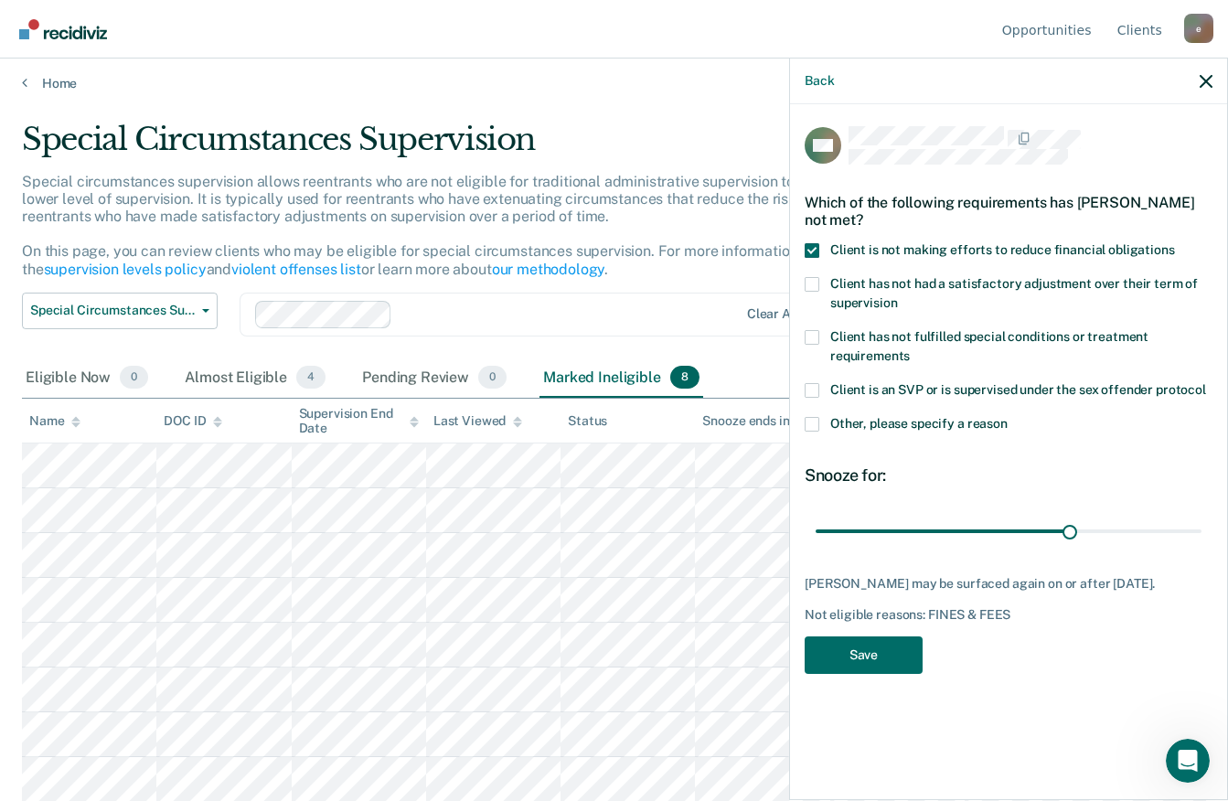
type input "120"
click at [870, 672] on button "Save" at bounding box center [864, 654] width 118 height 37
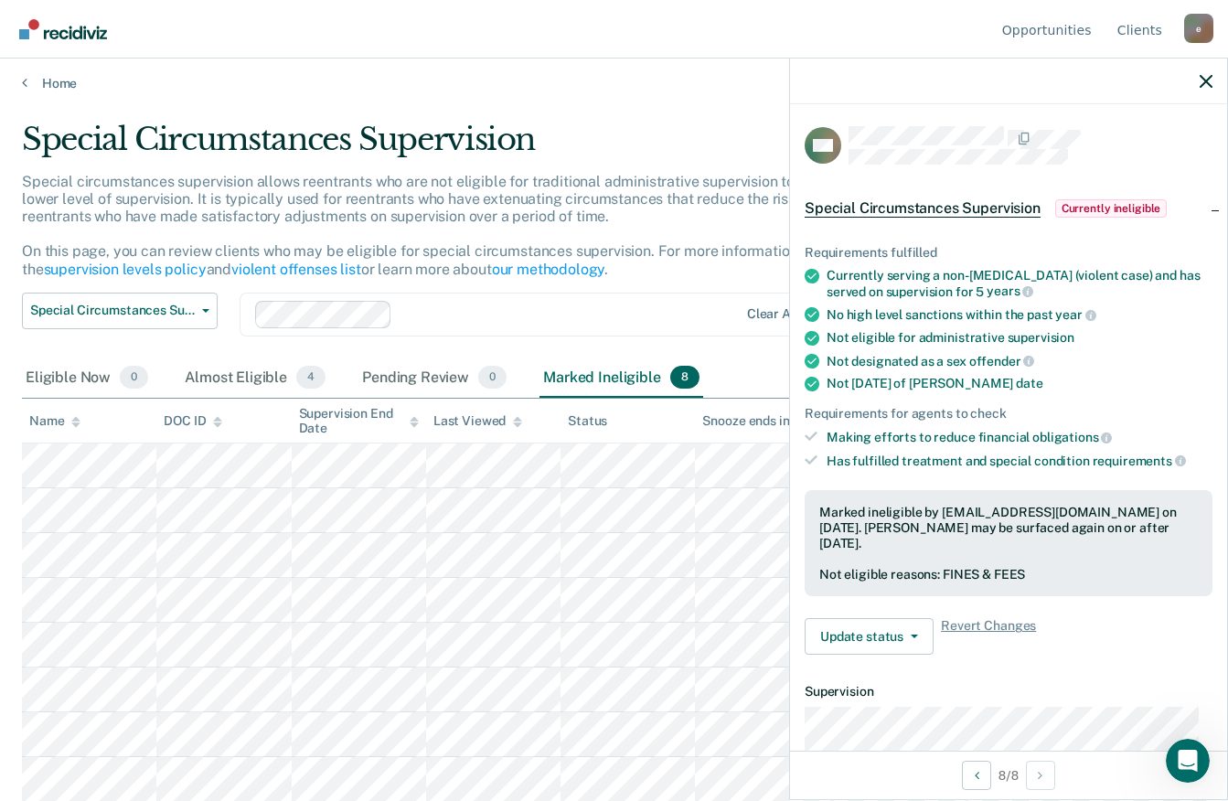
click at [79, 28] on img "Go to Recidiviz Home" at bounding box center [63, 29] width 88 height 20
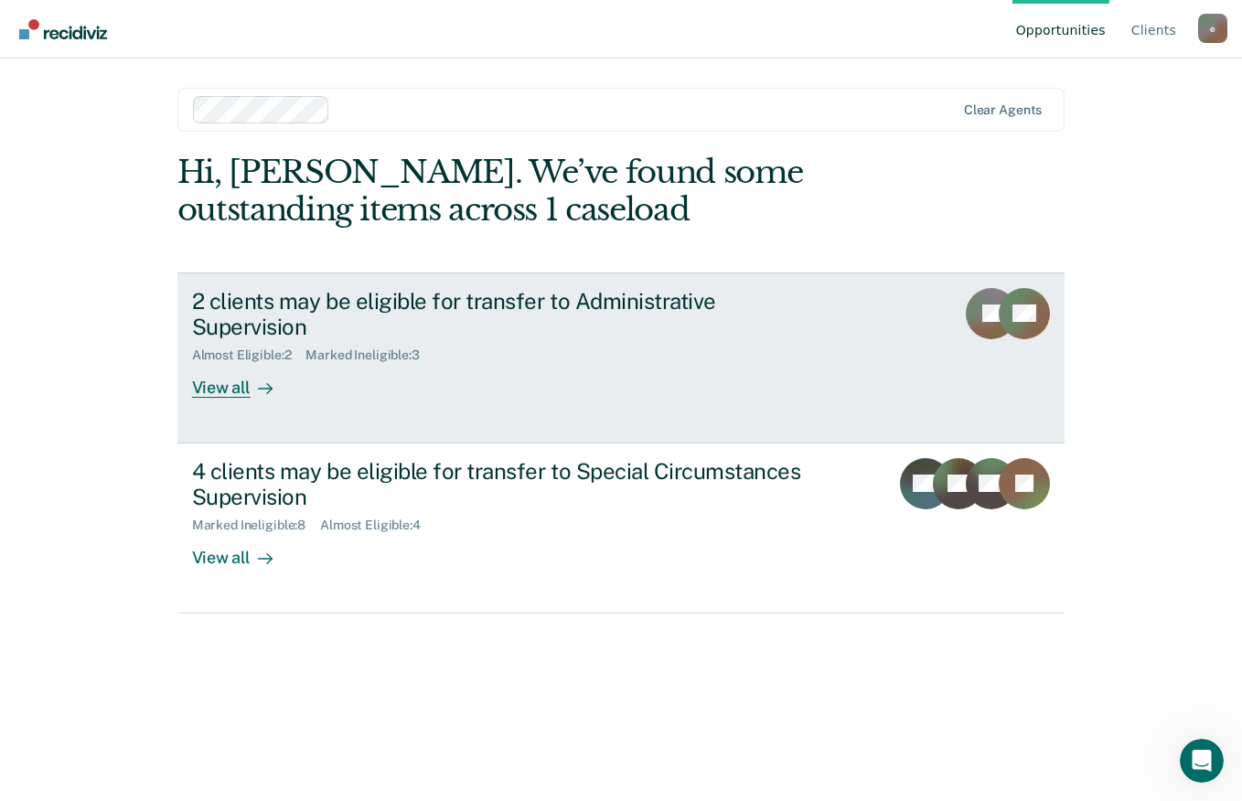
click at [224, 366] on div "View all" at bounding box center [243, 381] width 102 height 36
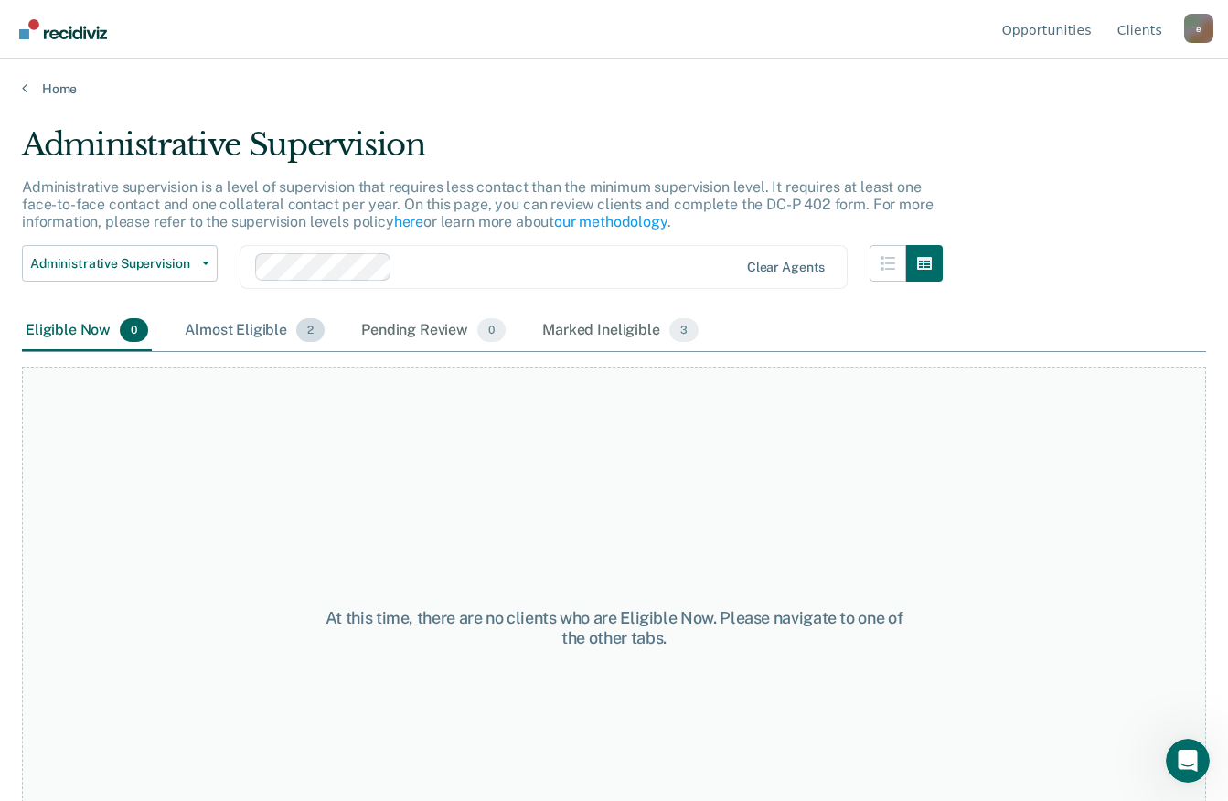
click at [244, 325] on div "Almost Eligible 2" at bounding box center [254, 331] width 147 height 40
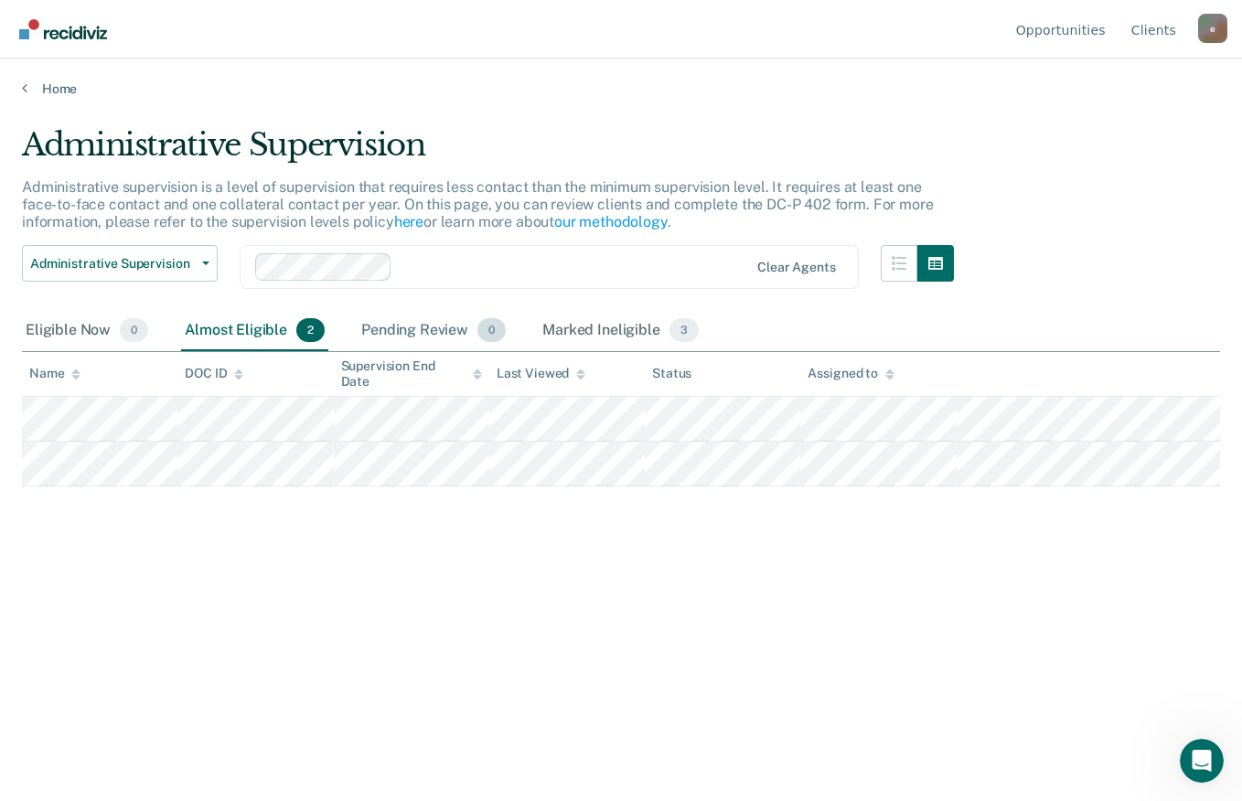
click at [412, 330] on div "Pending Review 0" at bounding box center [434, 331] width 152 height 40
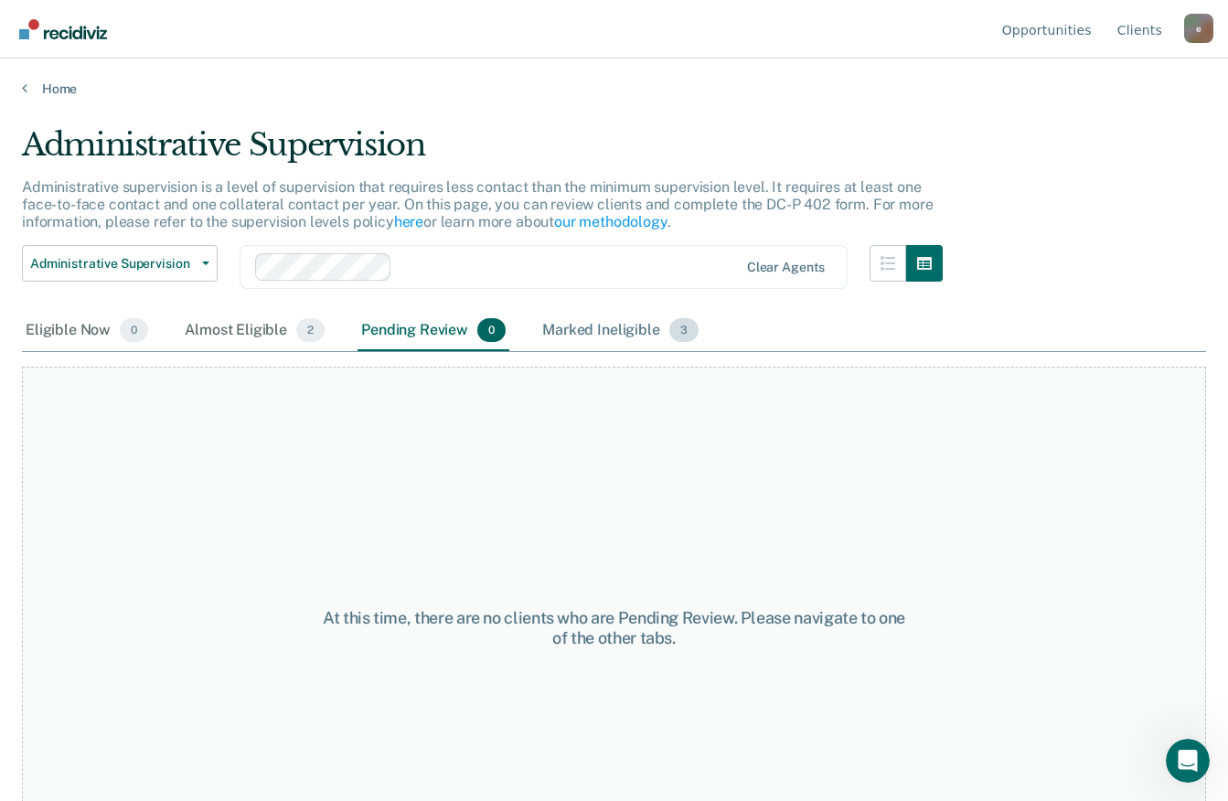
click at [617, 325] on div "Marked Ineligible 3" at bounding box center [621, 331] width 164 height 40
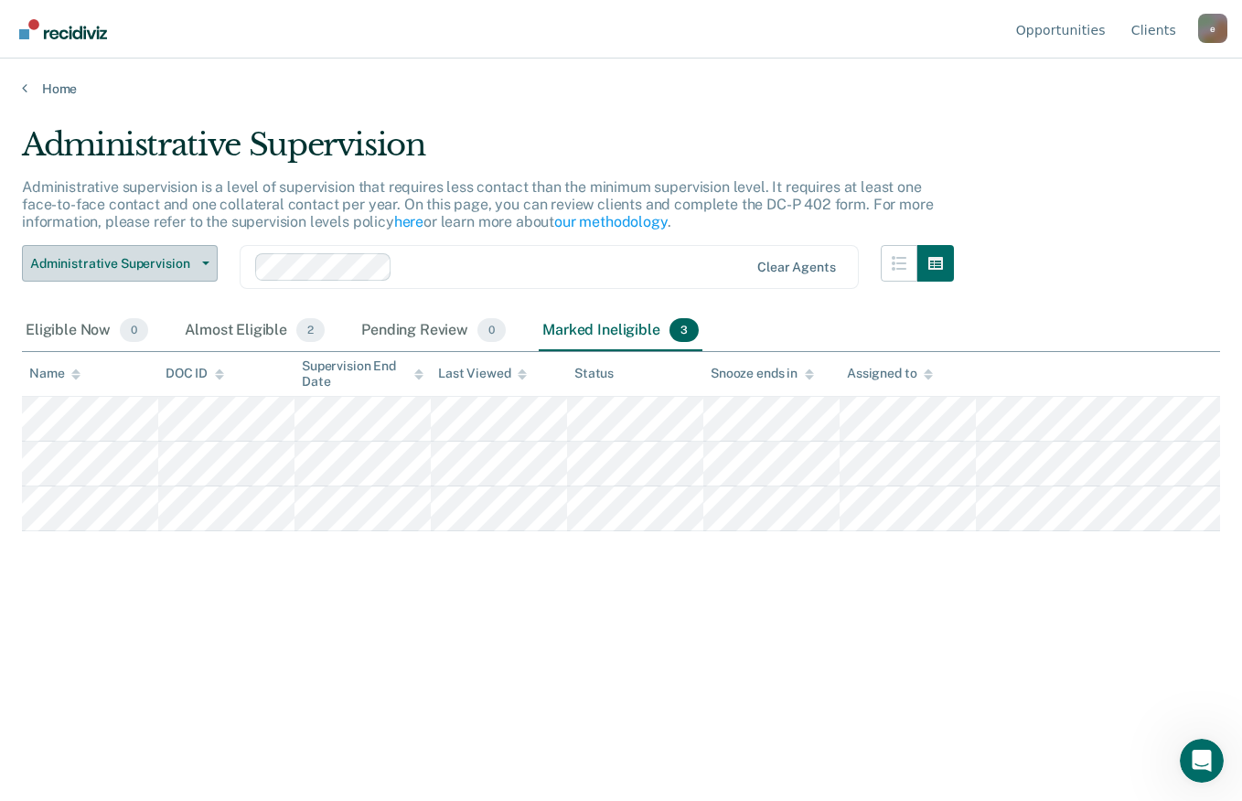
click at [205, 263] on icon "button" at bounding box center [205, 264] width 7 height 4
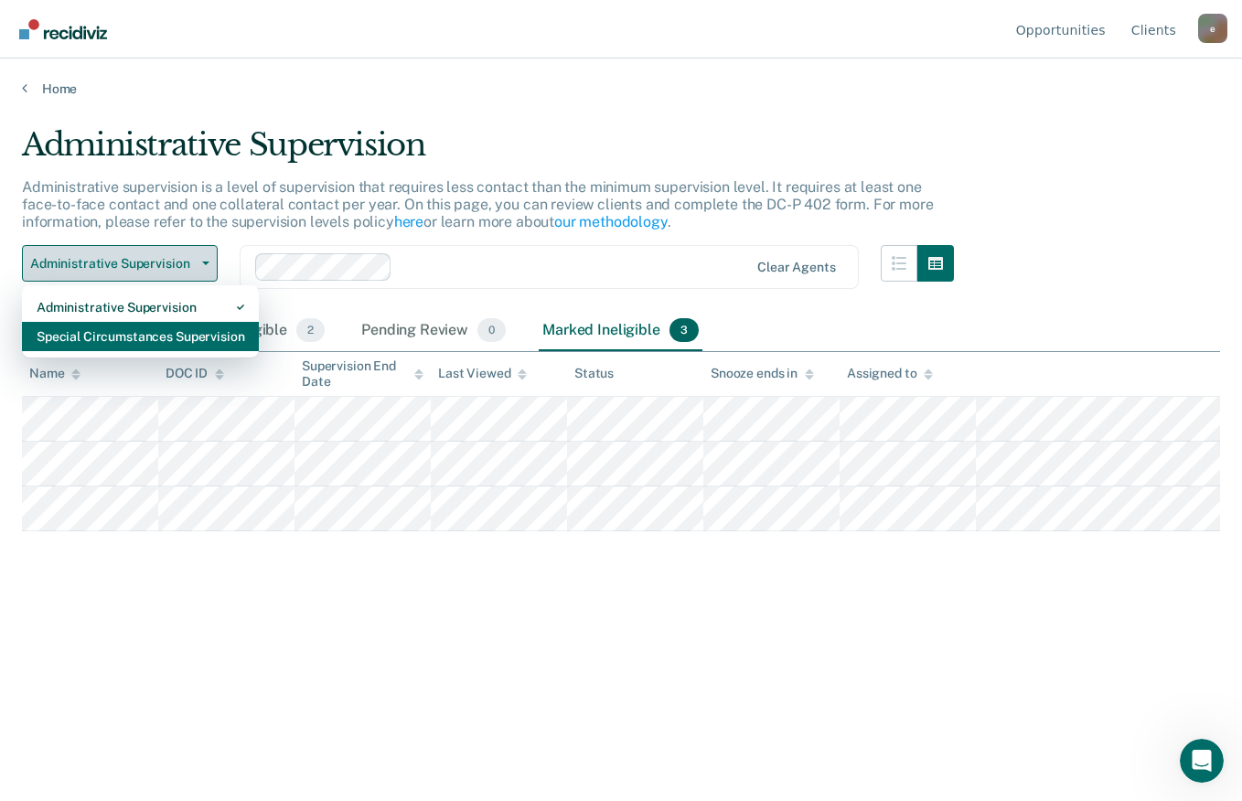
click at [171, 334] on div "Special Circumstances Supervision" at bounding box center [141, 336] width 208 height 29
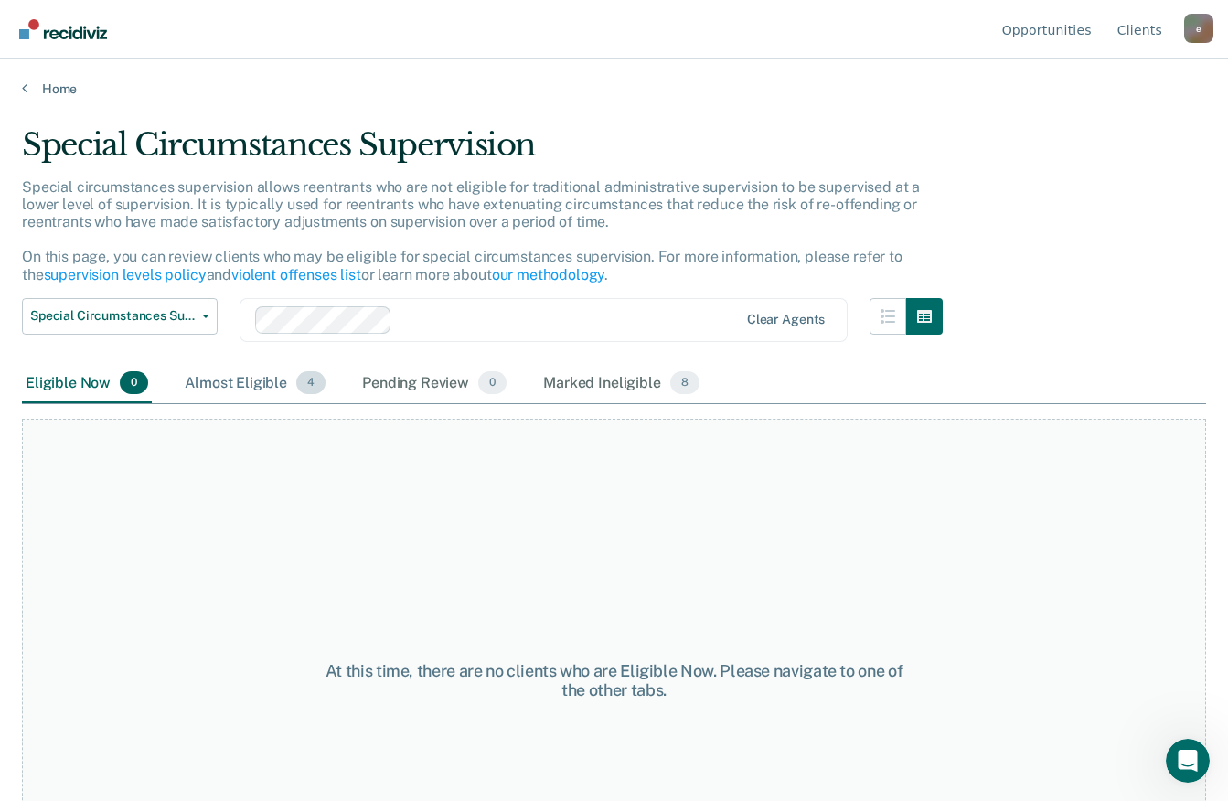
click at [251, 380] on div "Almost Eligible 4" at bounding box center [255, 384] width 148 height 40
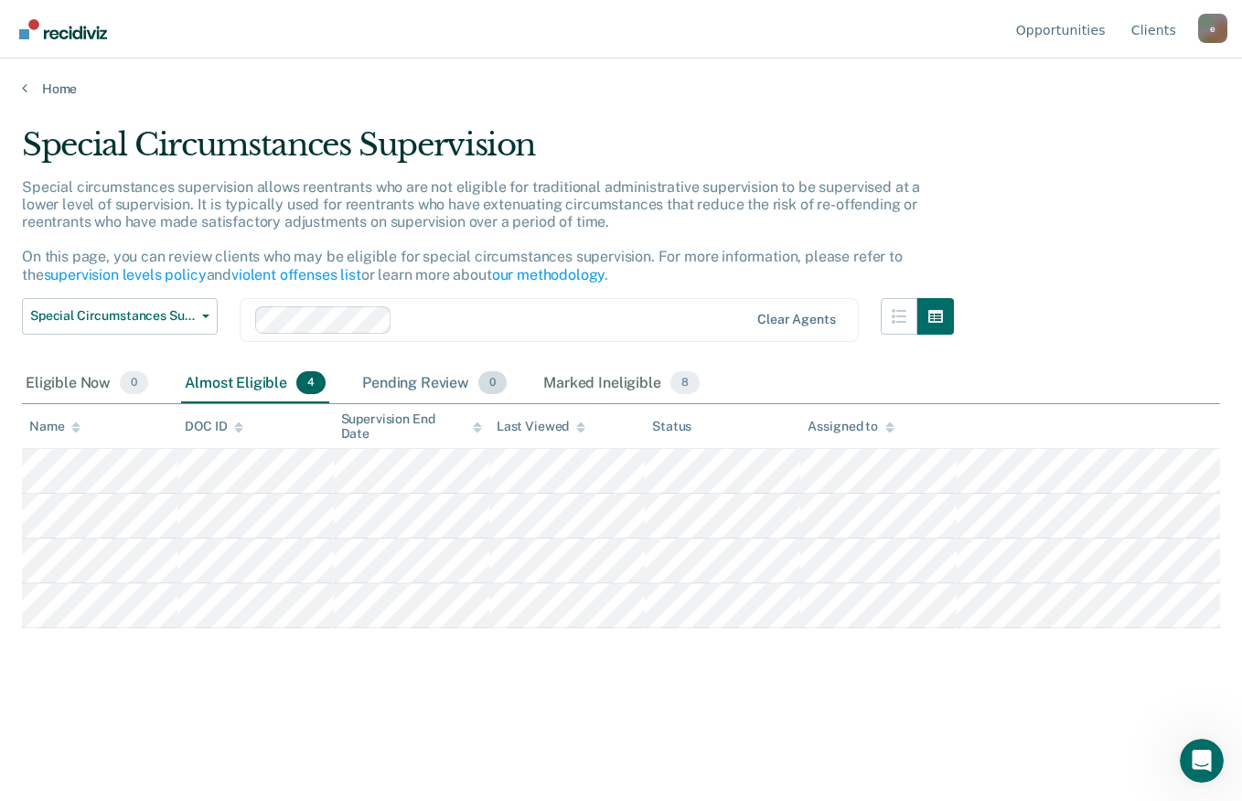
click at [416, 379] on div "Pending Review 0" at bounding box center [434, 384] width 152 height 40
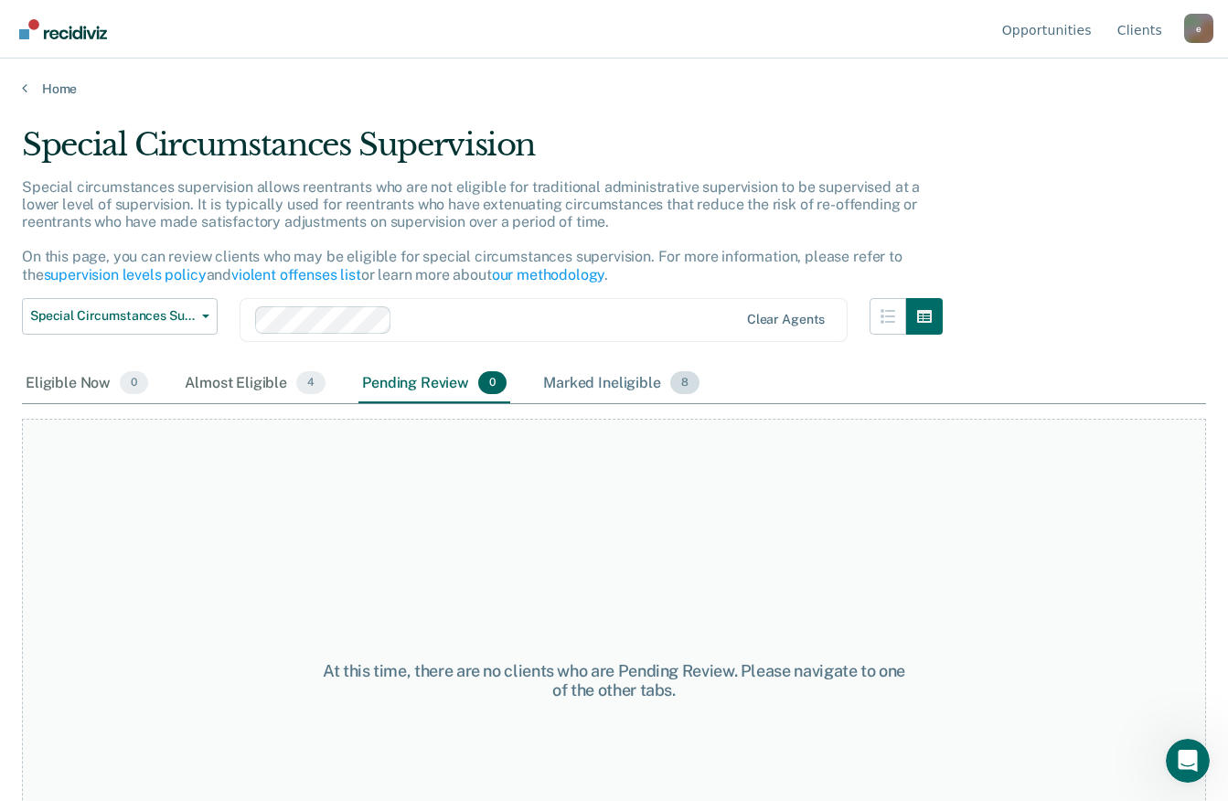
click at [593, 383] on div "Marked Ineligible 8" at bounding box center [622, 384] width 164 height 40
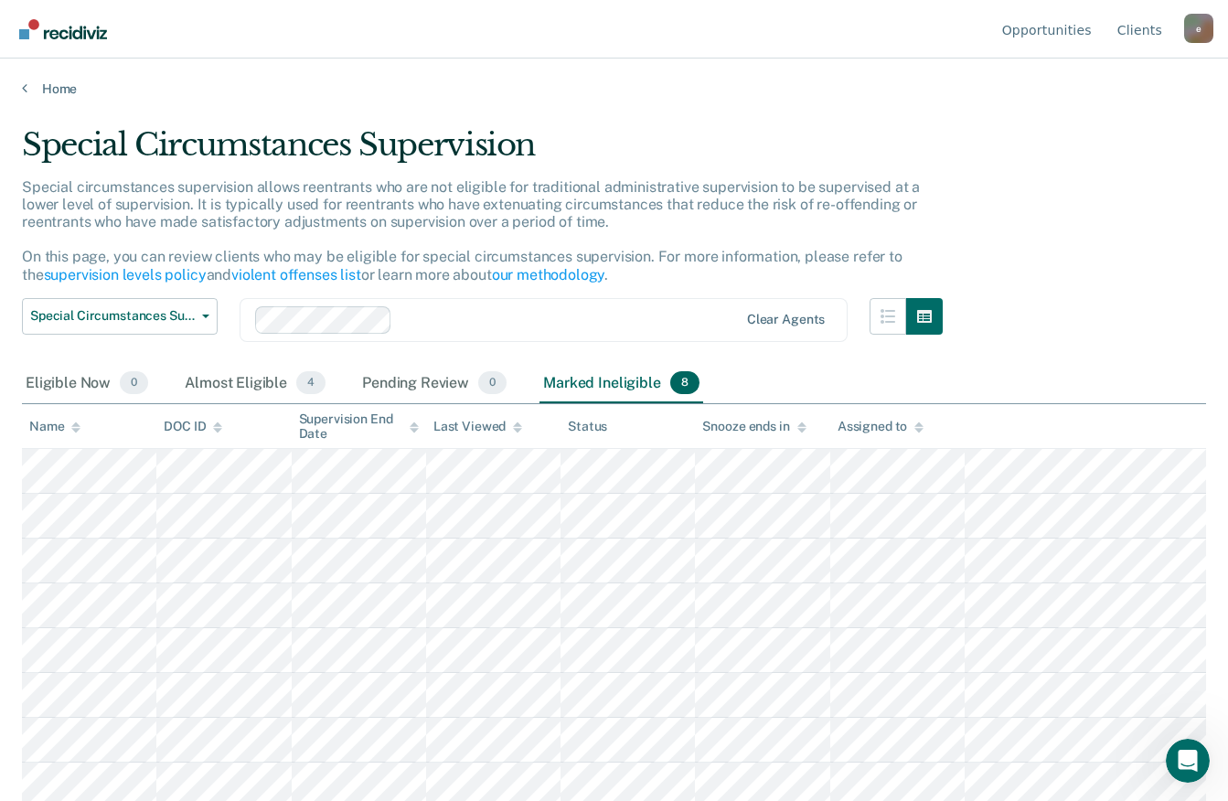
click at [88, 37] on img "Go to Recidiviz Home" at bounding box center [63, 29] width 88 height 20
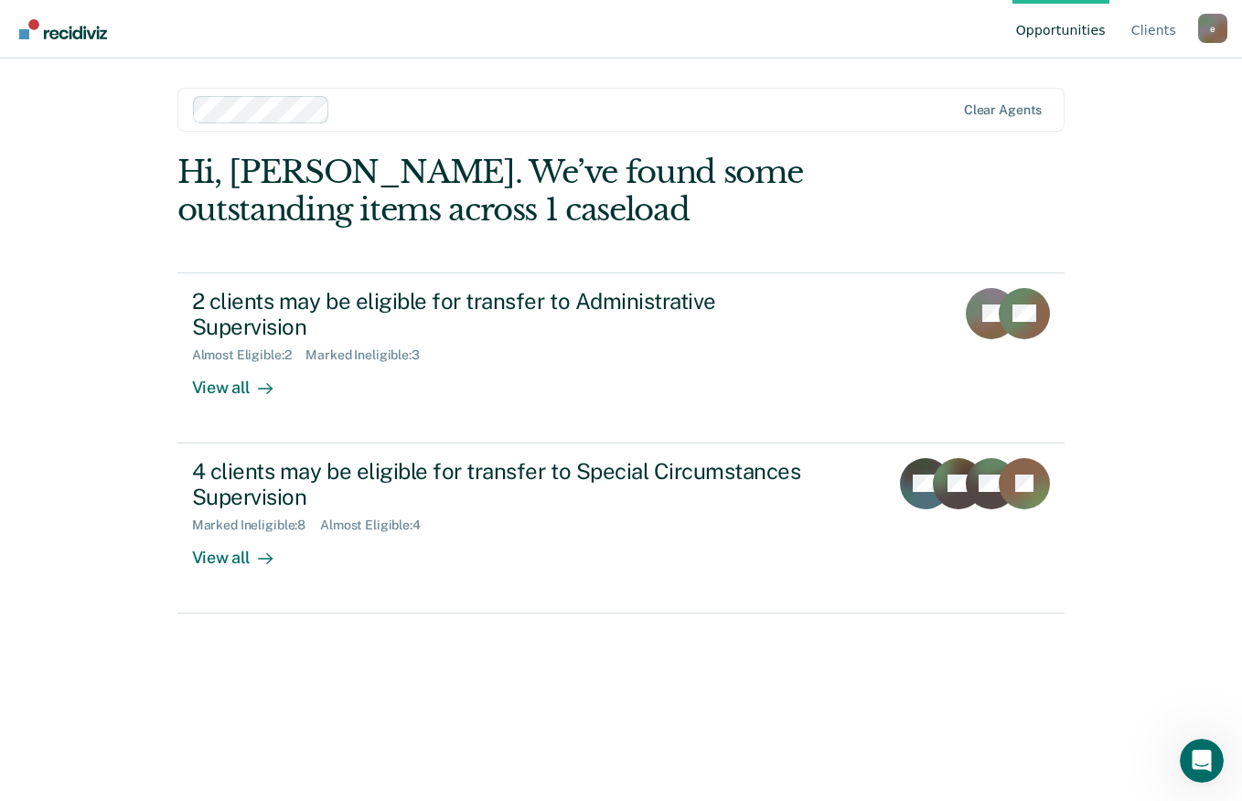
click at [1214, 37] on div "e" at bounding box center [1212, 28] width 29 height 29
click at [1110, 145] on link "Log Out" at bounding box center [1139, 144] width 118 height 16
